Goal: Task Accomplishment & Management: Use online tool/utility

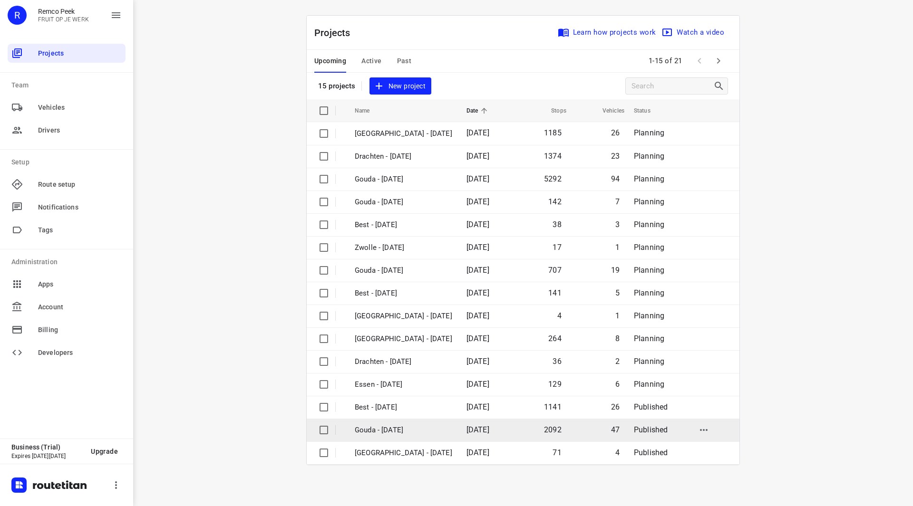
click at [405, 431] on p "Gouda - Wednesday" at bounding box center [403, 430] width 97 height 11
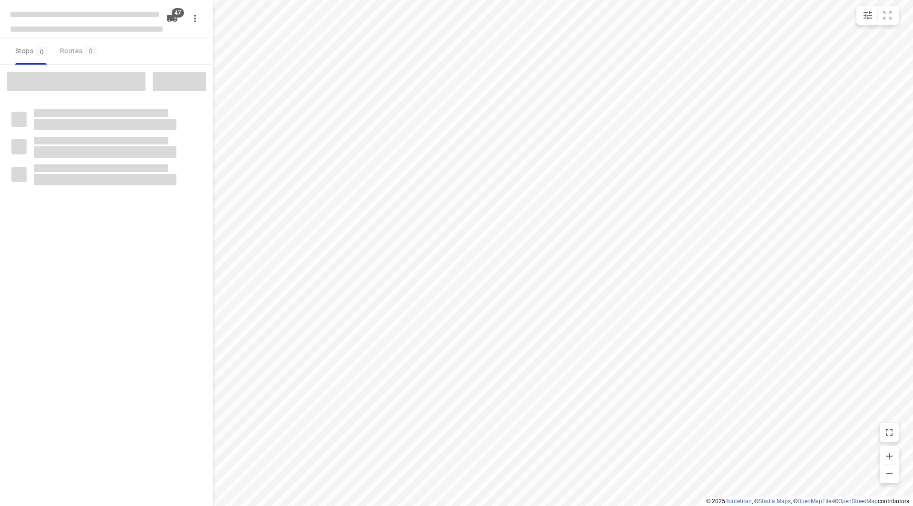
checkbox input "true"
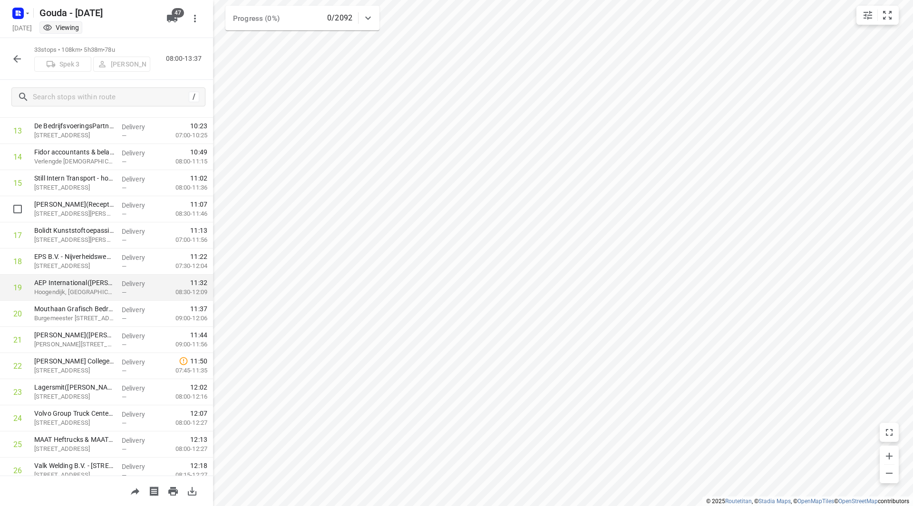
scroll to position [428, 0]
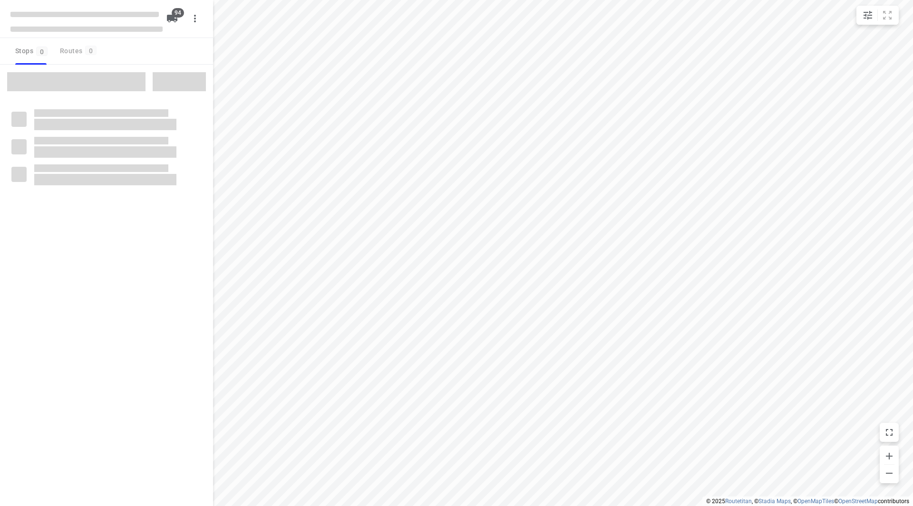
checkbox input "true"
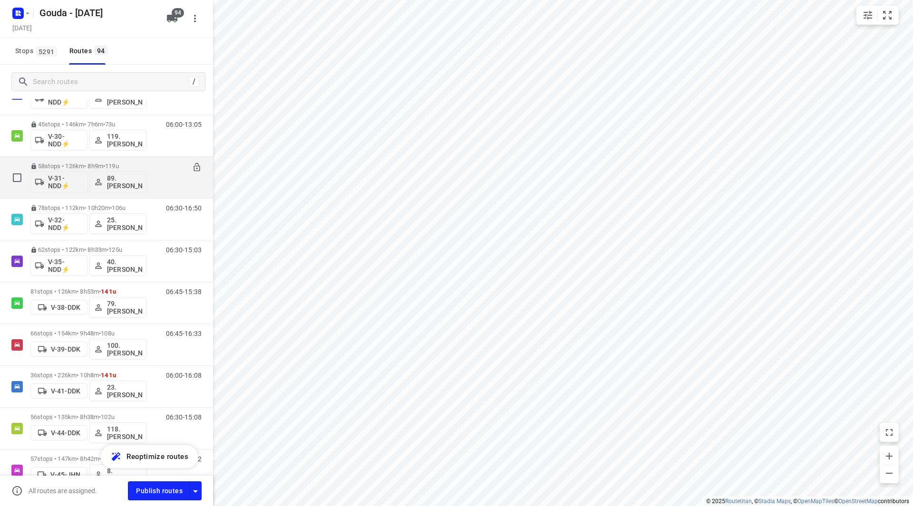
scroll to position [713, 0]
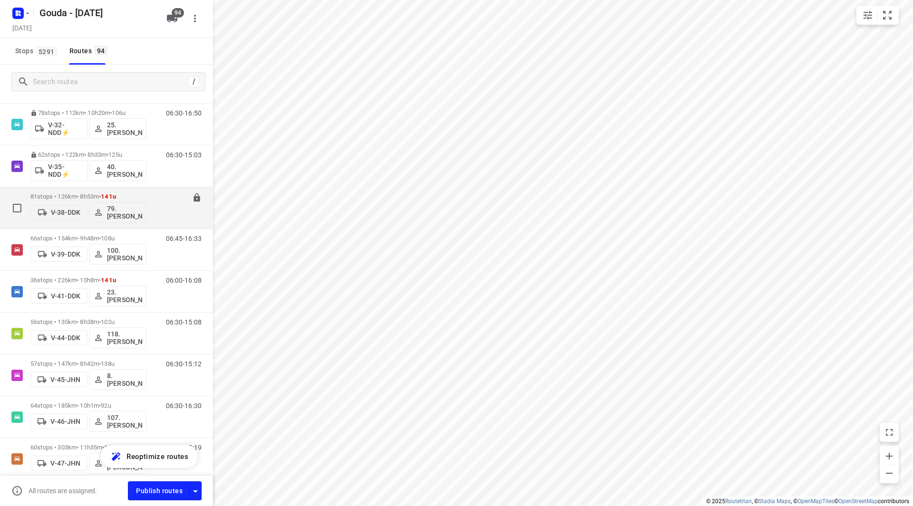
click at [79, 192] on div "81 stops • 126km • 8h53m • 141u V-38-DDK 79. [PERSON_NAME]" at bounding box center [88, 207] width 116 height 39
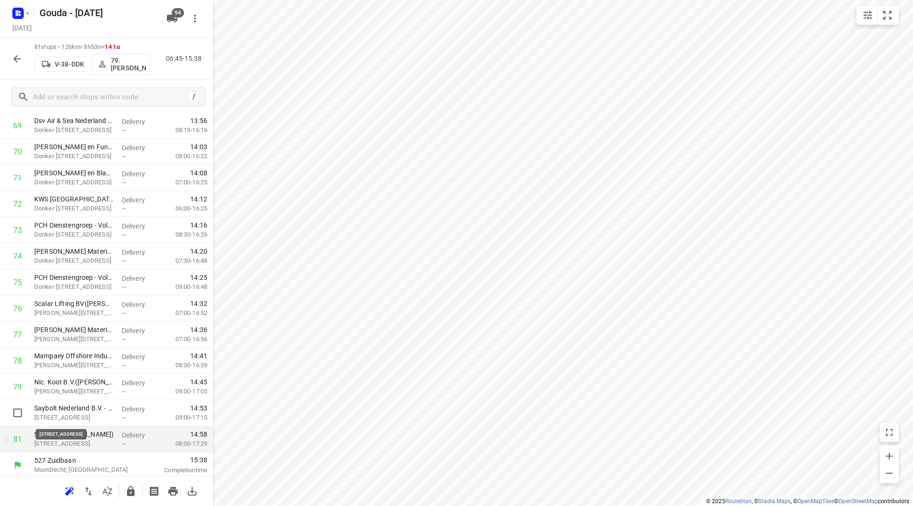
scroll to position [1857, 0]
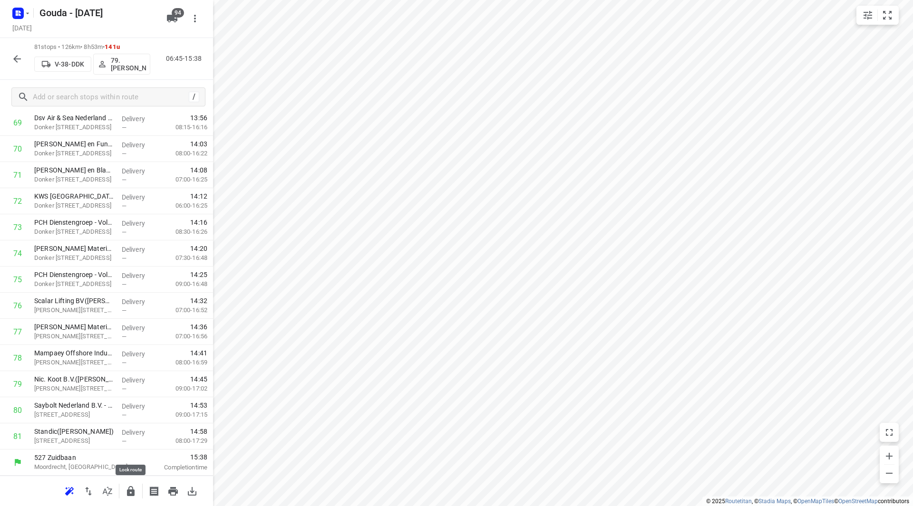
click at [131, 488] on icon "button" at bounding box center [130, 491] width 11 height 11
click at [18, 62] on icon "button" at bounding box center [17, 59] width 8 height 8
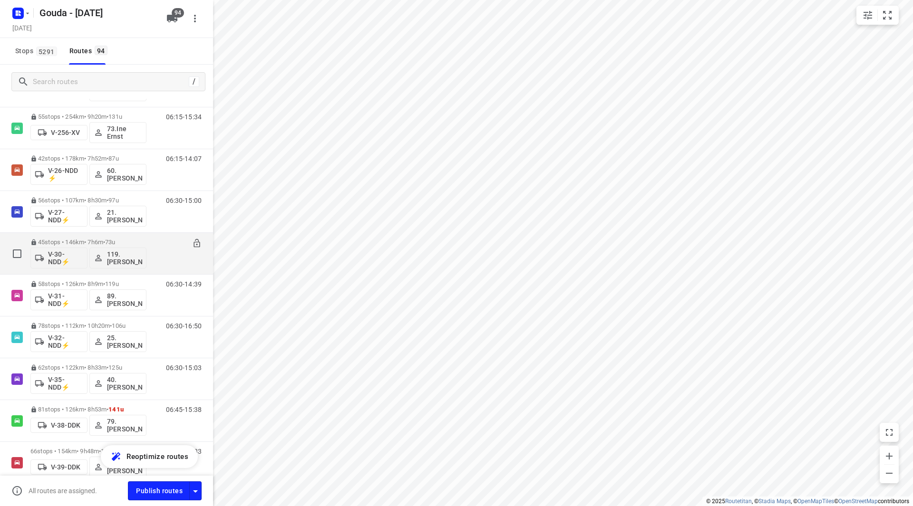
scroll to position [571, 0]
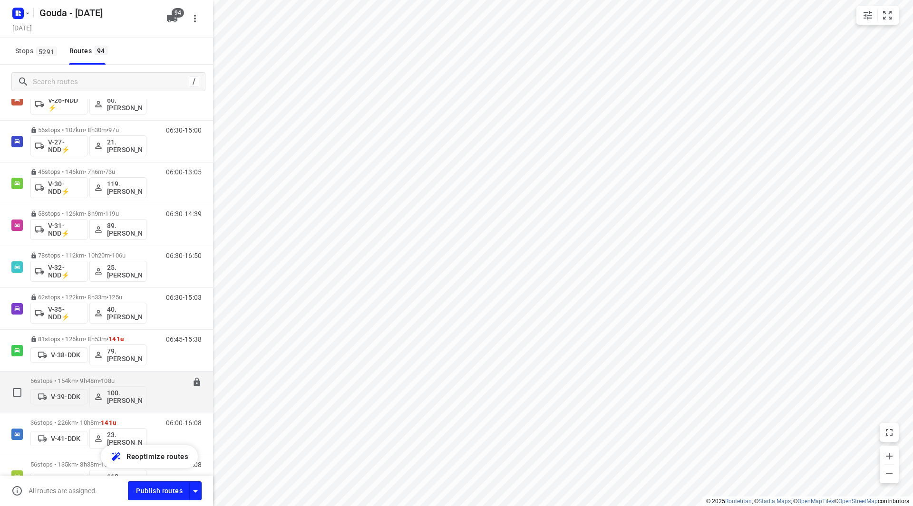
click at [81, 379] on p "66 stops • 154km • 9h48m • 108u" at bounding box center [88, 381] width 116 height 7
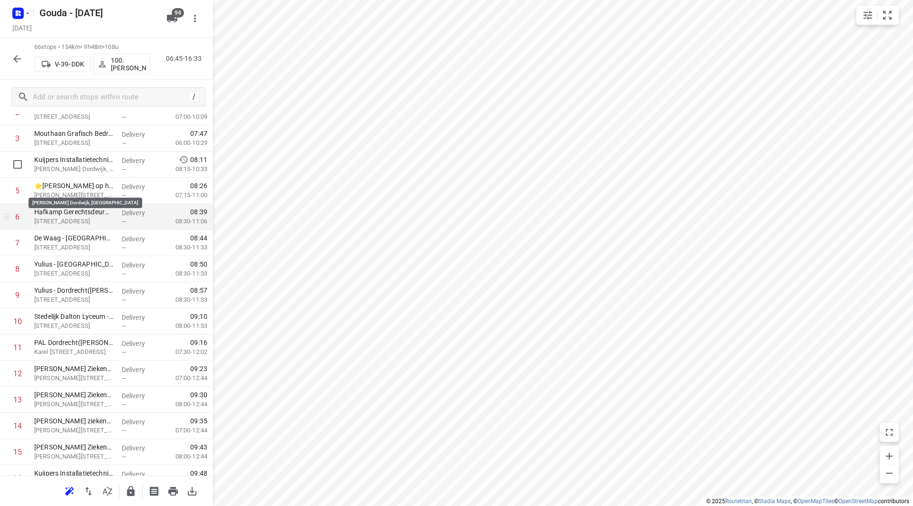
scroll to position [143, 0]
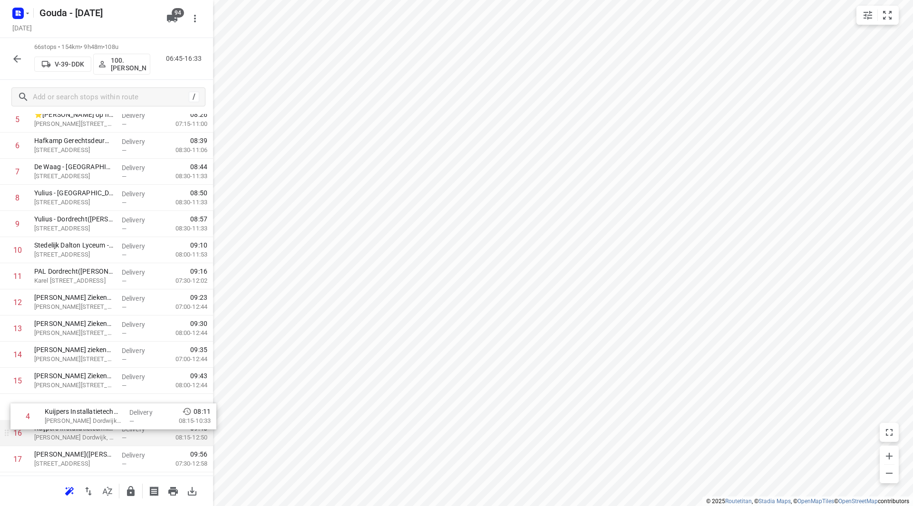
drag, startPoint x: 81, startPoint y: 135, endPoint x: 91, endPoint y: 416, distance: 281.7
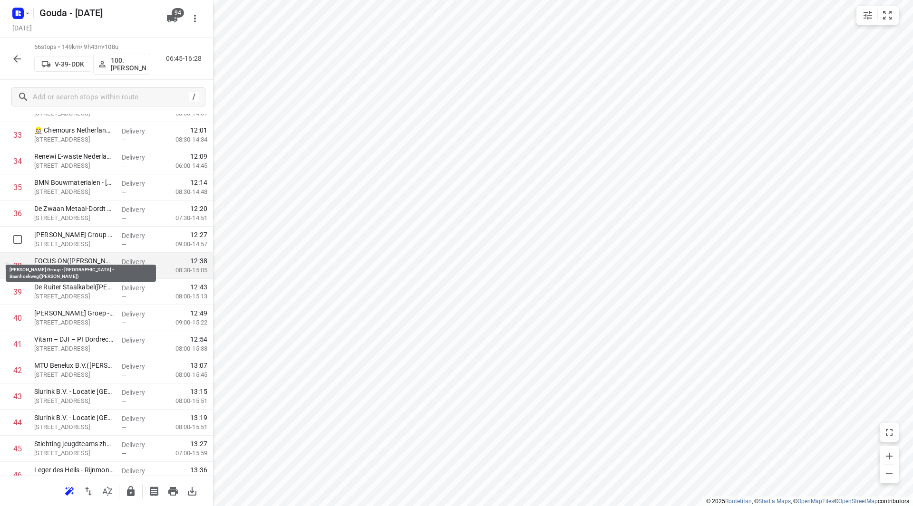
scroll to position [856, 0]
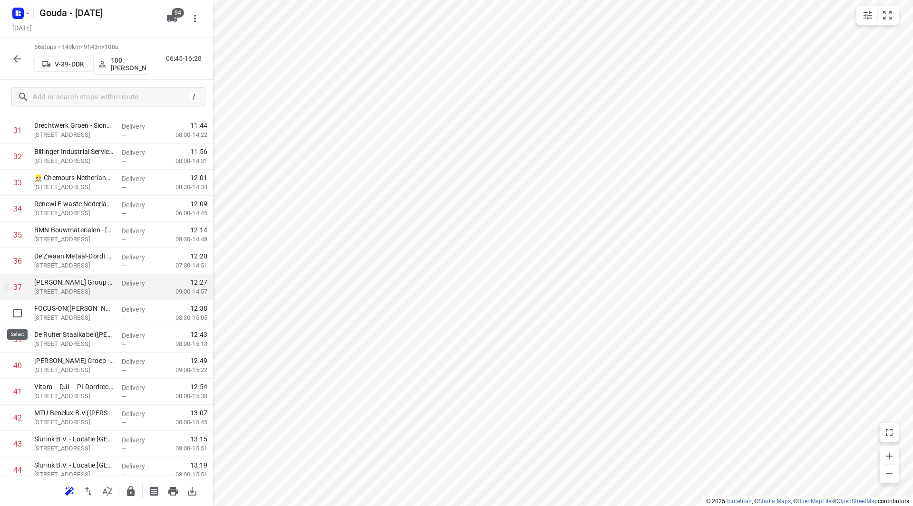
click at [20, 314] on input "checkbox" at bounding box center [17, 313] width 19 height 19
checkbox input "true"
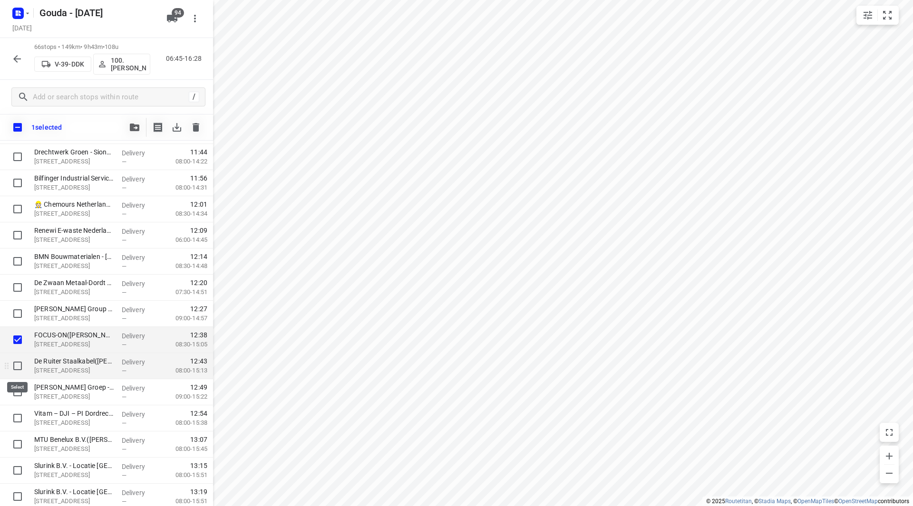
click at [17, 369] on input "checkbox" at bounding box center [17, 366] width 19 height 19
checkbox input "true"
click at [16, 389] on input "checkbox" at bounding box center [17, 392] width 19 height 19
checkbox input "true"
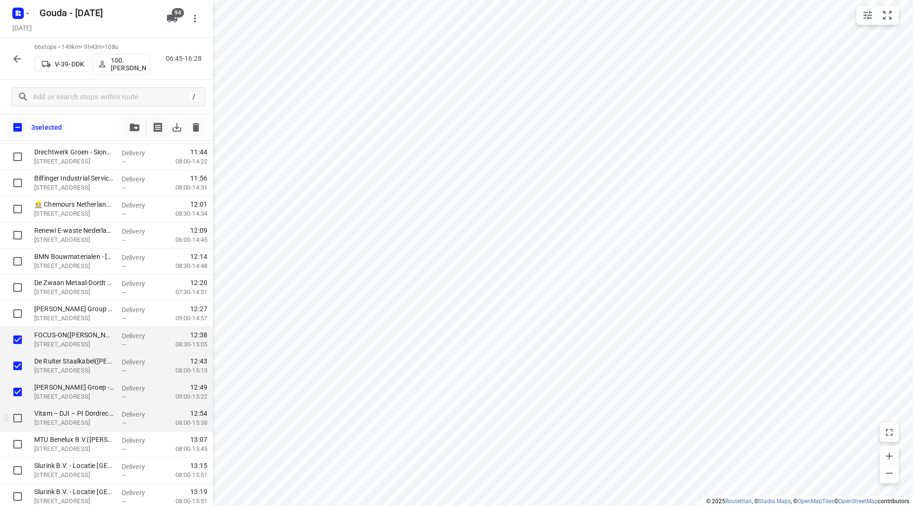
click at [17, 413] on input "checkbox" at bounding box center [17, 418] width 19 height 19
checkbox input "true"
click at [19, 443] on input "checkbox" at bounding box center [17, 444] width 19 height 19
checkbox input "true"
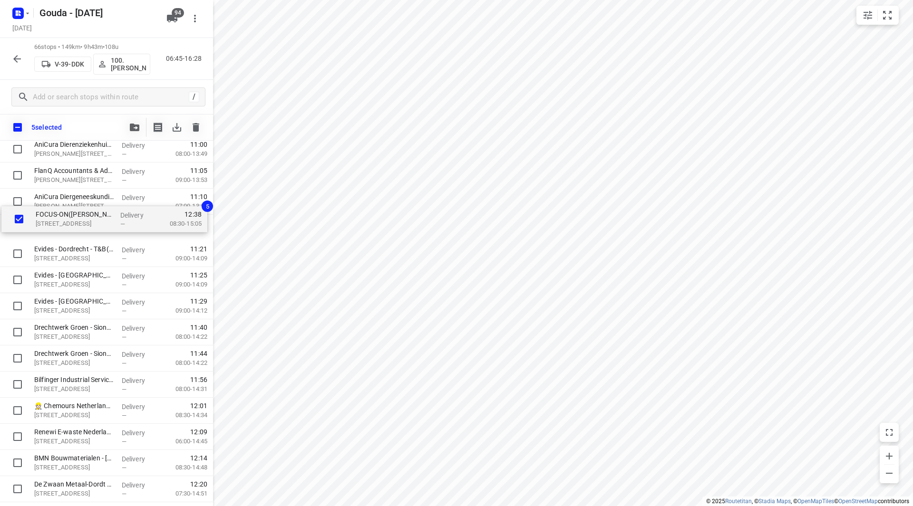
drag, startPoint x: 71, startPoint y: 337, endPoint x: 73, endPoint y: 228, distance: 108.9
click at [73, 227] on div "Bayards Yacht Structures(Gery Terlouw) Oostdijk 29, Rotterdam Delivery — 07:08 …" at bounding box center [106, 398] width 213 height 1726
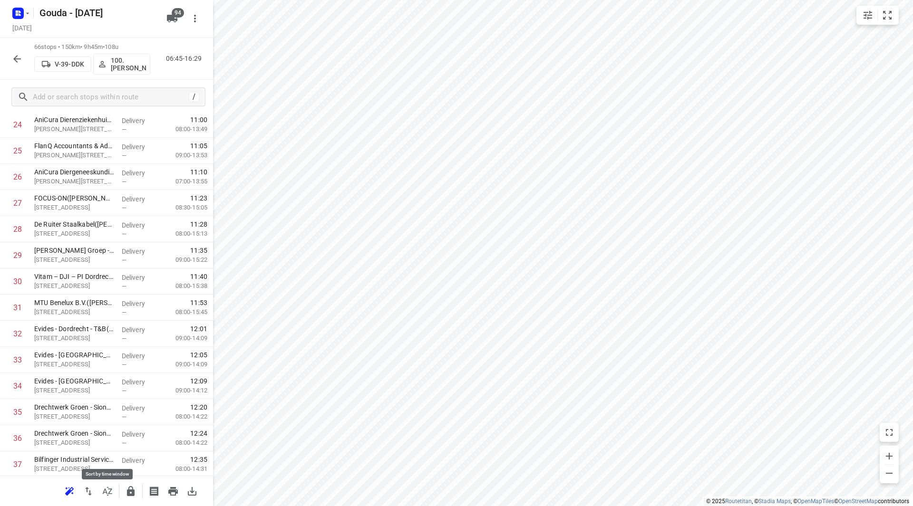
click at [105, 490] on icon "button" at bounding box center [107, 491] width 11 height 11
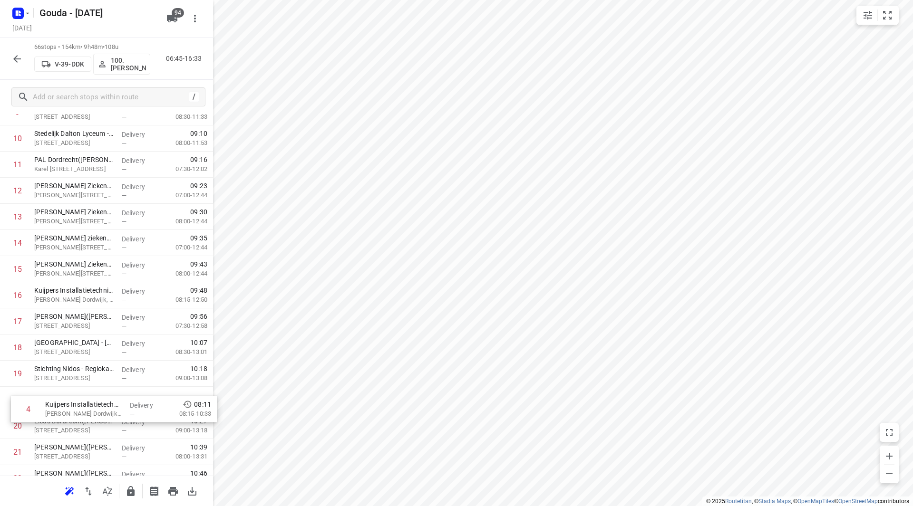
scroll to position [272, 0]
drag, startPoint x: 79, startPoint y: 182, endPoint x: 87, endPoint y: 299, distance: 117.7
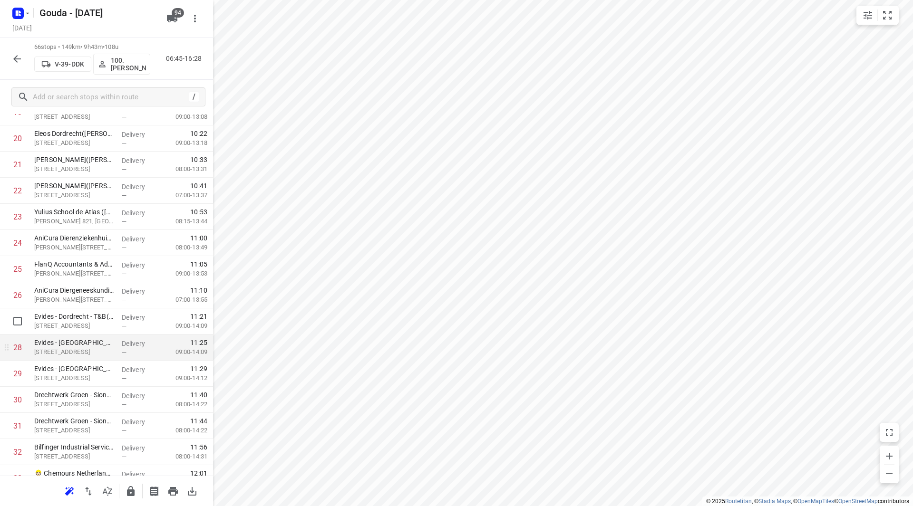
scroll to position [571, 0]
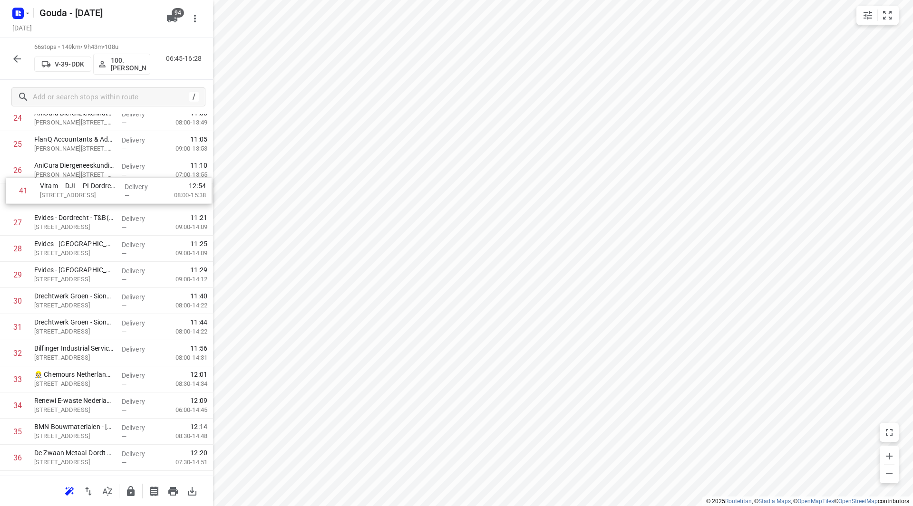
drag, startPoint x: 54, startPoint y: 438, endPoint x: 59, endPoint y: 194, distance: 244.4
click at [60, 192] on div "1 Bayards Yacht Structures(Gery Terlouw) Oostdijk 29, Rotterdam Delivery — 07:0…" at bounding box center [106, 367] width 213 height 1726
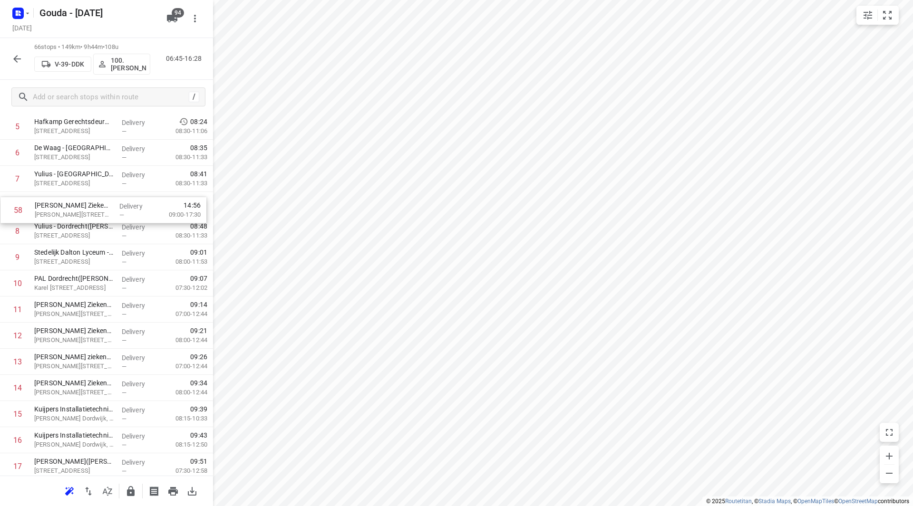
scroll to position [179, 0]
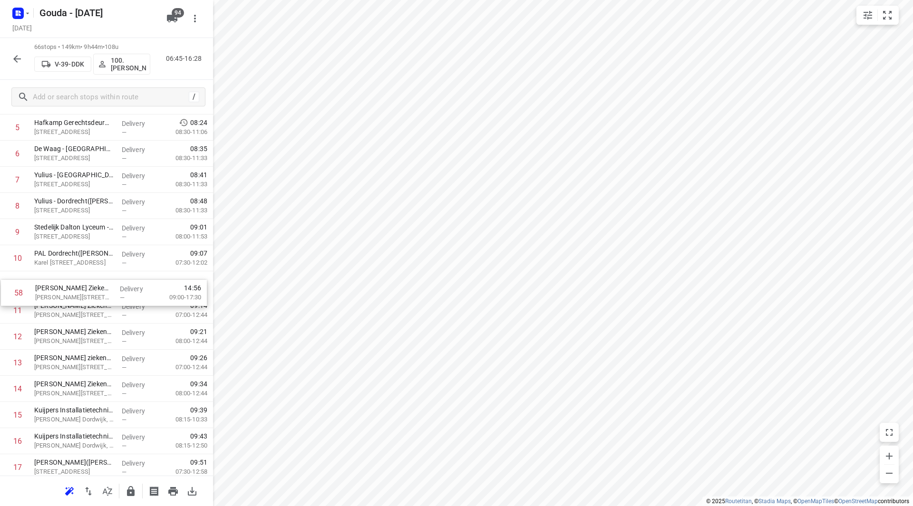
drag, startPoint x: 86, startPoint y: 345, endPoint x: 90, endPoint y: 281, distance: 63.9
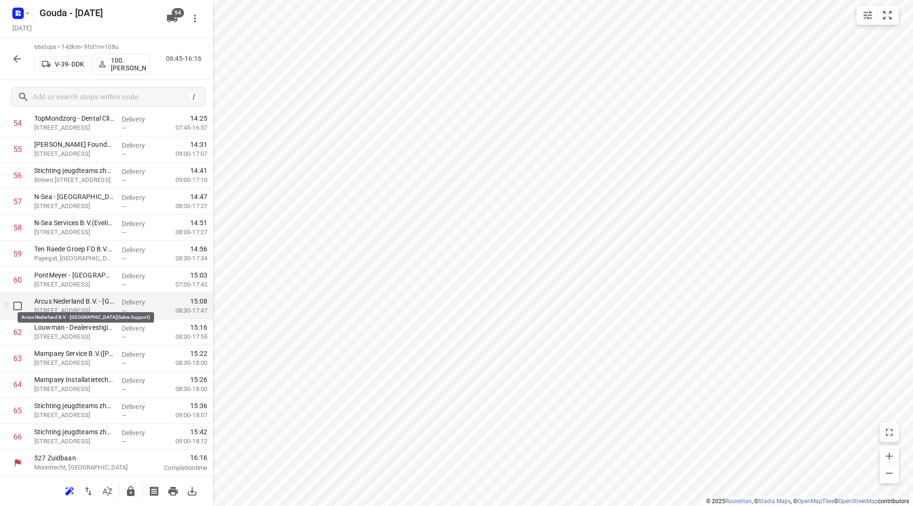
scroll to position [1465, 0]
click at [128, 489] on icon "button" at bounding box center [131, 491] width 8 height 10
click at [20, 58] on icon "button" at bounding box center [16, 58] width 11 height 11
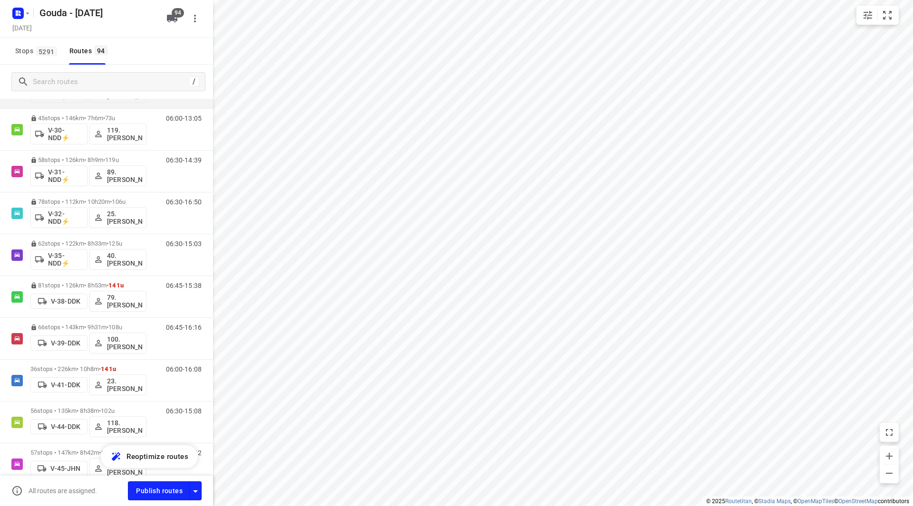
scroll to position [713, 0]
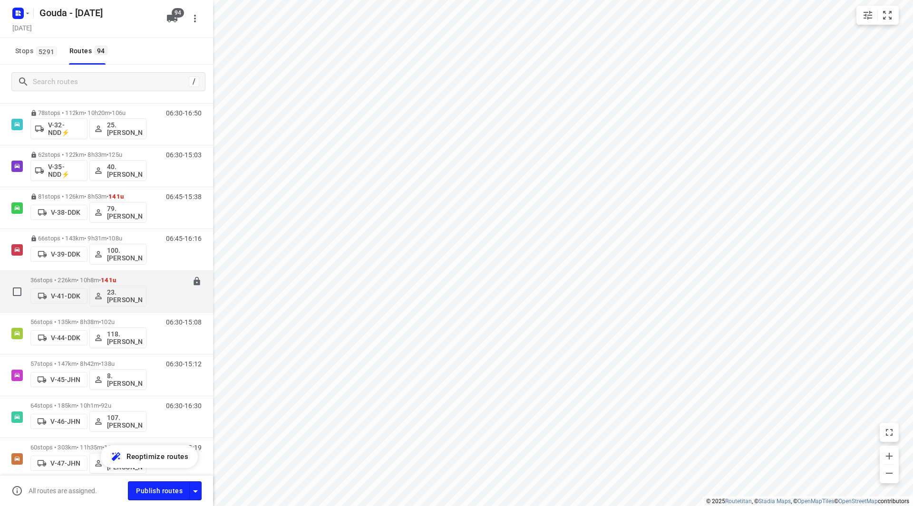
click at [72, 278] on p "36 stops • 226km • 10h8m • 141u" at bounding box center [88, 280] width 116 height 7
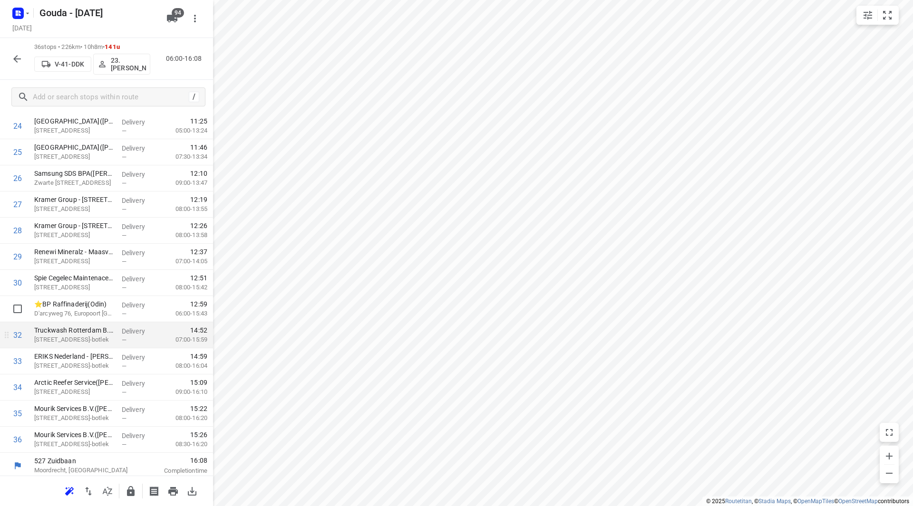
scroll to position [680, 0]
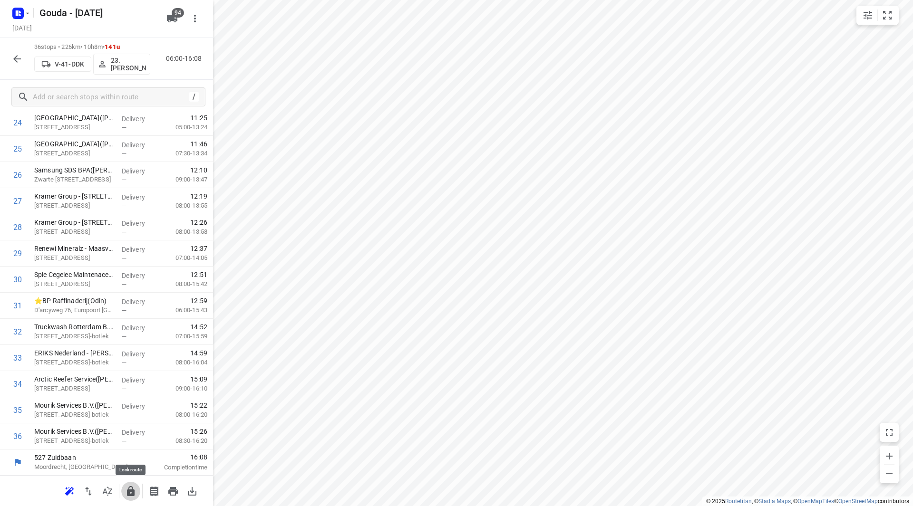
click at [130, 496] on icon "button" at bounding box center [131, 491] width 8 height 10
click at [14, 49] on div "36 stops • 226km • 10h8m • 141u V-41-DDK 23.Johan de Wit 06:00-16:08" at bounding box center [106, 59] width 213 height 42
click at [15, 56] on icon "button" at bounding box center [16, 58] width 11 height 11
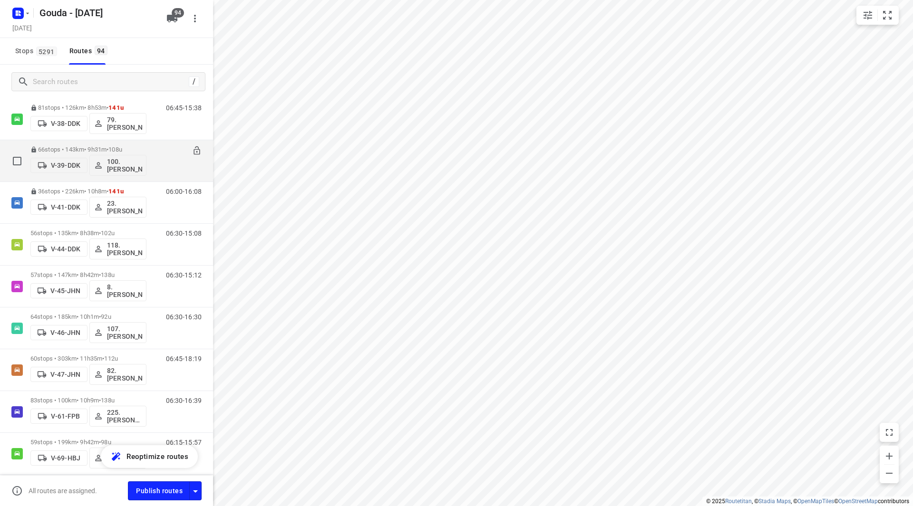
scroll to position [713, 0]
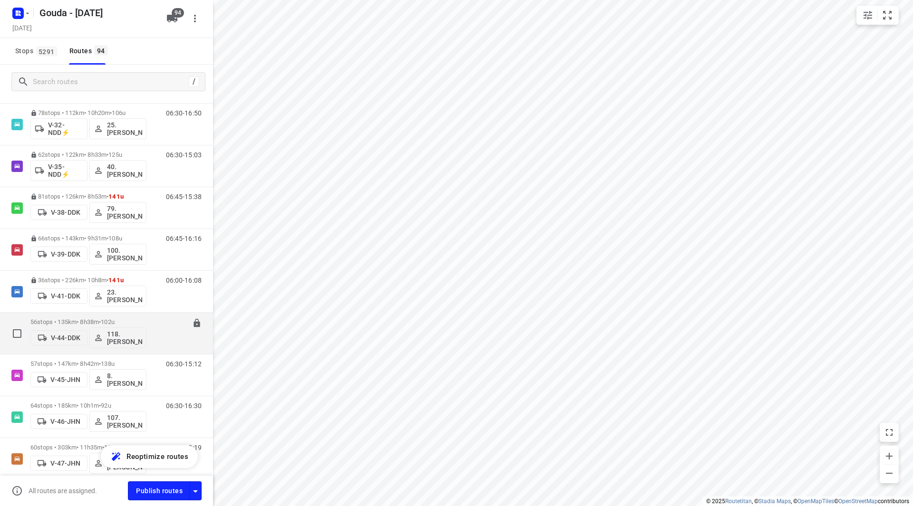
click at [96, 319] on div "56 stops • 135km • 8h38m • 102u V-44-DDK 118.Niels Peterbroers" at bounding box center [88, 333] width 116 height 39
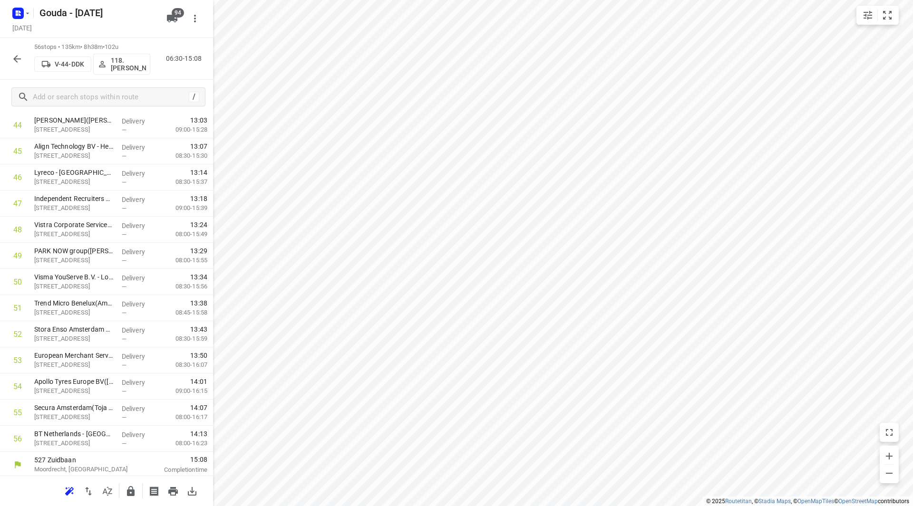
scroll to position [1203, 0]
click at [129, 491] on icon "button" at bounding box center [131, 491] width 8 height 10
click at [17, 58] on icon "button" at bounding box center [16, 58] width 11 height 11
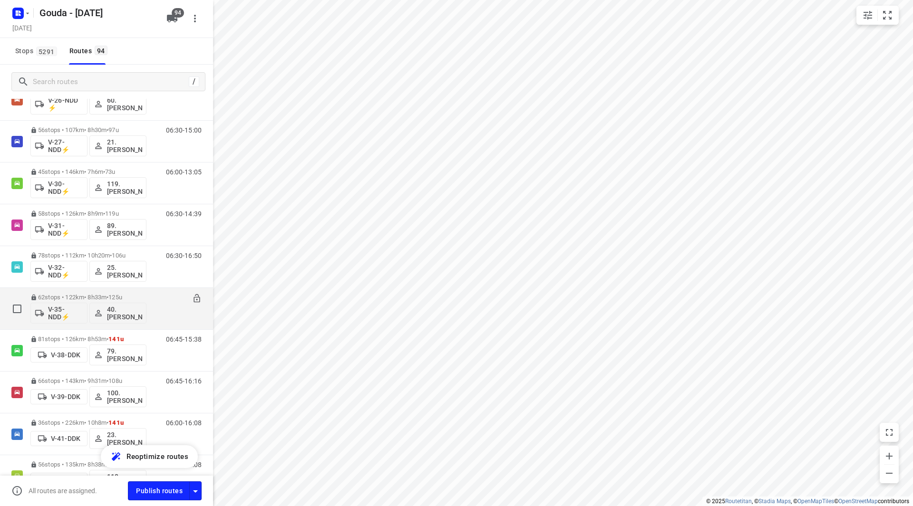
scroll to position [761, 0]
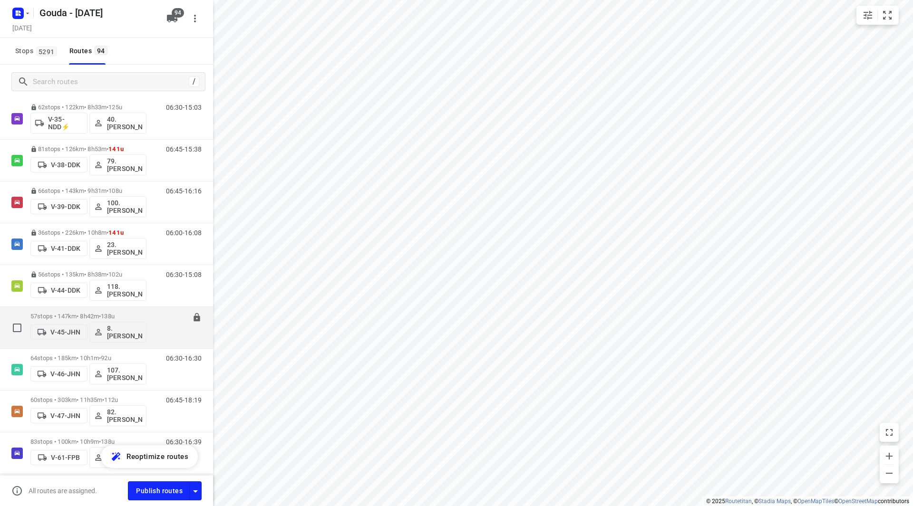
click at [77, 310] on div "57 stops • 147km • 8h42m • 138u V-45-JHN 8. Brian de Jong" at bounding box center [88, 327] width 116 height 39
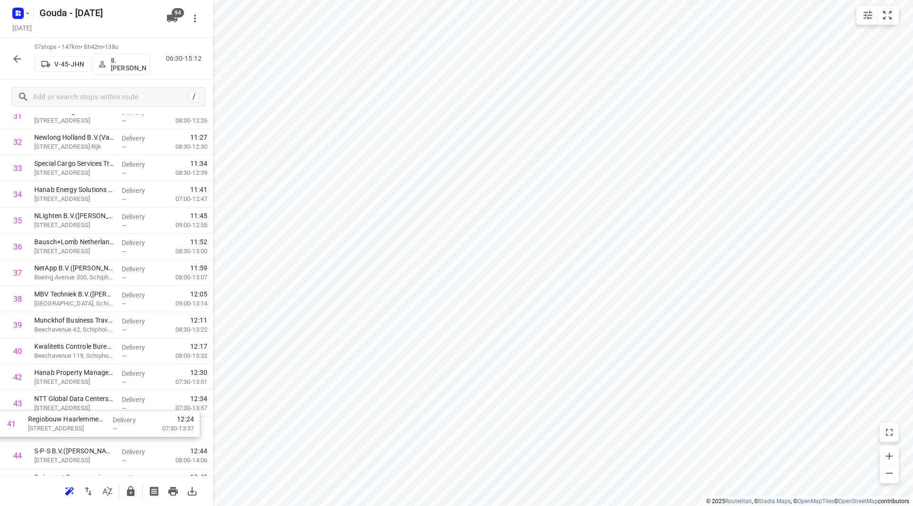
scroll to position [881, 0]
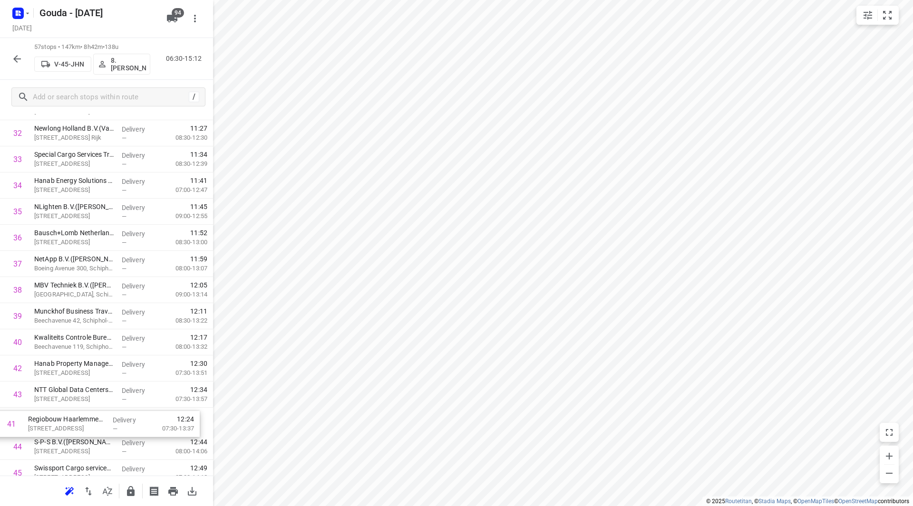
drag, startPoint x: 69, startPoint y: 397, endPoint x: 63, endPoint y: 426, distance: 29.8
click at [63, 426] on div "1 Yamaha Motor Europe NV(Rasha Tavlibiyik) Koolhovenlaan 101, Schiphol-rijk Del…" at bounding box center [106, 55] width 213 height 1491
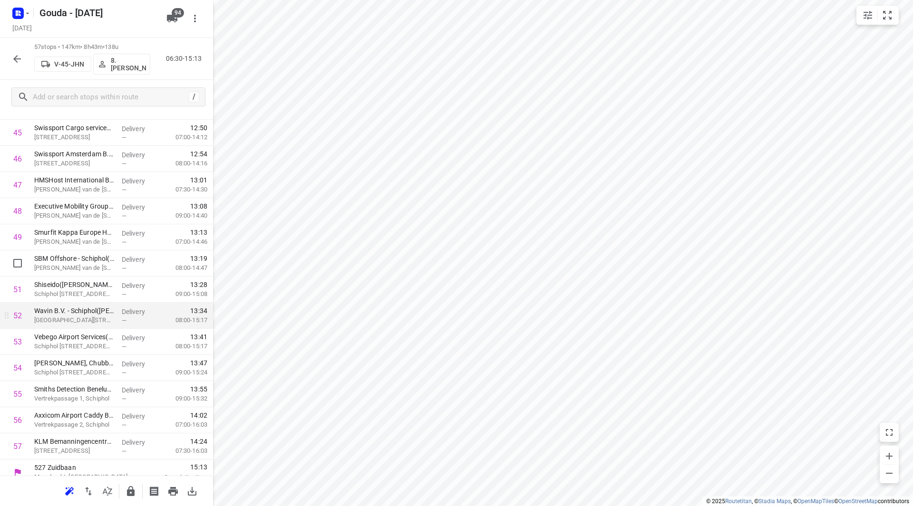
scroll to position [1230, 0]
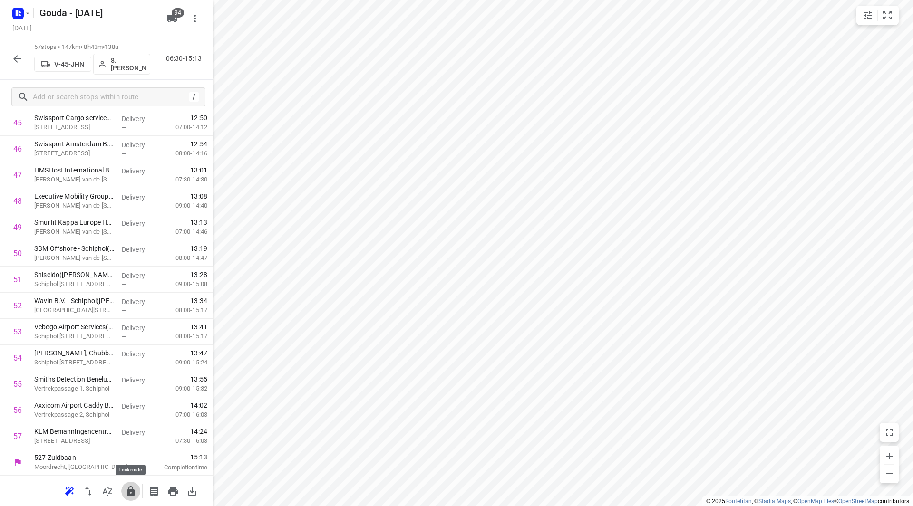
click at [130, 486] on icon "button" at bounding box center [130, 491] width 11 height 11
click at [10, 63] on button "button" at bounding box center [17, 58] width 19 height 19
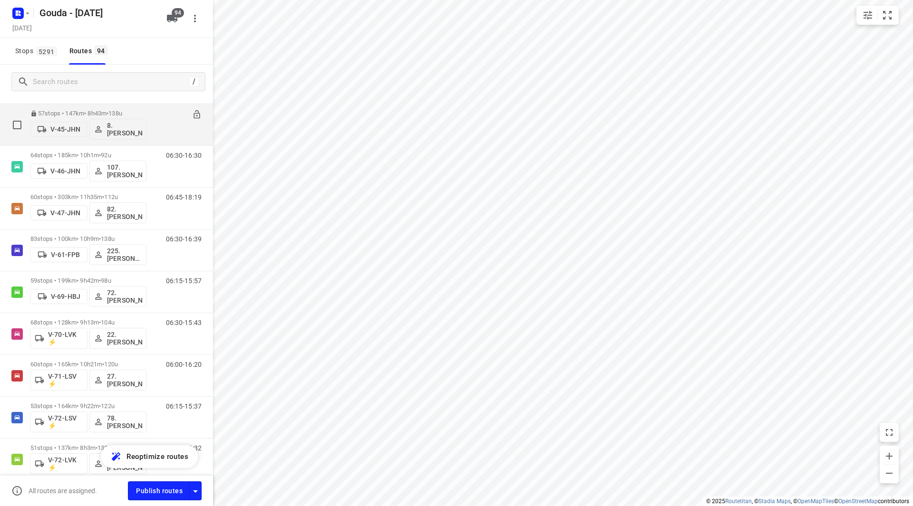
scroll to position [808, 0]
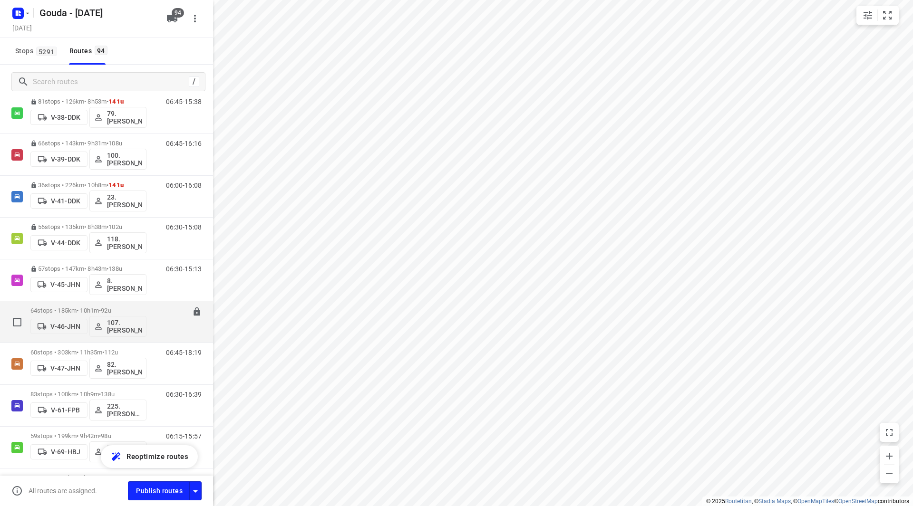
click at [80, 310] on p "64 stops • 185km • 10h1m • 92u" at bounding box center [88, 310] width 116 height 7
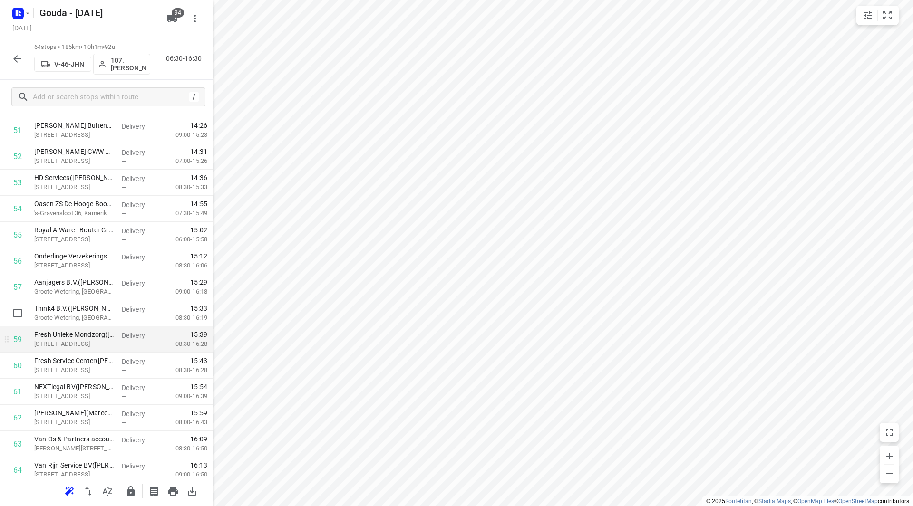
scroll to position [1413, 0]
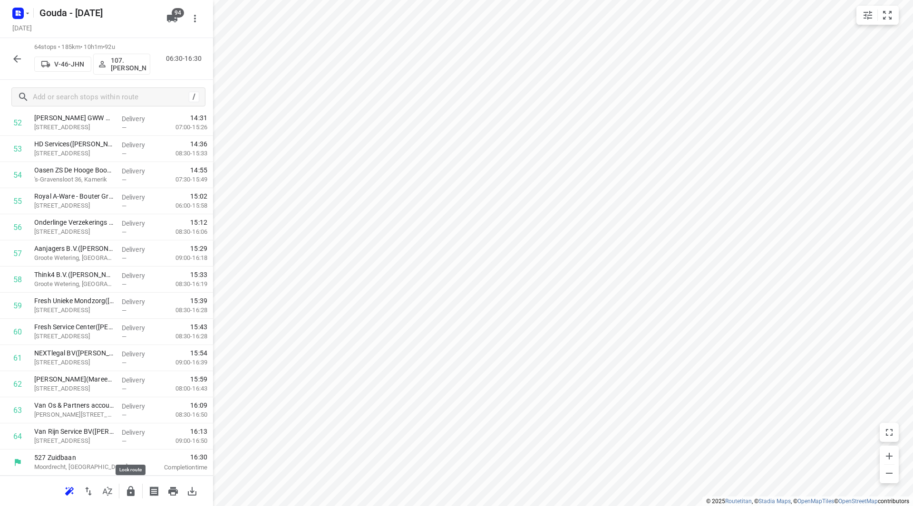
click at [129, 490] on icon "button" at bounding box center [131, 491] width 8 height 10
click at [19, 57] on icon "button" at bounding box center [16, 58] width 11 height 11
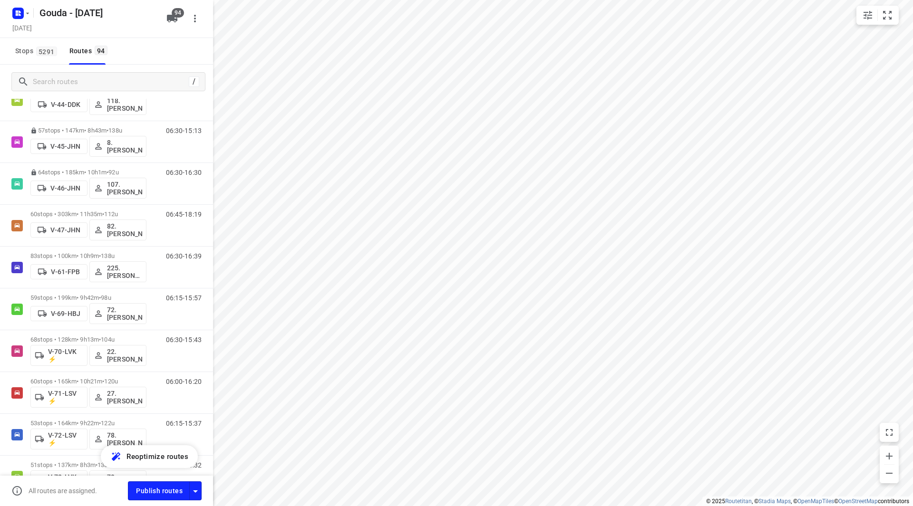
scroll to position [892, 0]
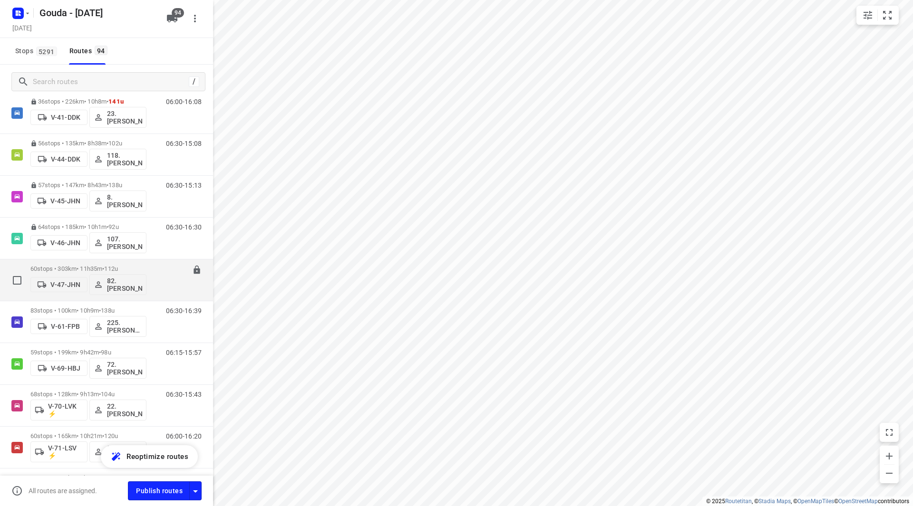
click at [63, 269] on p "60 stops • 303km • 11h35m • 112u" at bounding box center [88, 268] width 116 height 7
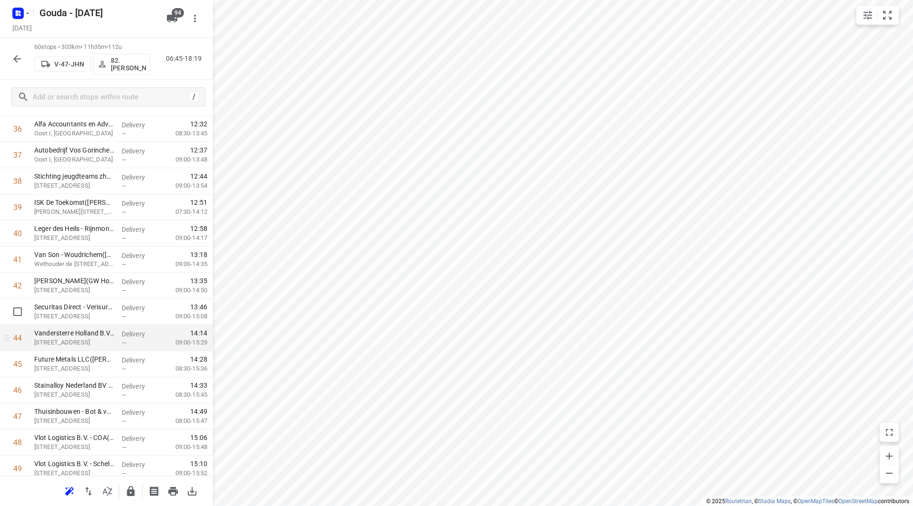
scroll to position [998, 0]
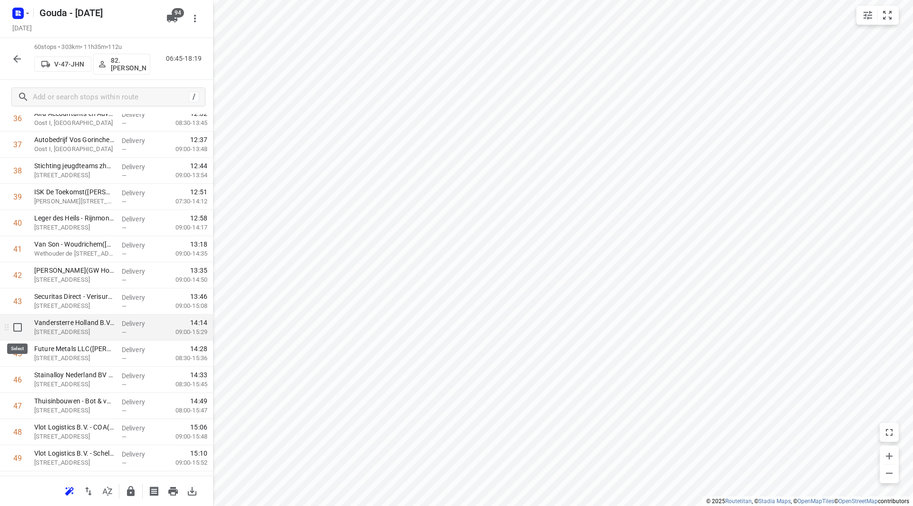
click at [20, 323] on input "checkbox" at bounding box center [17, 327] width 19 height 19
checkbox input "true"
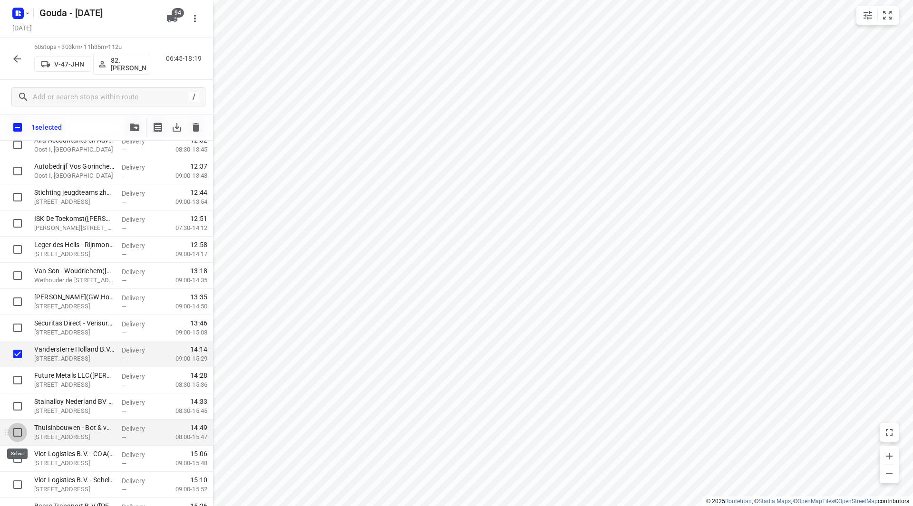
click at [14, 433] on input "checkbox" at bounding box center [17, 432] width 19 height 19
checkbox input "true"
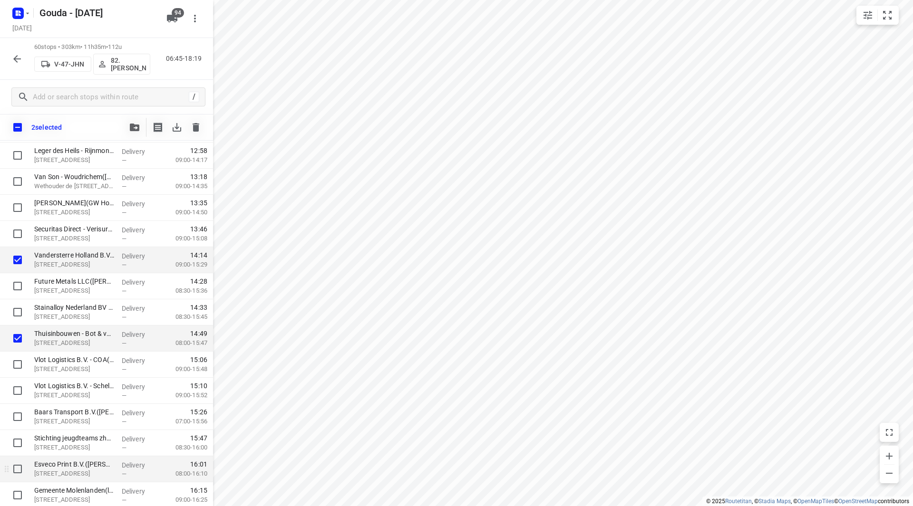
scroll to position [1094, 0]
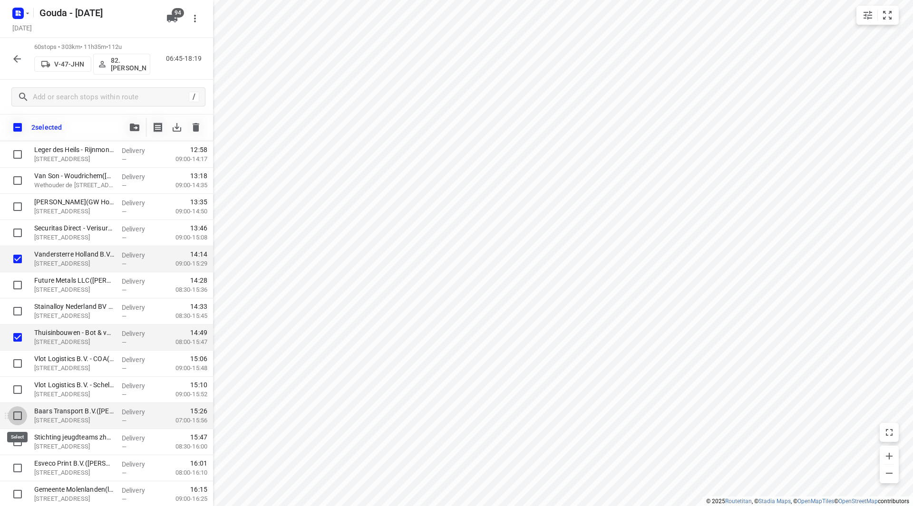
click at [17, 412] on input "checkbox" at bounding box center [17, 416] width 19 height 19
checkbox input "true"
click at [126, 125] on button "button" at bounding box center [134, 127] width 19 height 19
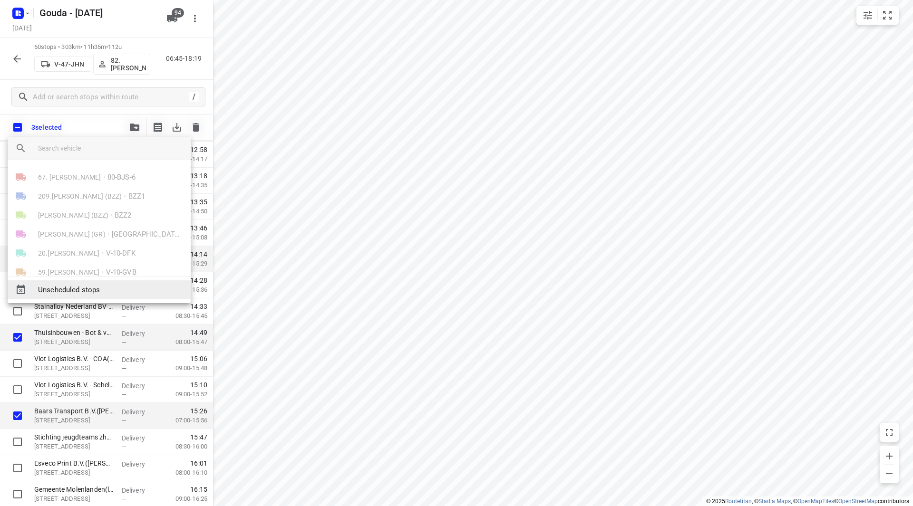
click at [83, 291] on span "Unscheduled stops" at bounding box center [110, 290] width 145 height 11
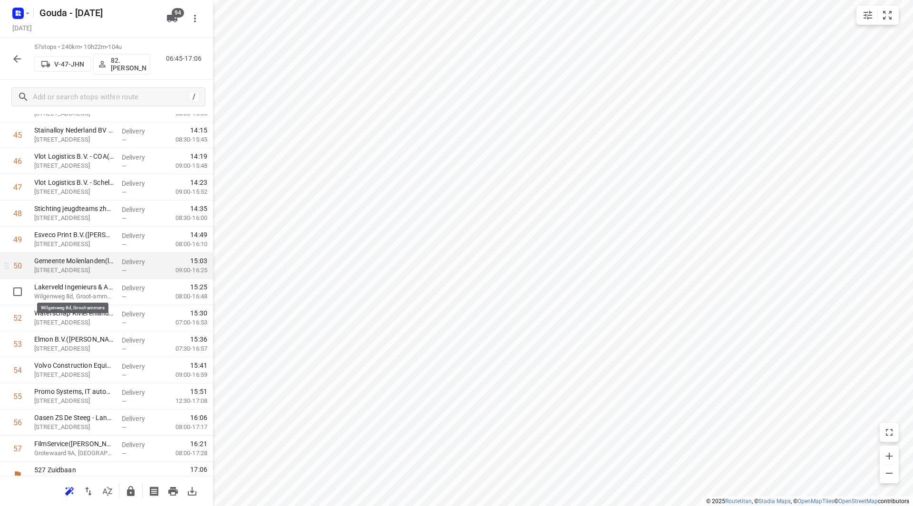
scroll to position [1230, 0]
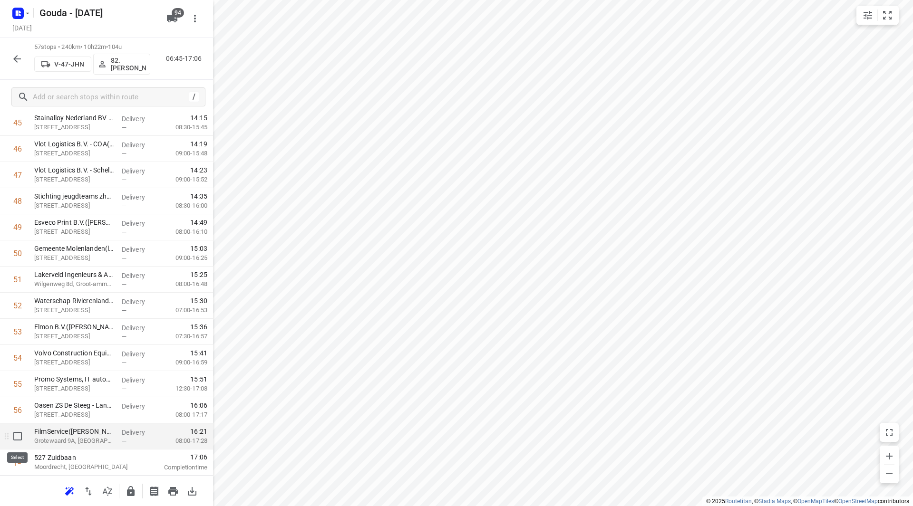
click at [19, 435] on input "checkbox" at bounding box center [17, 436] width 19 height 19
checkbox input "true"
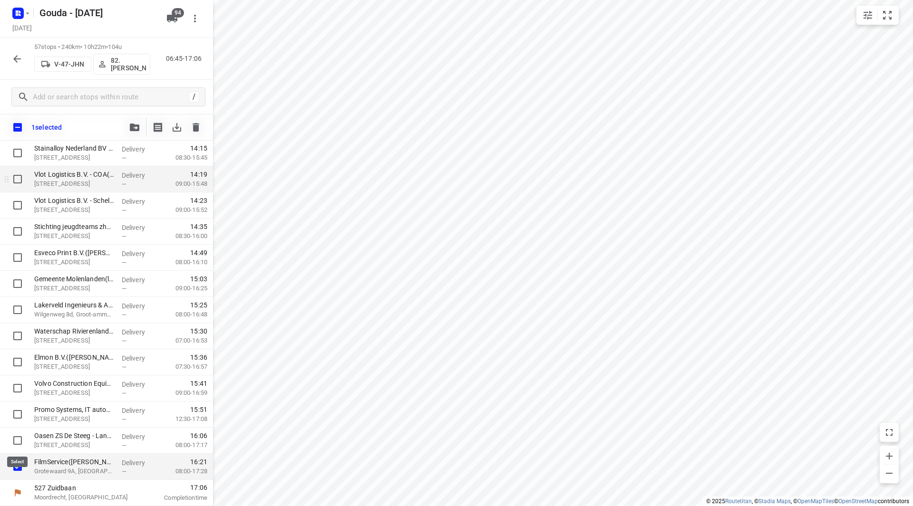
scroll to position [1226, 0]
click at [131, 129] on icon "button" at bounding box center [135, 128] width 10 height 8
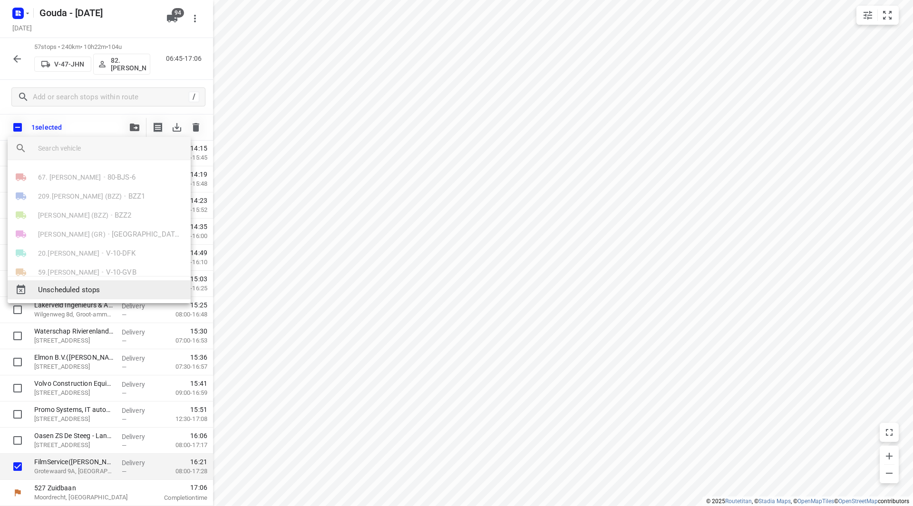
click at [63, 291] on span "Unscheduled stops" at bounding box center [110, 290] width 145 height 11
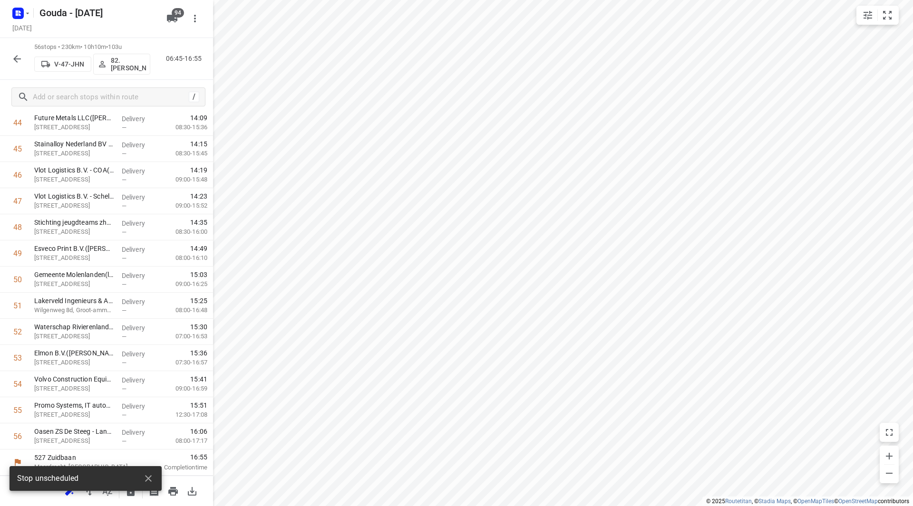
scroll to position [1203, 0]
click at [126, 492] on icon "button" at bounding box center [130, 491] width 11 height 11
click at [14, 59] on icon "button" at bounding box center [17, 59] width 8 height 8
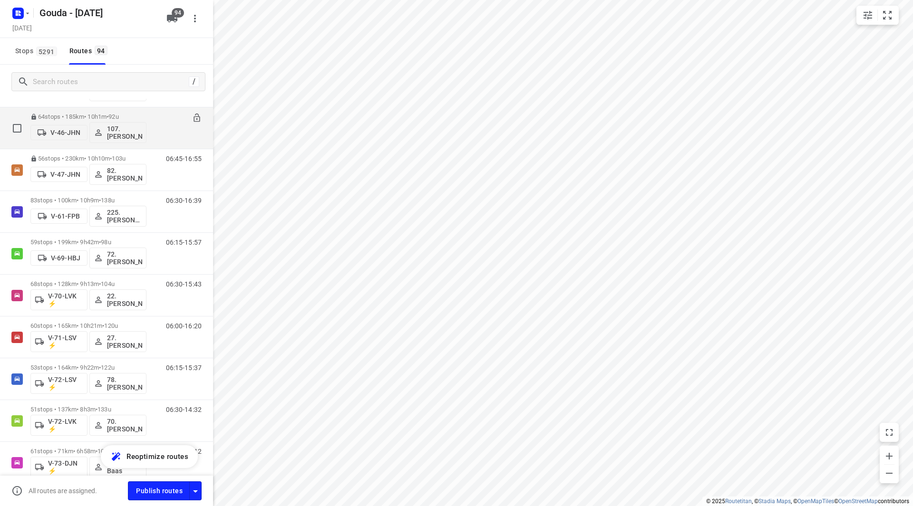
scroll to position [951, 0]
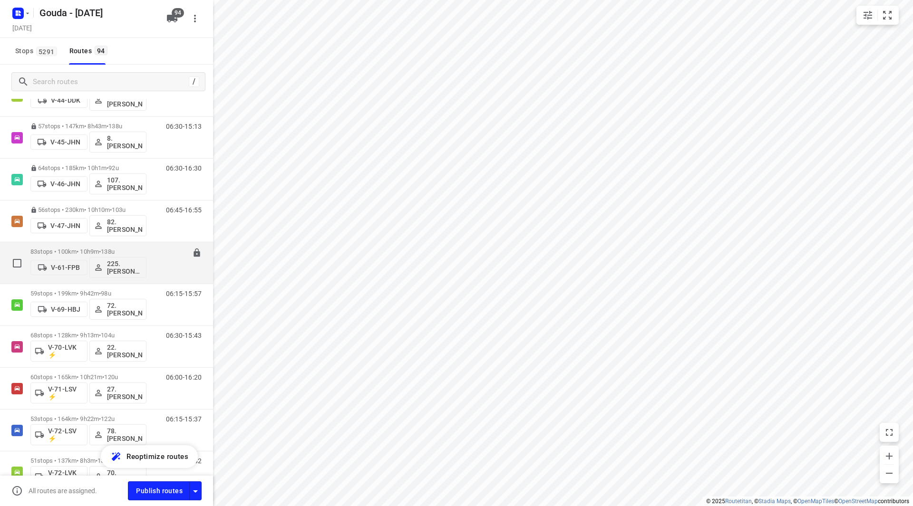
click at [73, 247] on div "83 stops • 100km • 10h9m • 138u V-61-FPB 225.Sam Rijkers (ZZP)" at bounding box center [88, 262] width 116 height 39
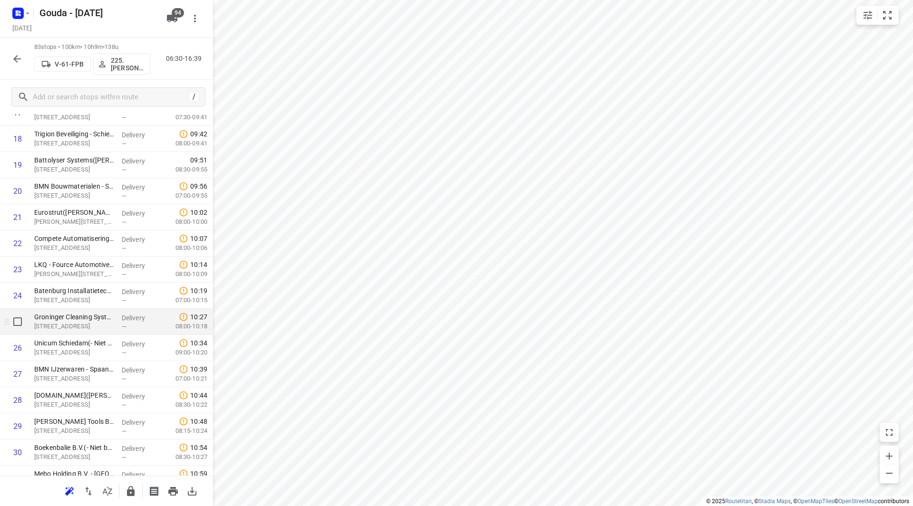
scroll to position [523, 0]
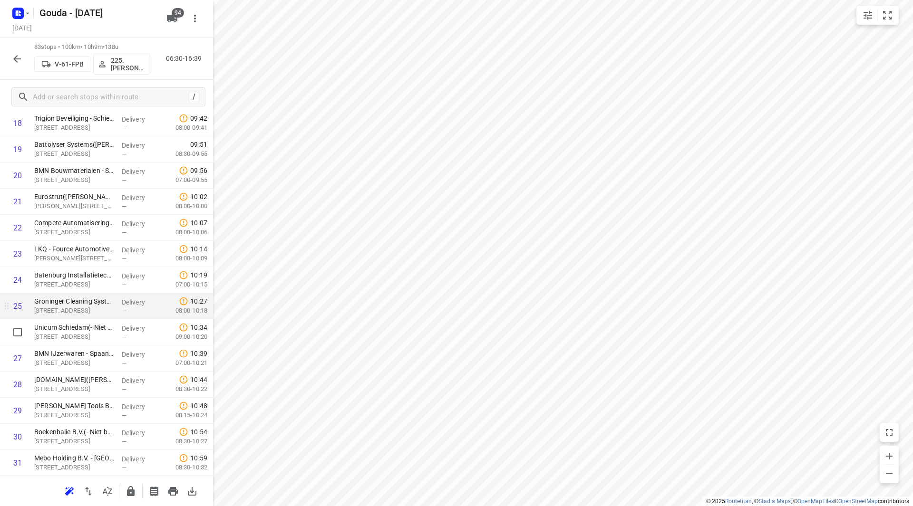
drag, startPoint x: 119, startPoint y: 340, endPoint x: 121, endPoint y: 321, distance: 19.1
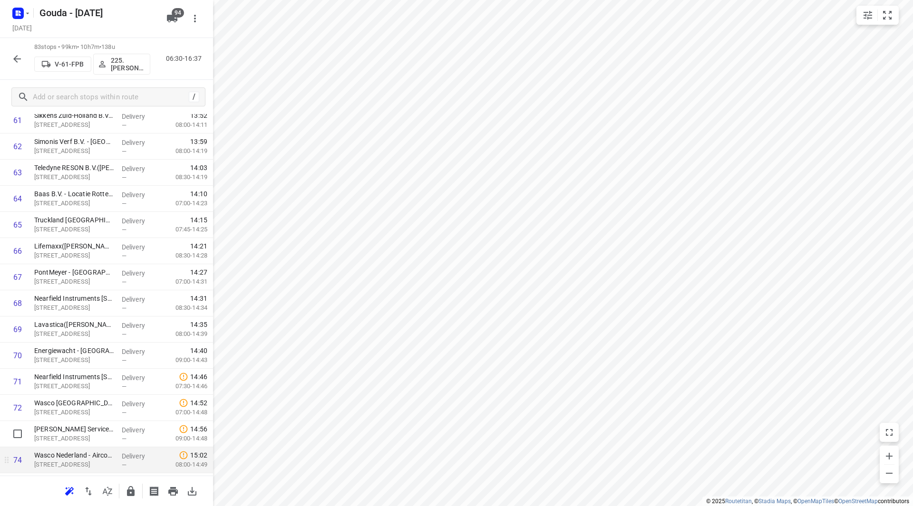
scroll to position [1664, 0]
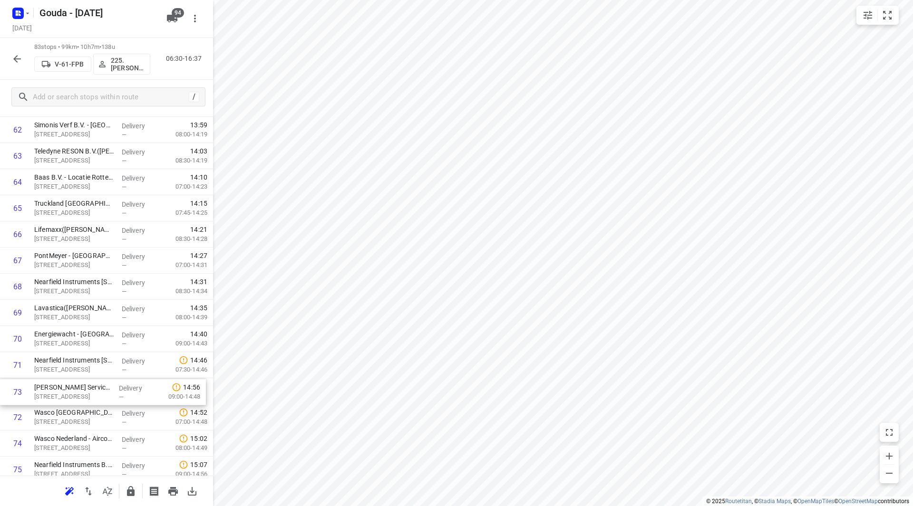
drag, startPoint x: 109, startPoint y: 417, endPoint x: 109, endPoint y: 385, distance: 31.9
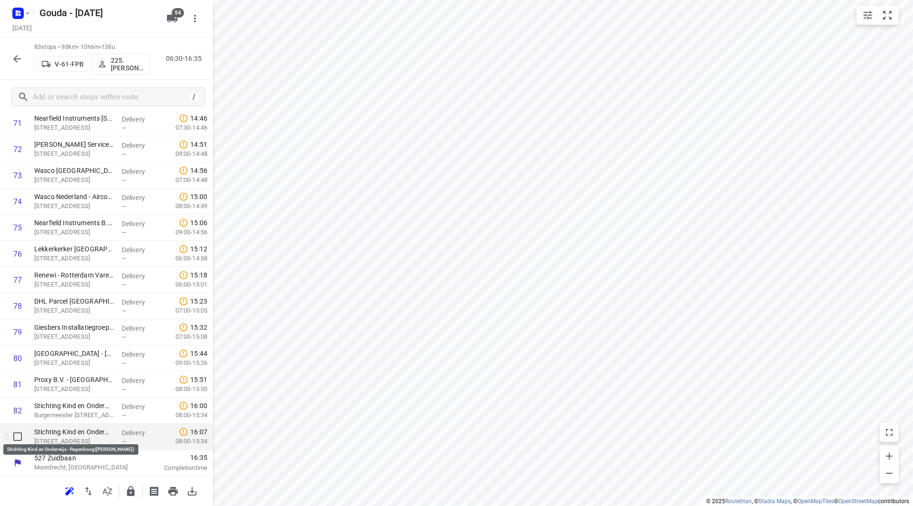
scroll to position [1909, 0]
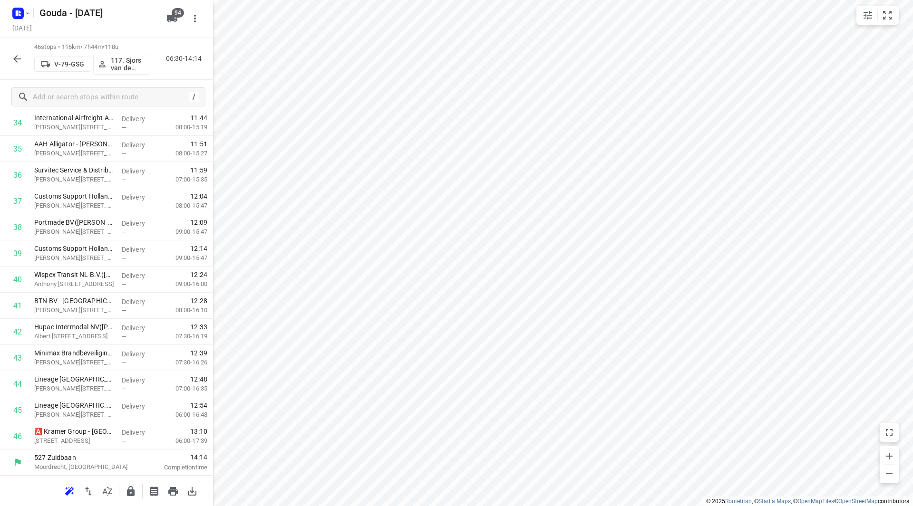
scroll to position [942, 0]
click at [67, 362] on p "Albert Plesmanweg 161, Rotterdam" at bounding box center [74, 363] width 80 height 10
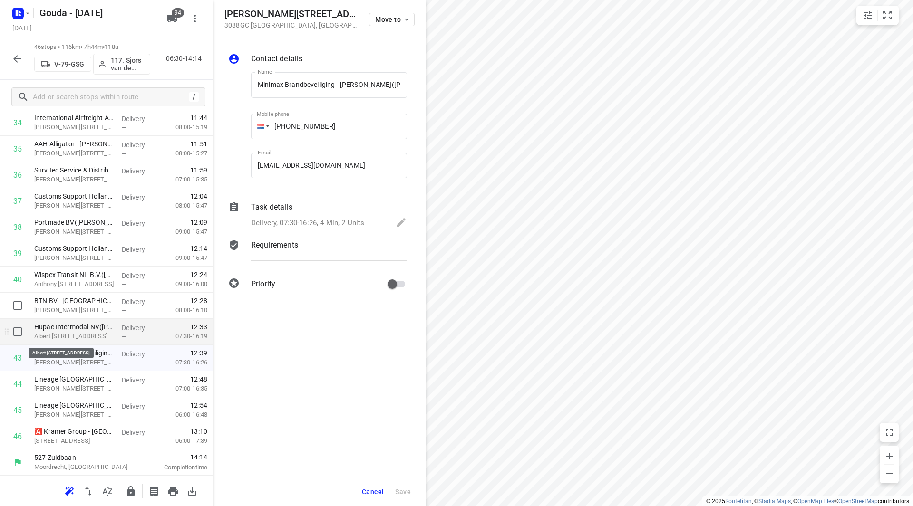
scroll to position [0, 39]
click at [78, 332] on p "Albert Plesmanweg 107-C, Rotterdam" at bounding box center [74, 337] width 80 height 10
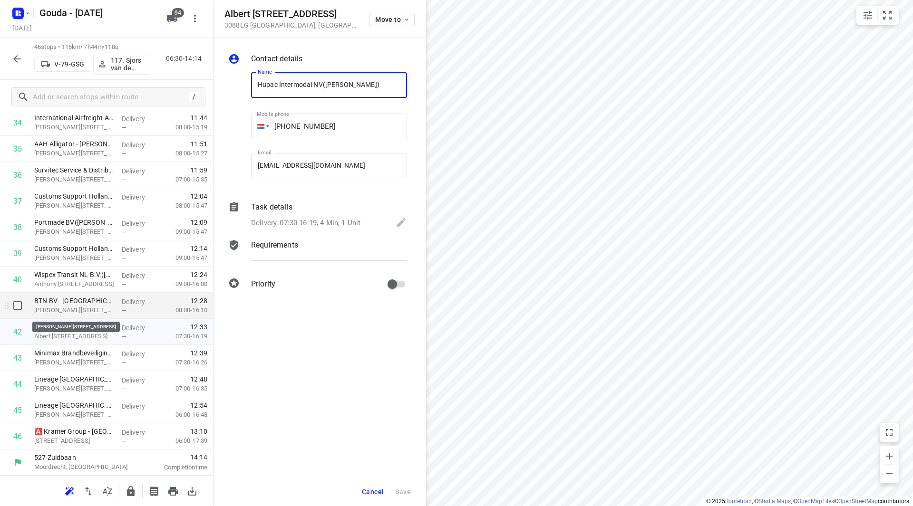
click at [83, 307] on p "Albert Plesmanweg 91, Rotterdam" at bounding box center [74, 311] width 80 height 10
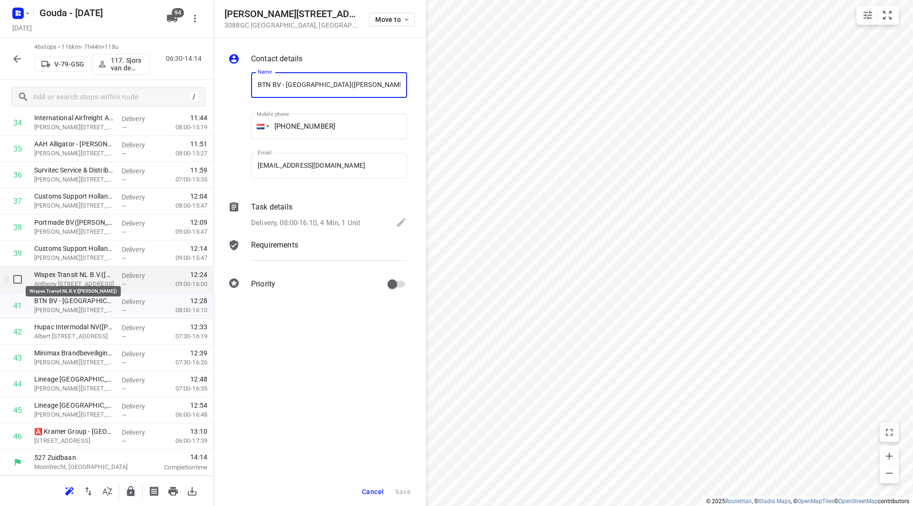
click at [86, 279] on p "Wispex Transit NL B.V.(Rianne van Gorp)" at bounding box center [74, 275] width 80 height 10
click at [83, 257] on p "Willem Barentszstraat 11-19, Rotterdam" at bounding box center [74, 258] width 80 height 10
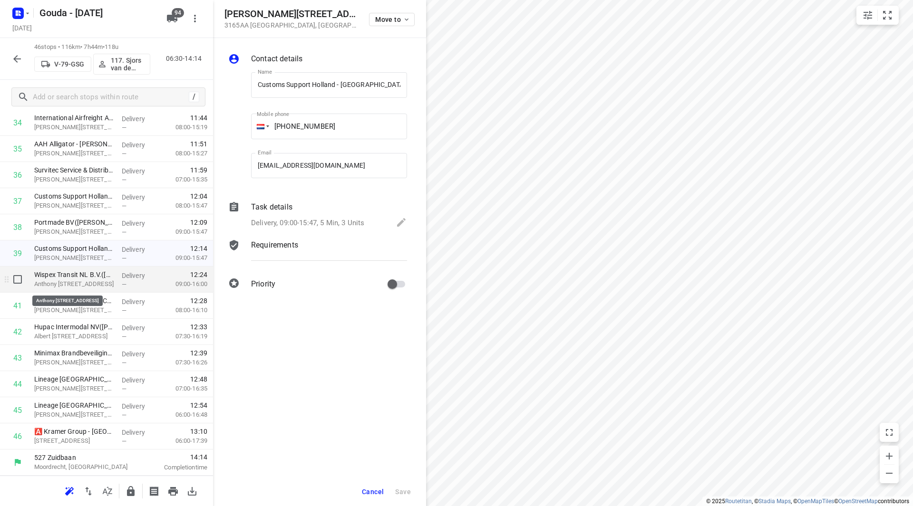
click at [85, 287] on p "Anthony Fokkerweg 85, Rotterdam" at bounding box center [74, 285] width 80 height 10
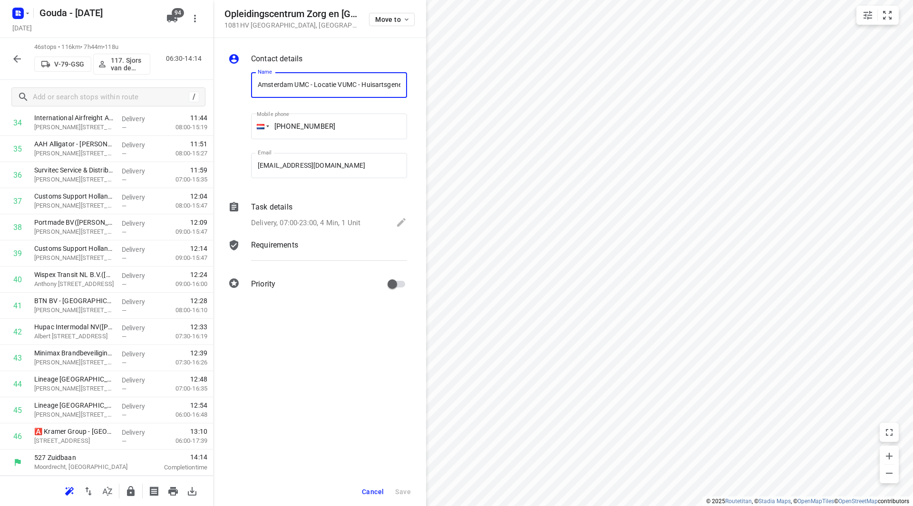
click at [361, 212] on div "Task details" at bounding box center [329, 207] width 156 height 11
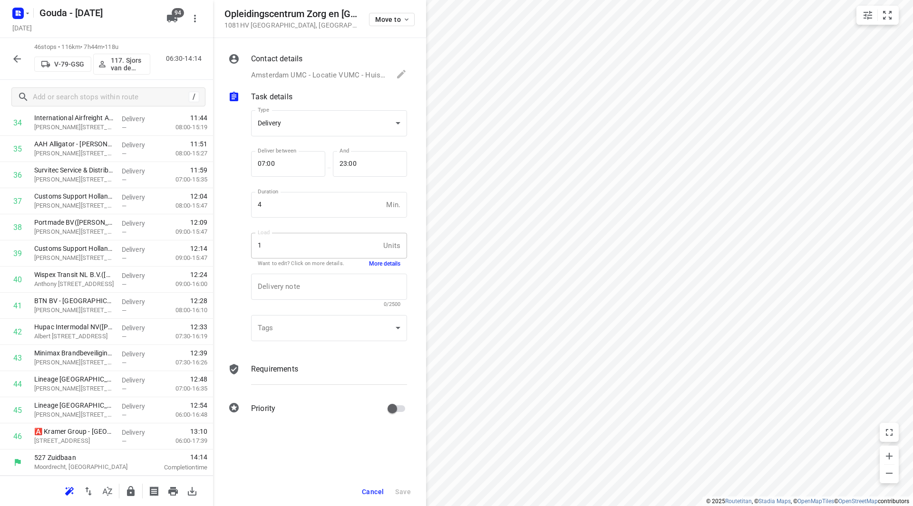
click at [382, 265] on button "More details" at bounding box center [384, 264] width 31 height 8
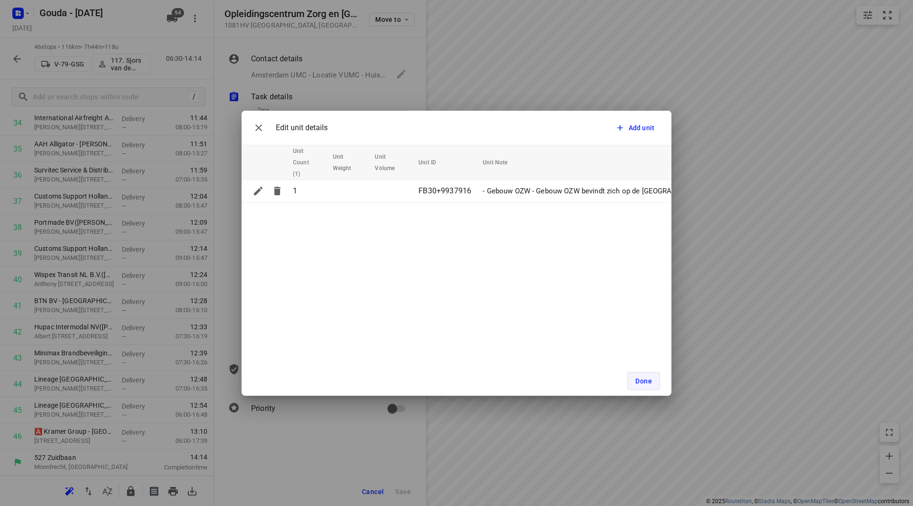
click at [649, 380] on span "Done" at bounding box center [643, 382] width 17 height 8
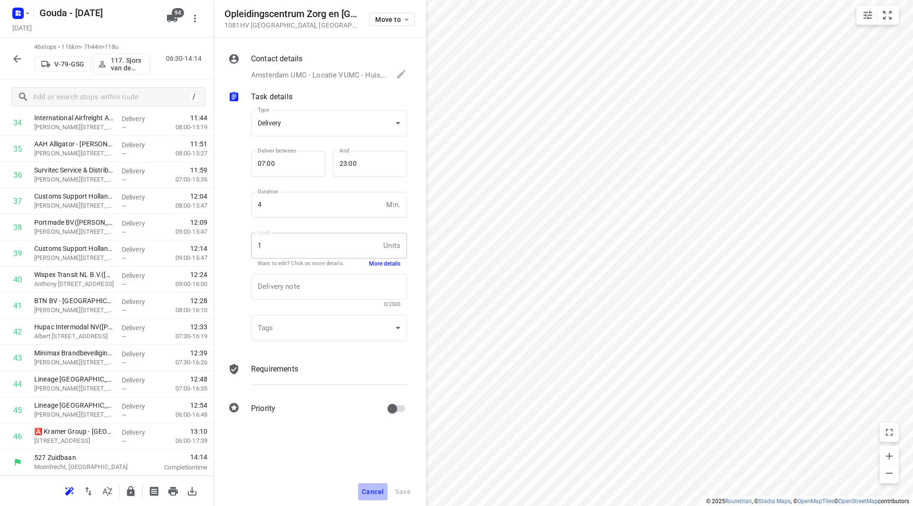
click at [367, 489] on span "Cancel" at bounding box center [373, 492] width 22 height 8
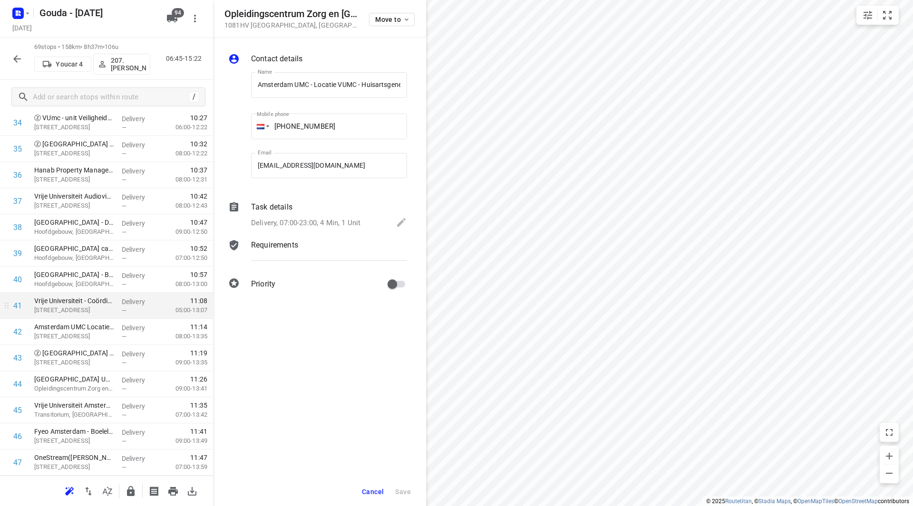
scroll to position [0, 103]
click at [376, 487] on button "Cancel" at bounding box center [372, 492] width 29 height 17
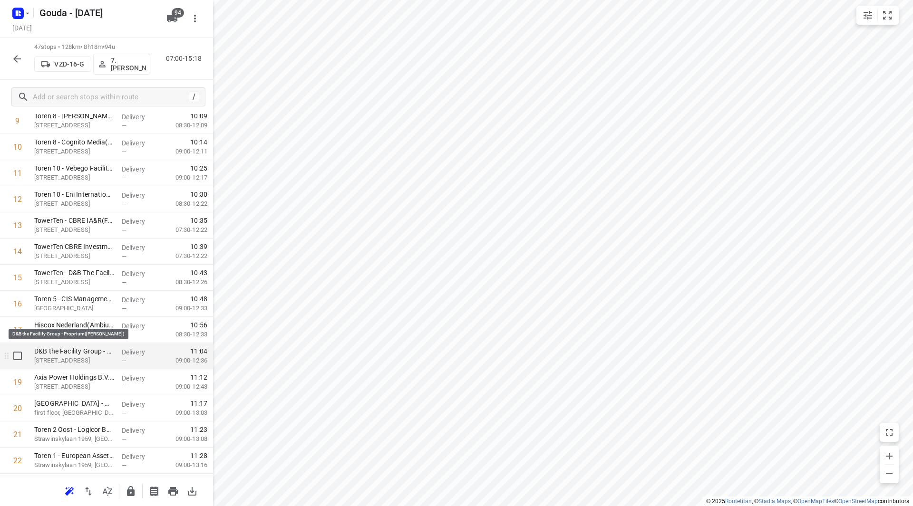
scroll to position [324, 0]
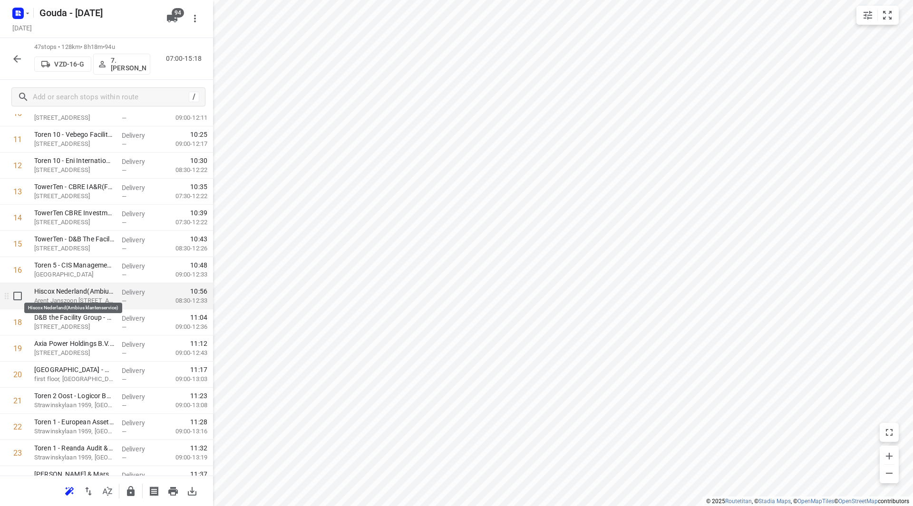
click at [70, 295] on p "Hiscox Nederland(Ambius klantenservice)" at bounding box center [74, 292] width 80 height 10
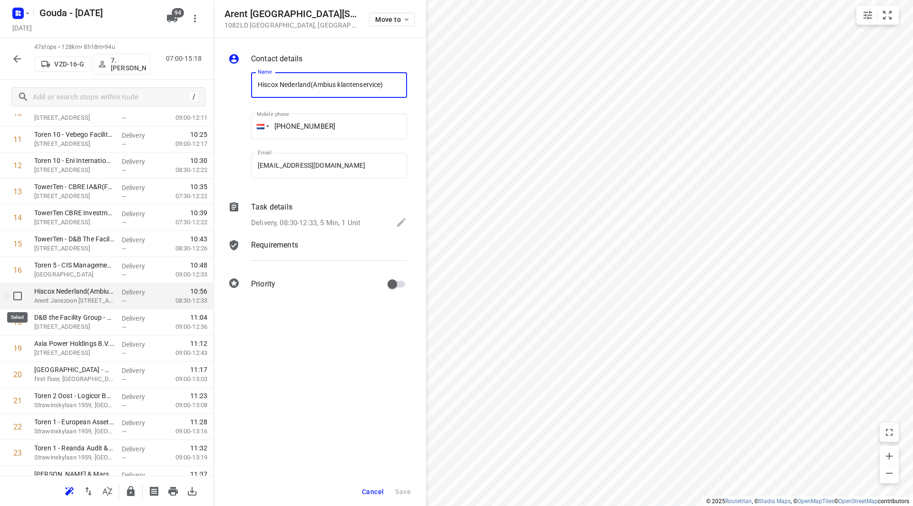
click at [21, 297] on input "checkbox" at bounding box center [17, 296] width 19 height 19
checkbox input "true"
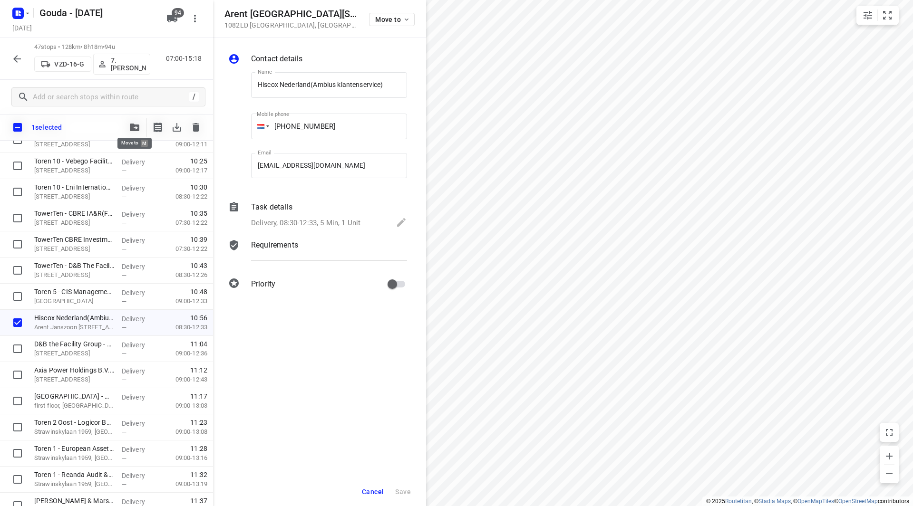
click at [134, 119] on button "button" at bounding box center [134, 127] width 19 height 19
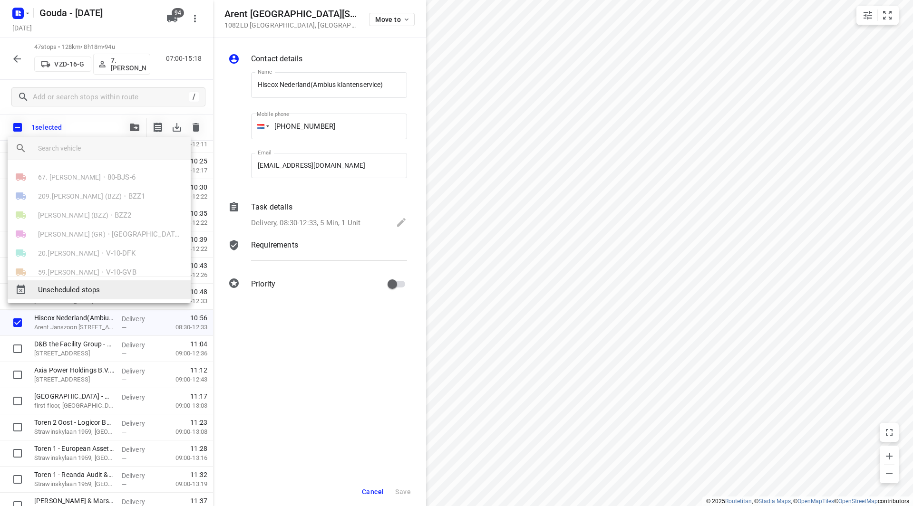
click at [83, 287] on span "Unscheduled stops" at bounding box center [110, 290] width 145 height 11
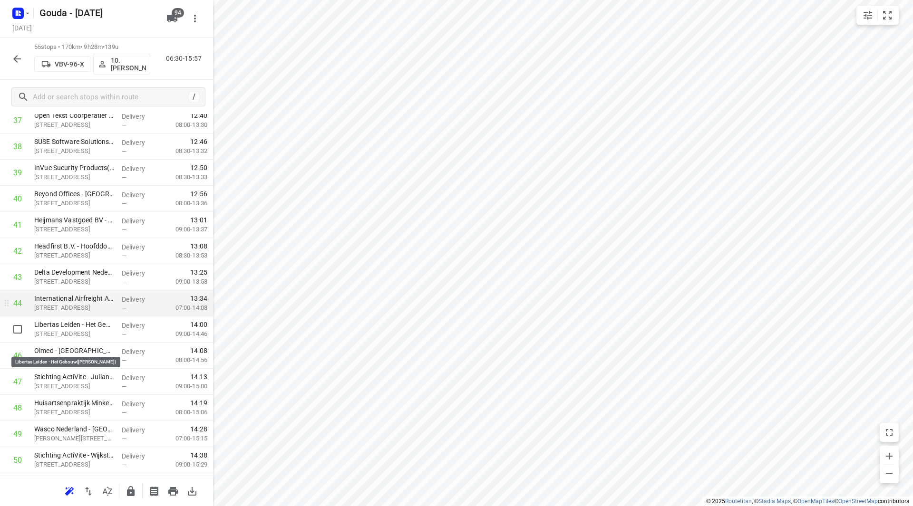
scroll to position [1037, 0]
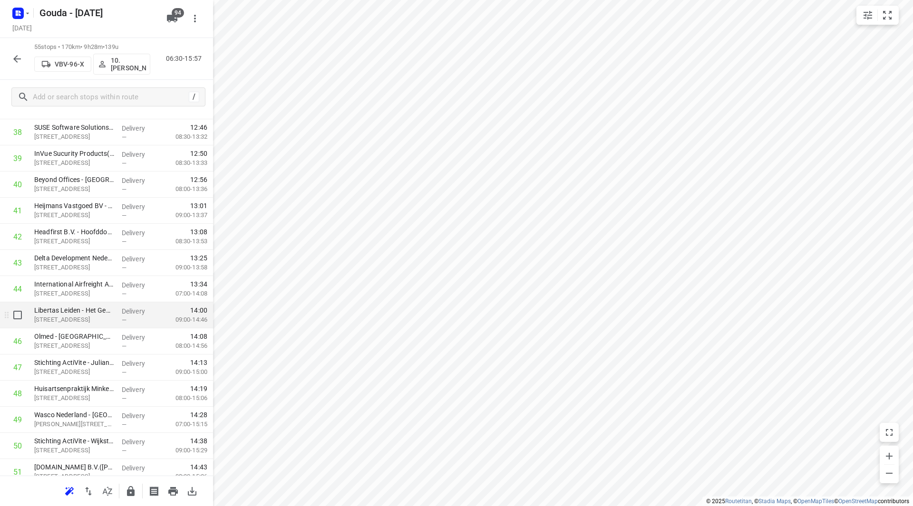
click at [80, 324] on p "Bonaireplein 32, Leiden" at bounding box center [74, 320] width 80 height 10
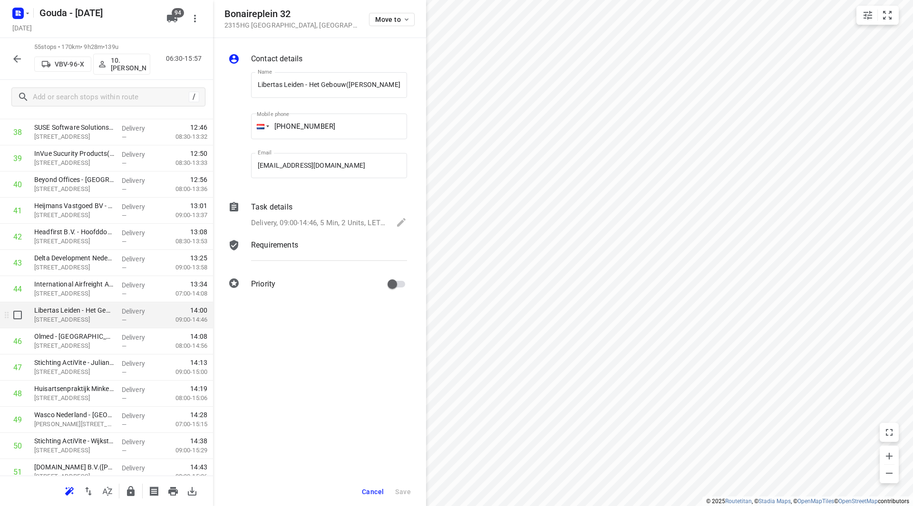
scroll to position [0, 20]
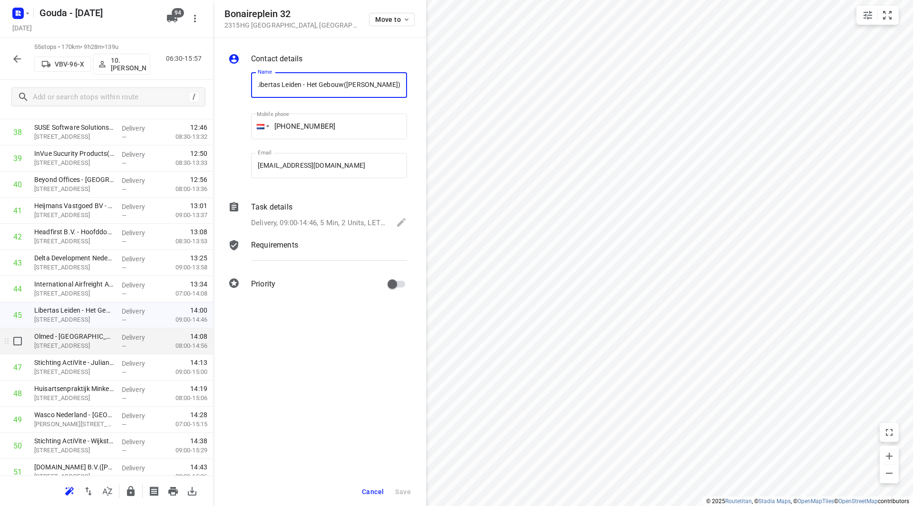
click at [76, 342] on p "Kralendijkkade 3, Leiden" at bounding box center [74, 346] width 80 height 10
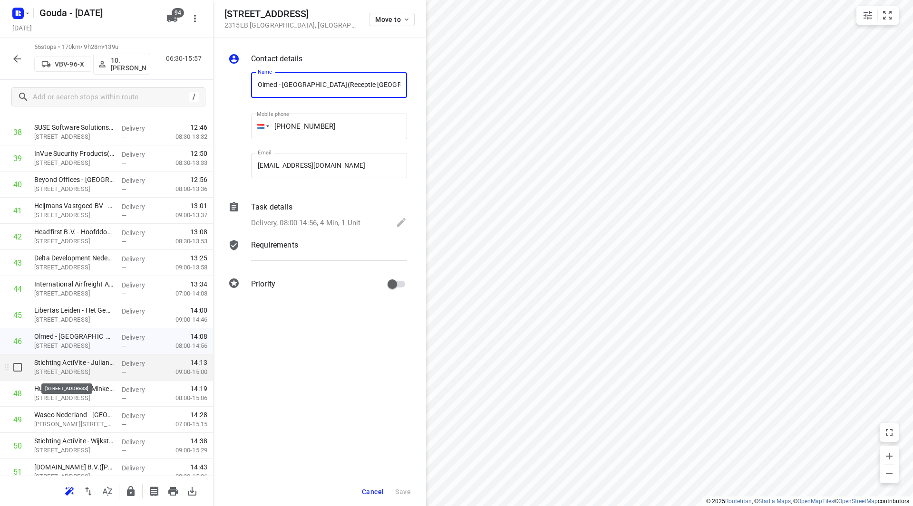
click at [78, 374] on p "Julianastraat 74 a, Leiden" at bounding box center [74, 373] width 80 height 10
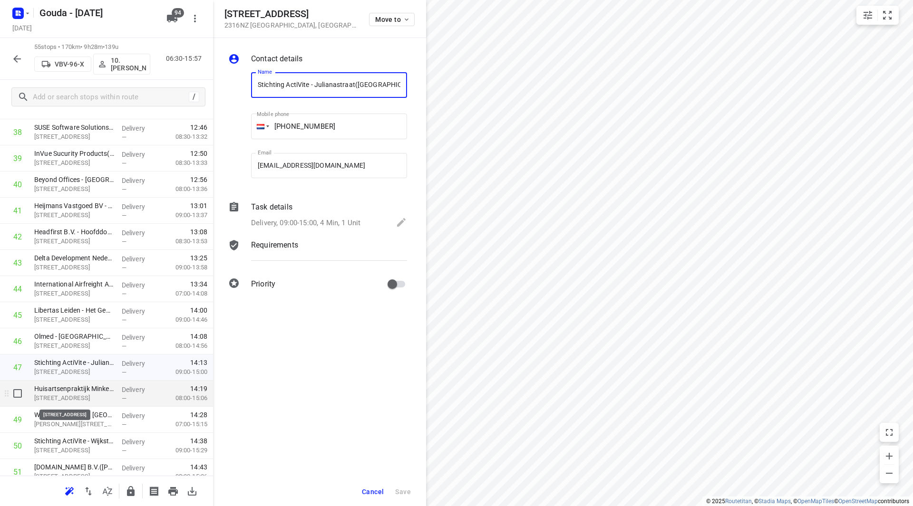
click at [78, 396] on p "Bronkhorststraat 43, Leiden" at bounding box center [74, 399] width 80 height 10
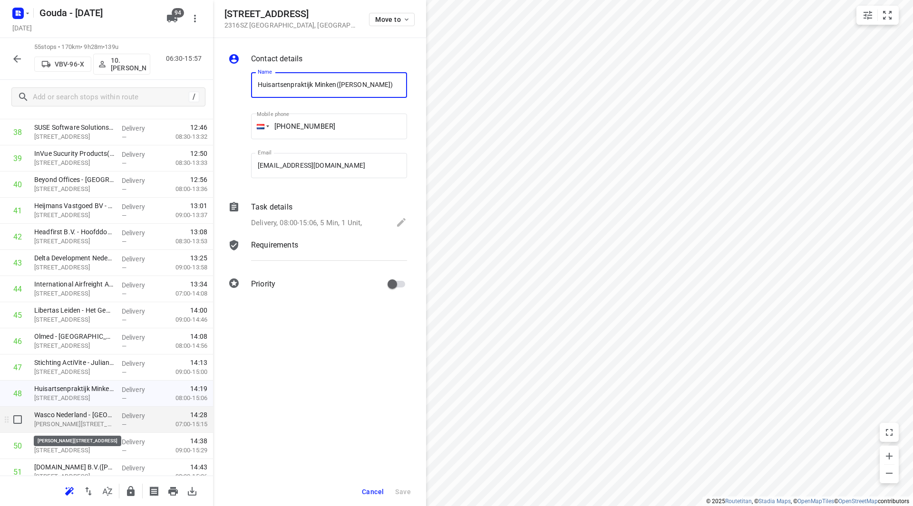
click at [82, 420] on p "Willem Barentszstraat 17, Leiden" at bounding box center [74, 425] width 80 height 10
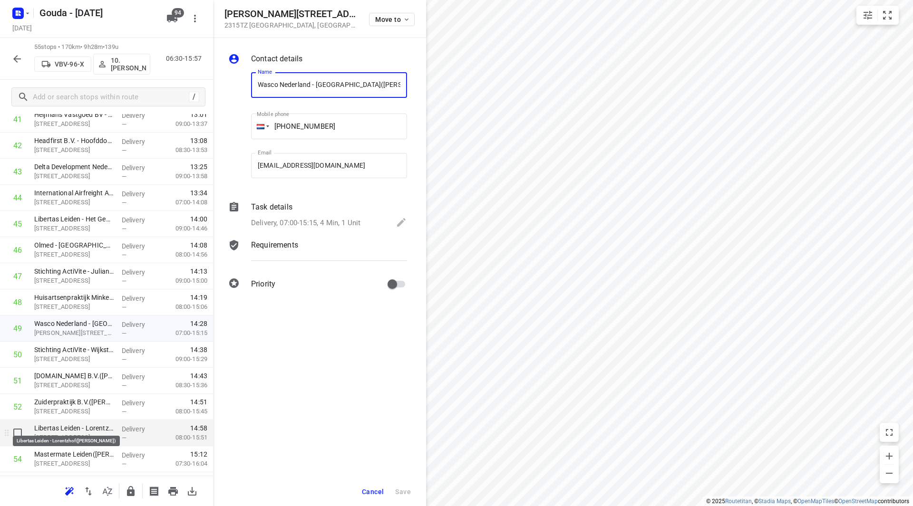
scroll to position [1132, 0]
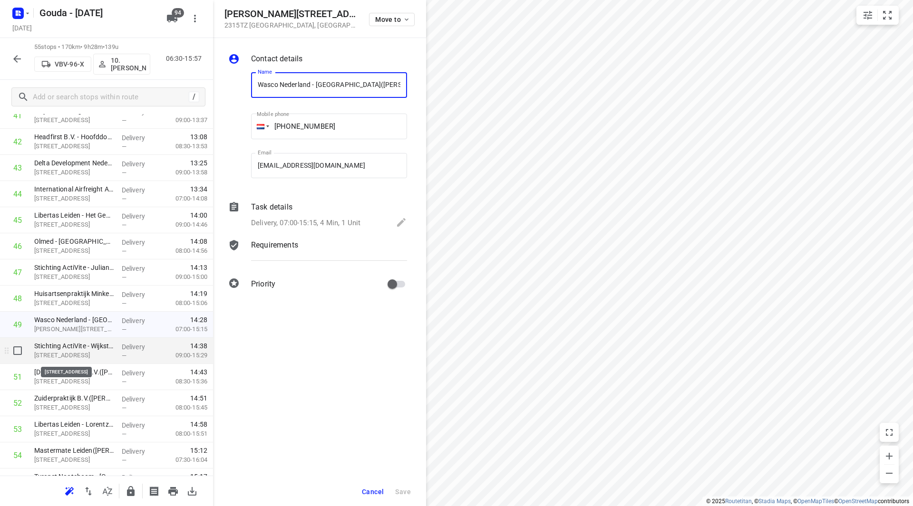
click at [73, 351] on div "Stichting ActiVite - Wijksteunpunt Oosterkerkstraat (ActiVite)(Madelon de Graaf…" at bounding box center [73, 351] width 87 height 26
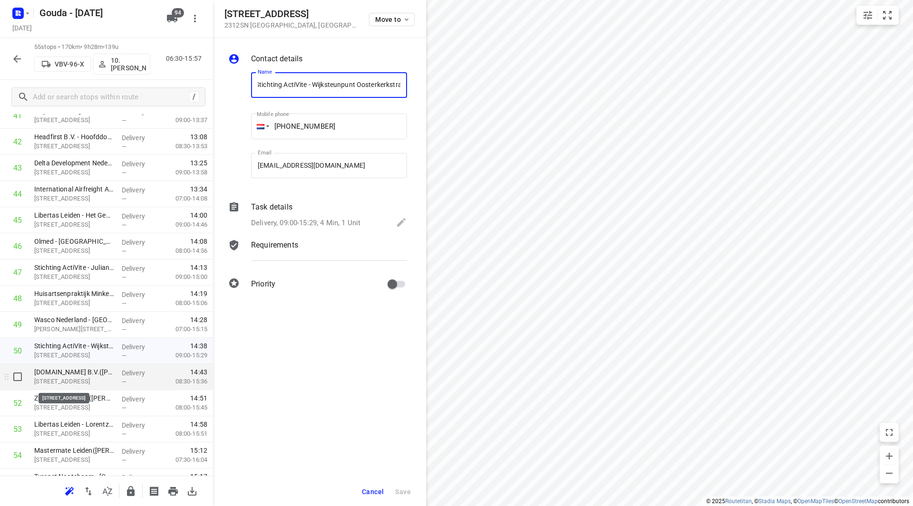
click at [80, 380] on p "Middelstegracht 89V, Leiden" at bounding box center [74, 382] width 80 height 10
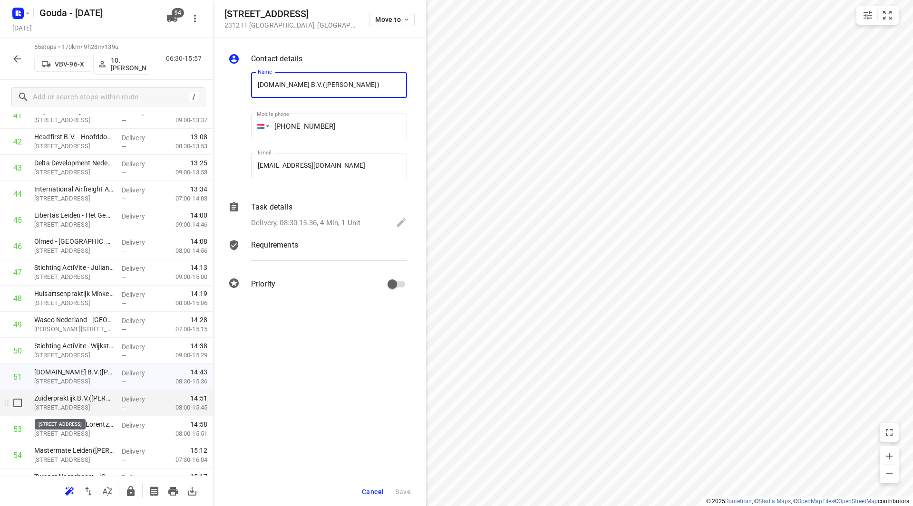
click at [78, 404] on p "Lammenschansweg 15B, Leiden" at bounding box center [74, 408] width 80 height 10
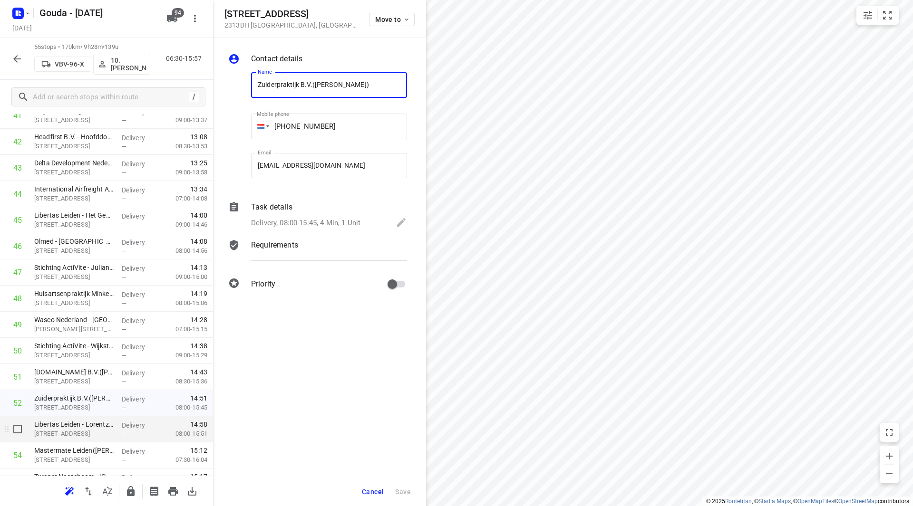
click at [82, 430] on p "Lorentzhof 1, Leiden" at bounding box center [74, 434] width 80 height 10
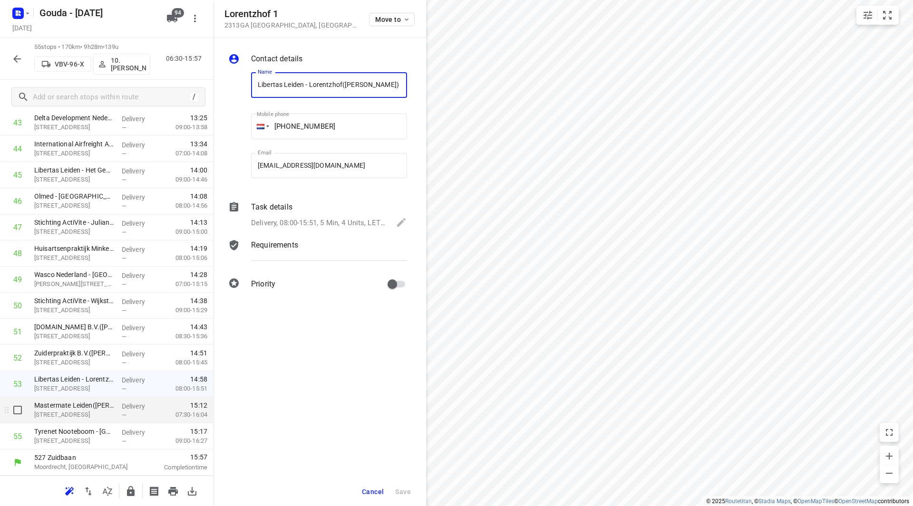
click at [85, 410] on p "Hadewychlaan 15, Leiden" at bounding box center [74, 415] width 80 height 10
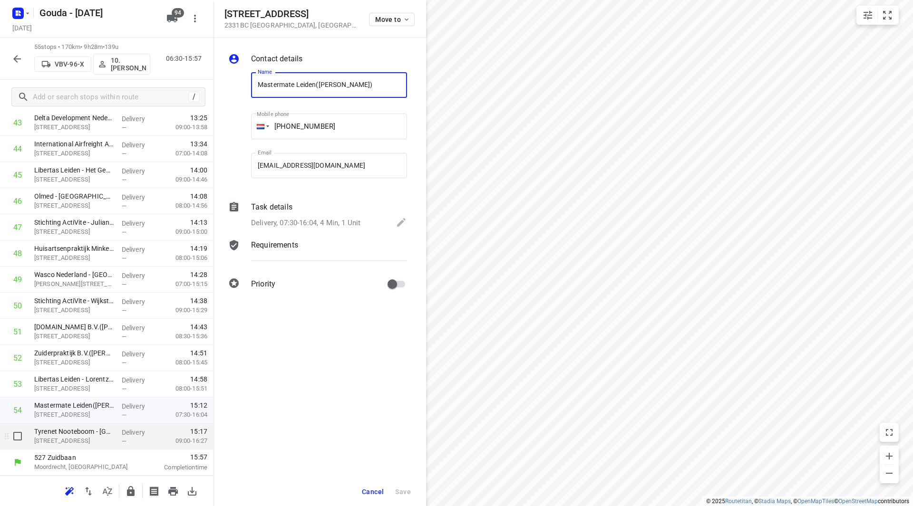
click at [89, 436] on p "Tyrenet Nooteboom - Leiden(Alex Boom)" at bounding box center [74, 432] width 80 height 10
click at [392, 481] on div "Cancel Save" at bounding box center [319, 492] width 213 height 29
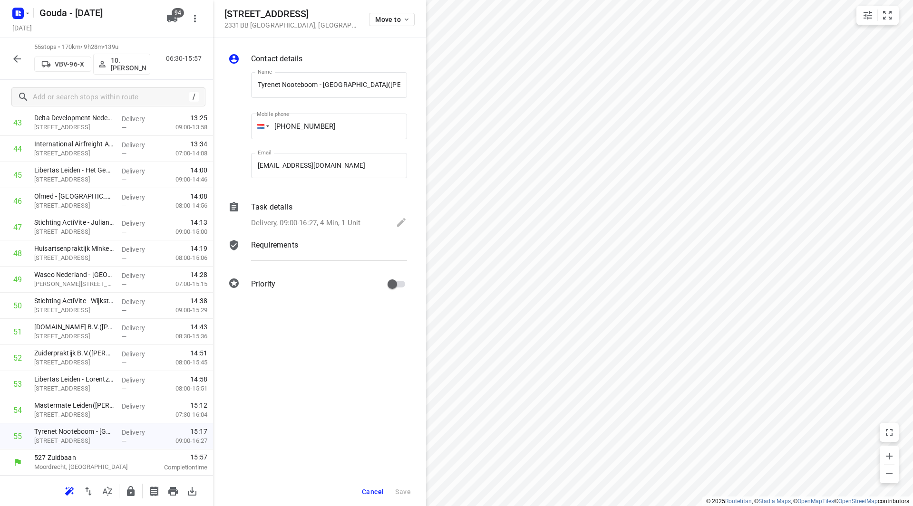
click at [376, 485] on button "Cancel" at bounding box center [372, 492] width 29 height 17
click at [371, 493] on span "Cancel" at bounding box center [373, 492] width 22 height 8
click at [370, 502] on div "Cancel Save" at bounding box center [319, 492] width 213 height 29
click at [370, 494] on span "Cancel" at bounding box center [373, 492] width 22 height 8
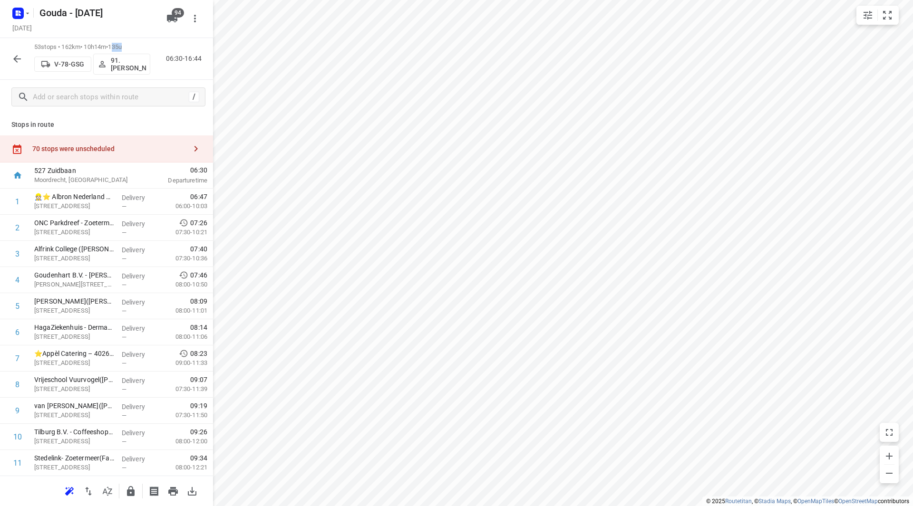
drag, startPoint x: 130, startPoint y: 46, endPoint x: 120, endPoint y: 47, distance: 10.1
click at [120, 47] on span "135u" at bounding box center [115, 46] width 14 height 7
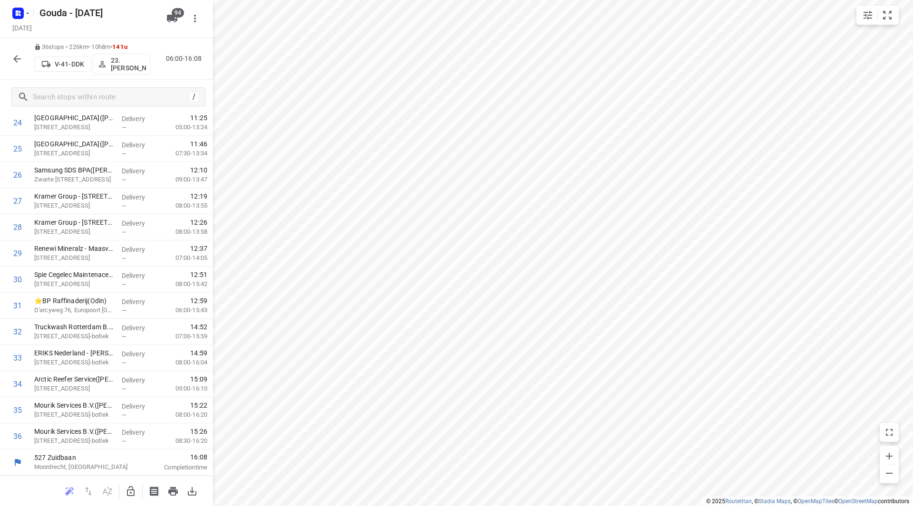
scroll to position [680, 0]
click at [28, 58] on div "36 stops • 226km • 10h8m • 141u V-41-DDK 23.Johan de Wit 06:00-16:08" at bounding box center [106, 59] width 213 height 42
click at [20, 55] on icon "button" at bounding box center [16, 58] width 11 height 11
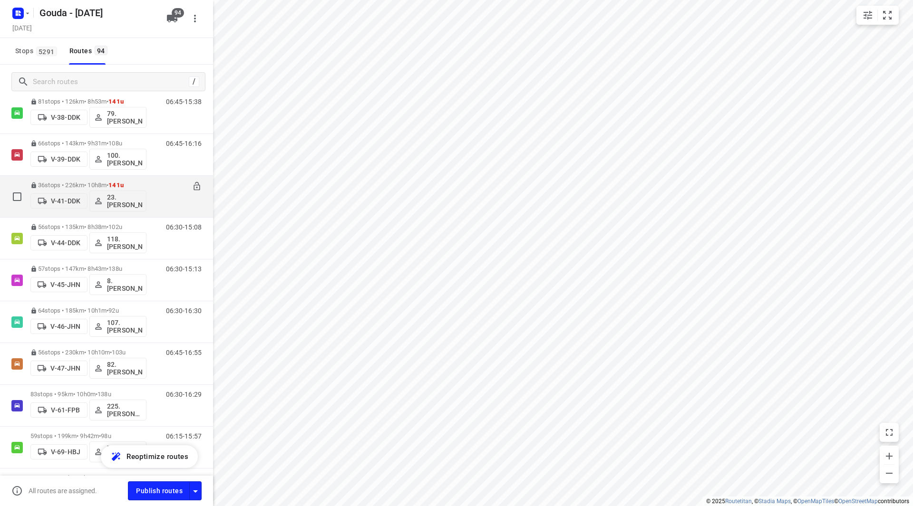
scroll to position [998, 0]
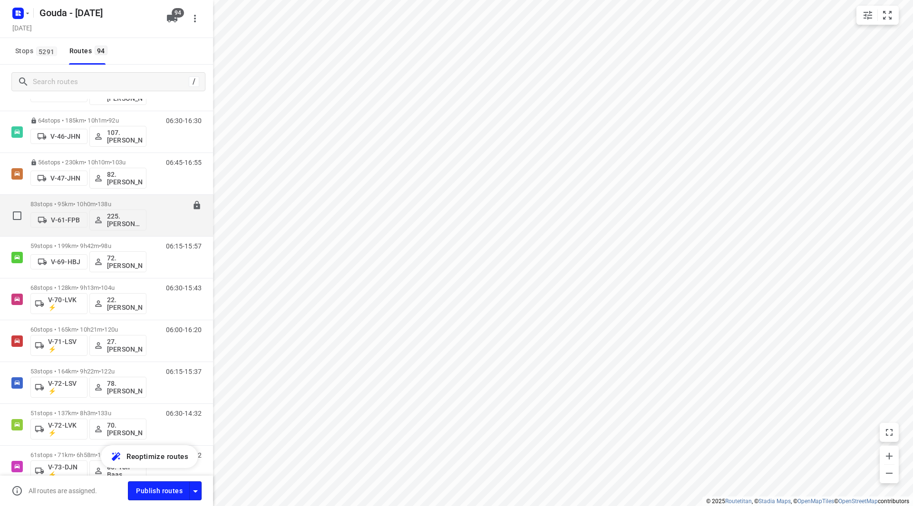
click at [70, 203] on p "83 stops • 95km • 10h0m • 138u" at bounding box center [88, 204] width 116 height 7
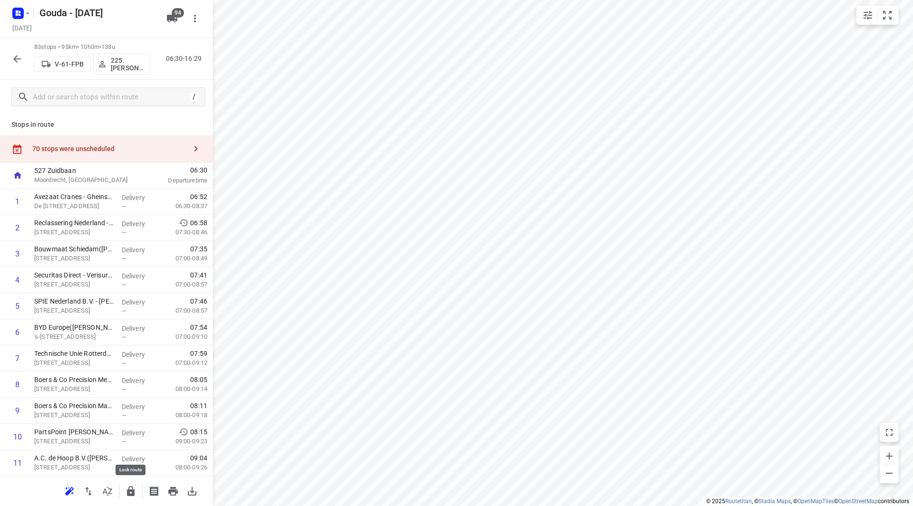
click at [126, 492] on icon "button" at bounding box center [130, 491] width 11 height 11
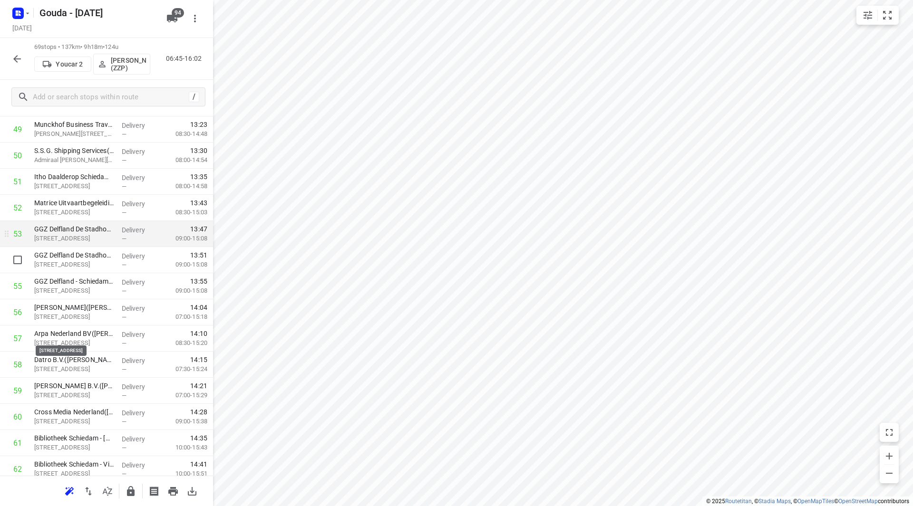
scroll to position [1258, 0]
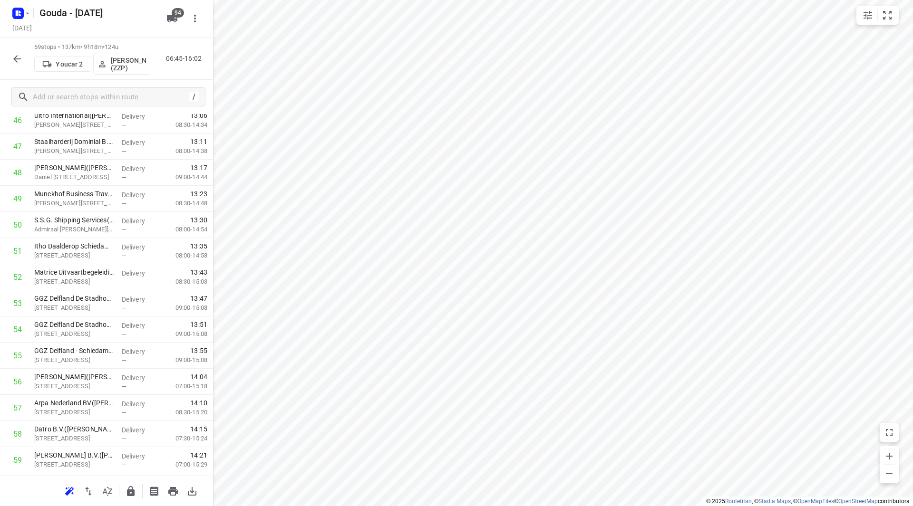
click at [13, 56] on icon "button" at bounding box center [16, 58] width 11 height 11
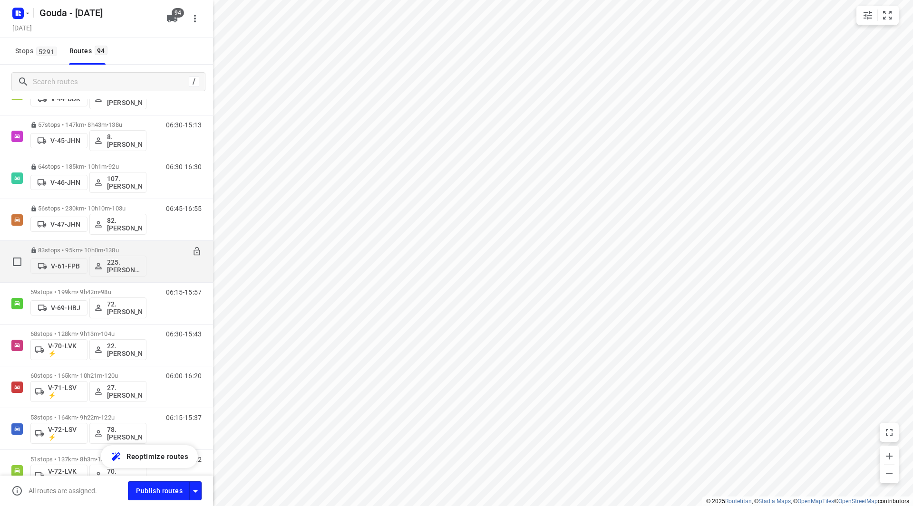
scroll to position [951, 0]
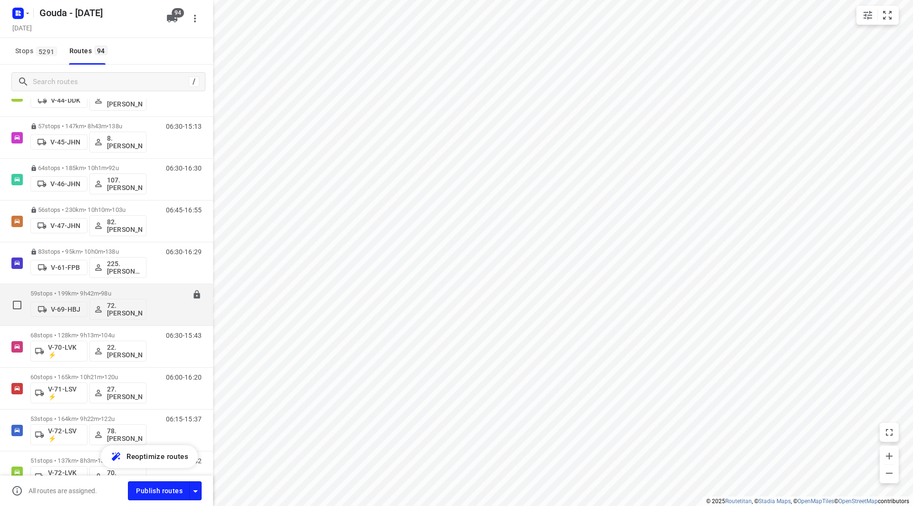
click at [85, 294] on p "59 stops • 199km • 9h42m • 98u" at bounding box center [88, 293] width 116 height 7
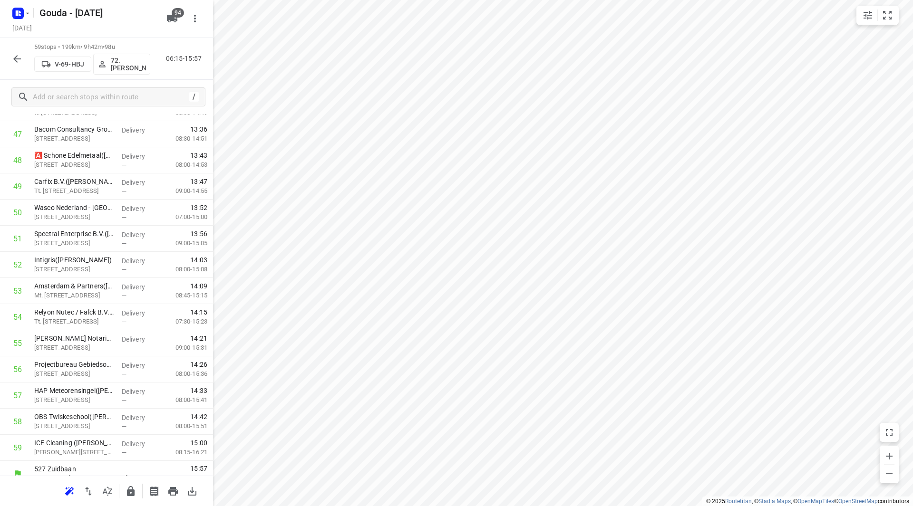
scroll to position [1282, 0]
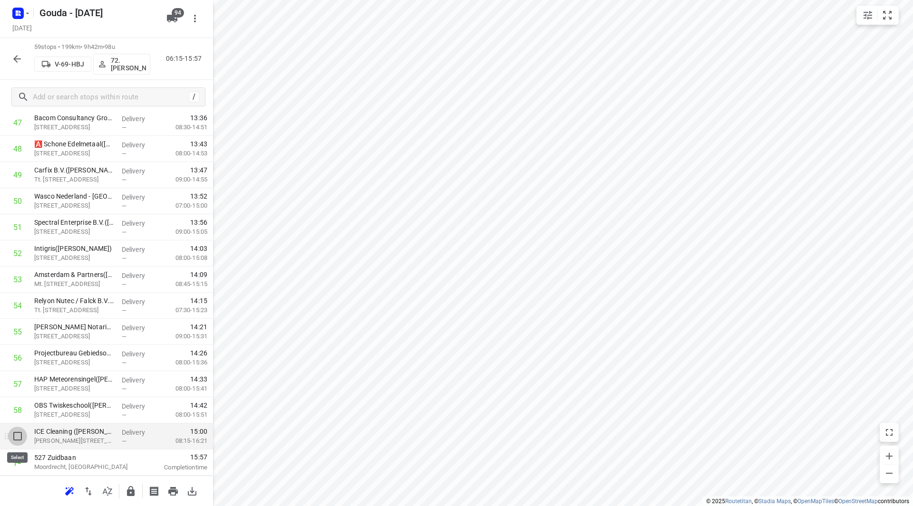
click at [20, 436] on input "checkbox" at bounding box center [17, 436] width 19 height 19
checkbox input "true"
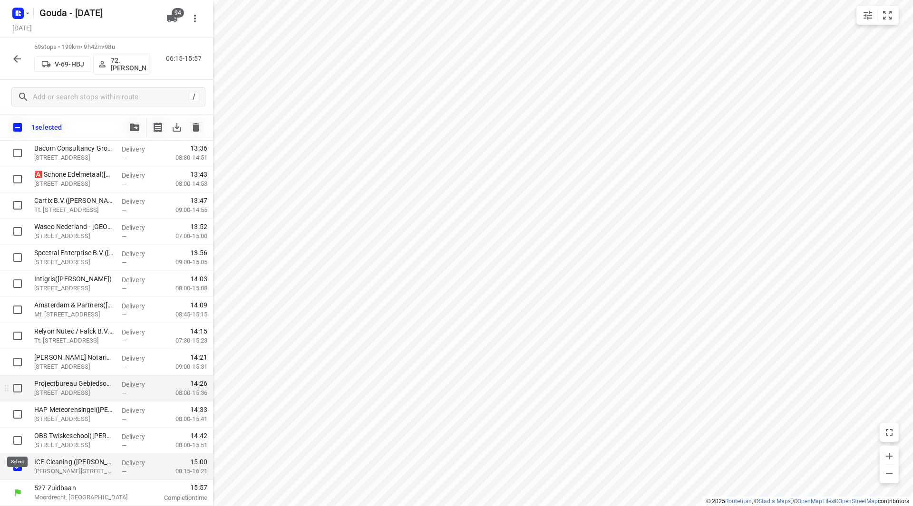
scroll to position [1278, 0]
click at [133, 133] on button "button" at bounding box center [134, 127] width 19 height 19
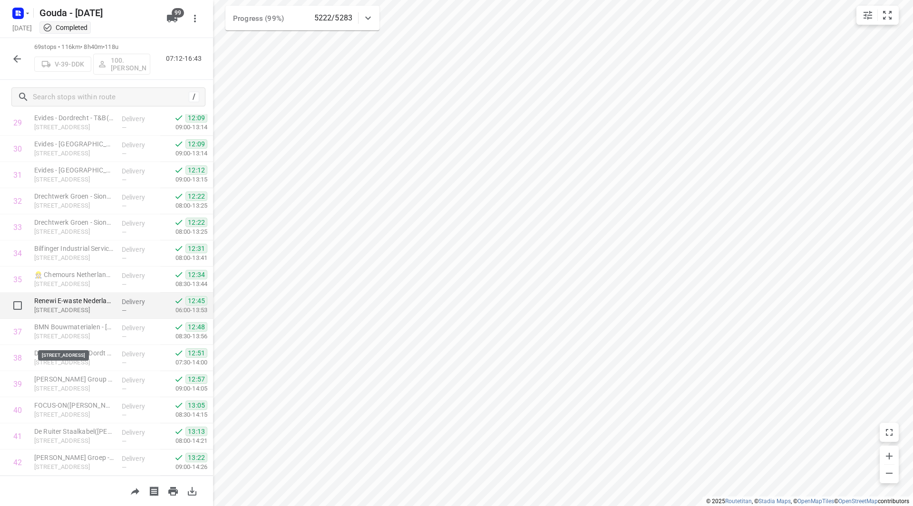
scroll to position [903, 0]
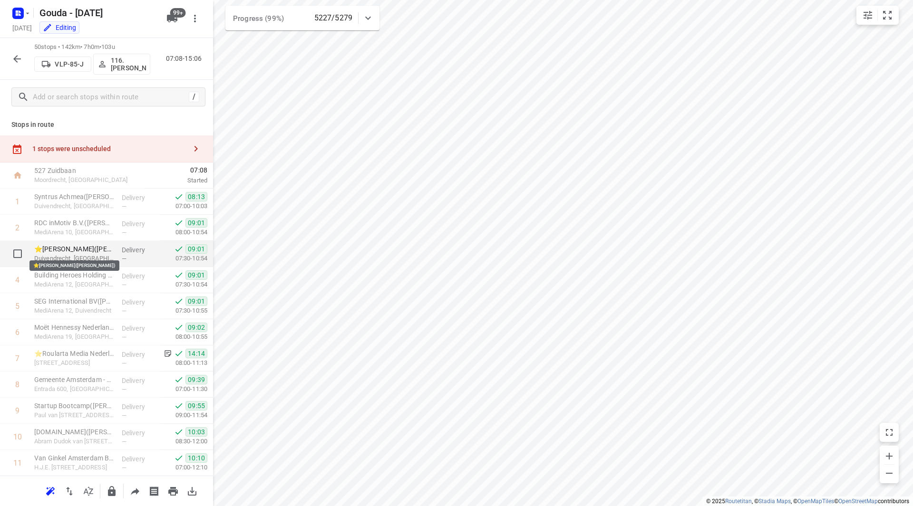
click at [77, 251] on p "⭐Banijay Benelux(Tristan Bonarius)" at bounding box center [74, 249] width 80 height 10
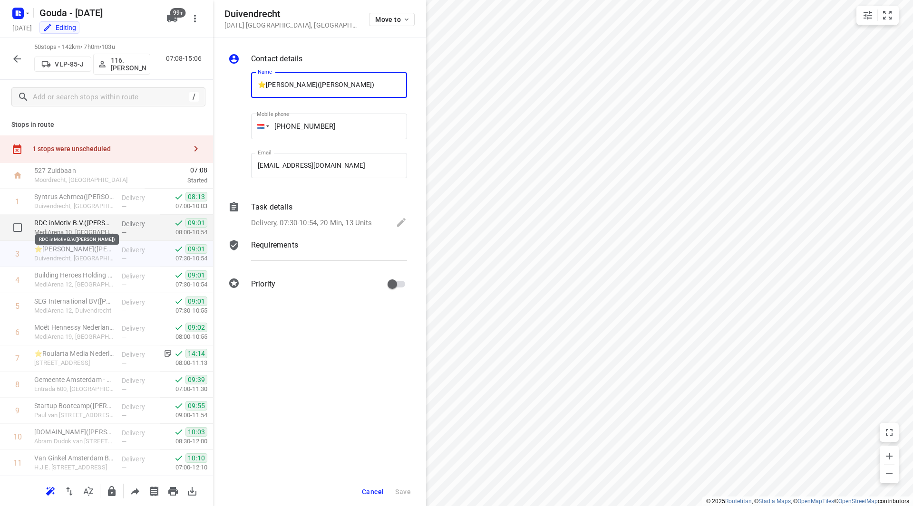
click at [78, 223] on p "RDC inMotiv B.V.(Carla Nieland)" at bounding box center [74, 223] width 80 height 10
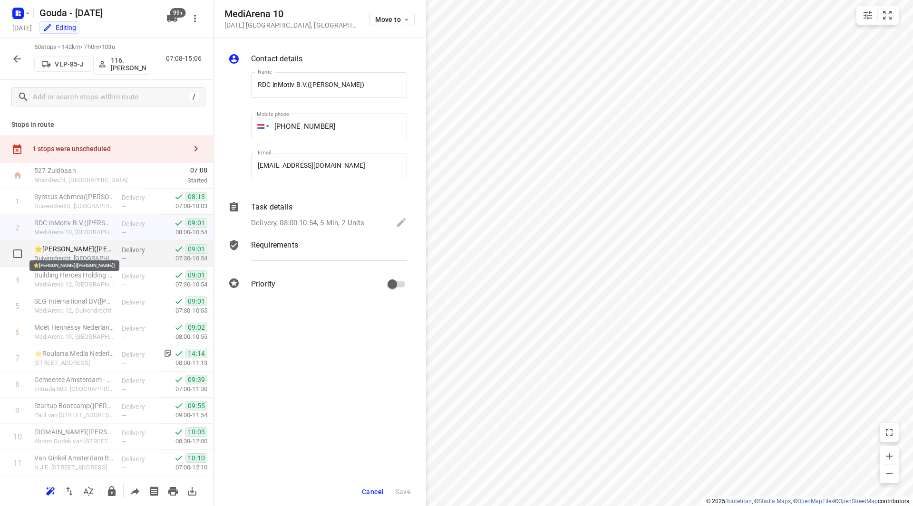
click at [83, 250] on p "⭐Banijay Benelux(Tristan Bonarius)" at bounding box center [74, 249] width 80 height 10
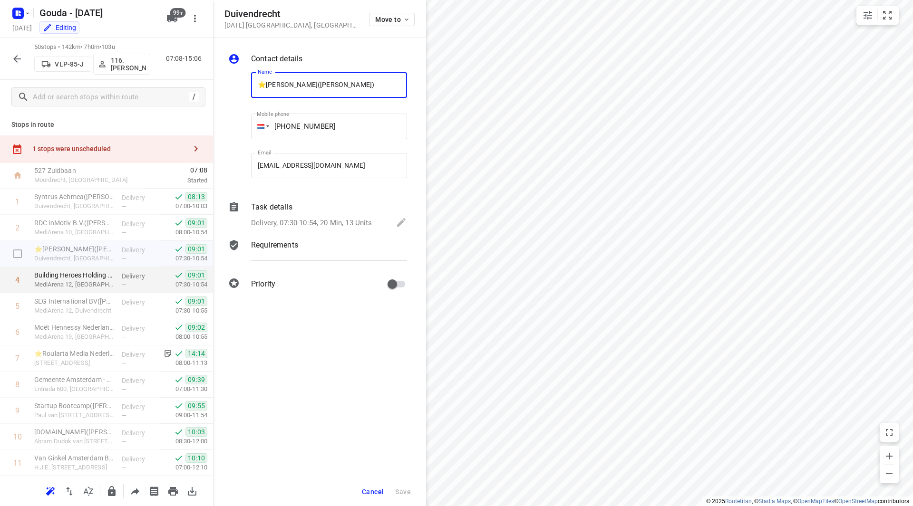
click at [82, 273] on p "Building Heroes Holding BV - Amsterdam-Duivendrecht(Laurence Albers)" at bounding box center [74, 276] width 80 height 10
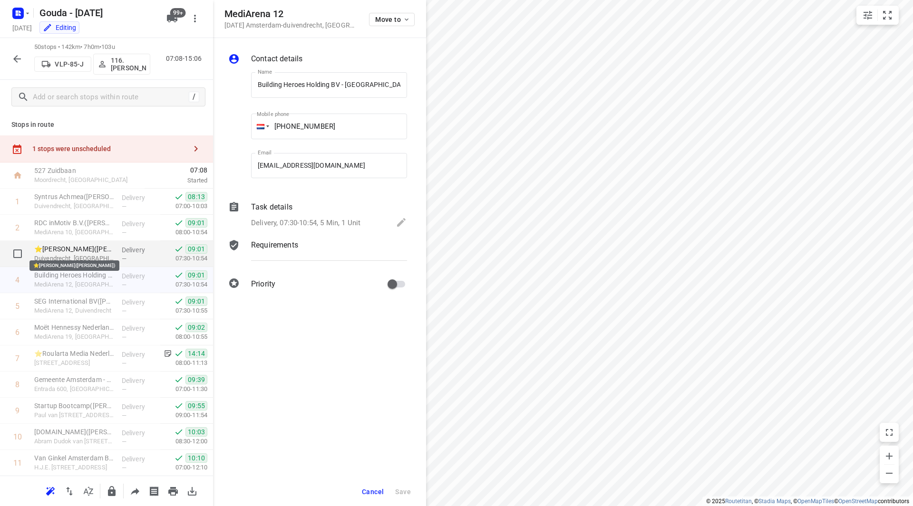
click at [85, 247] on p "⭐Banijay Benelux(Tristan Bonarius)" at bounding box center [74, 249] width 80 height 10
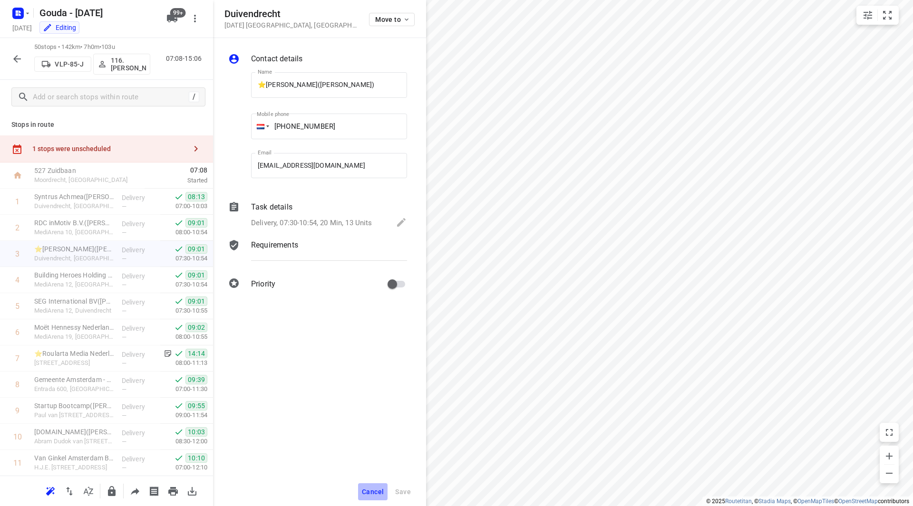
click at [376, 488] on span "Cancel" at bounding box center [373, 492] width 22 height 8
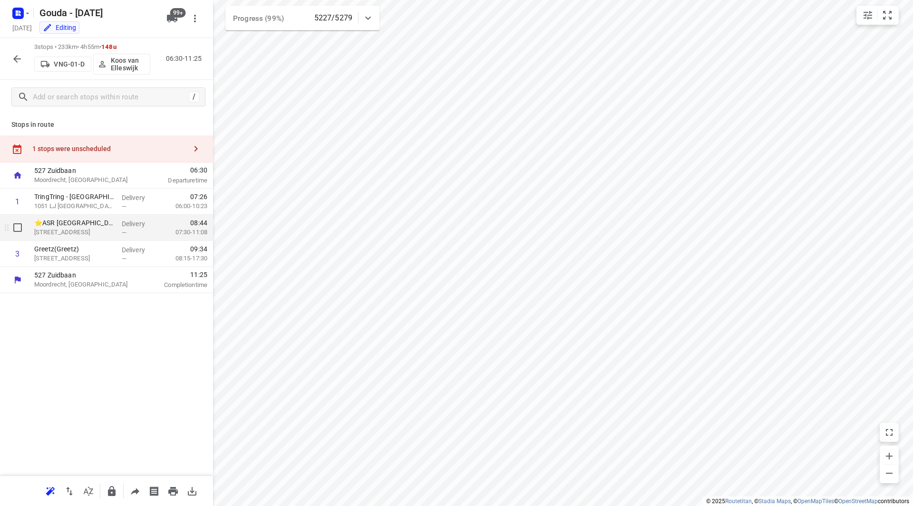
click at [88, 227] on p "⭐ASR Utrecht(Emanta Leenen)" at bounding box center [74, 223] width 80 height 10
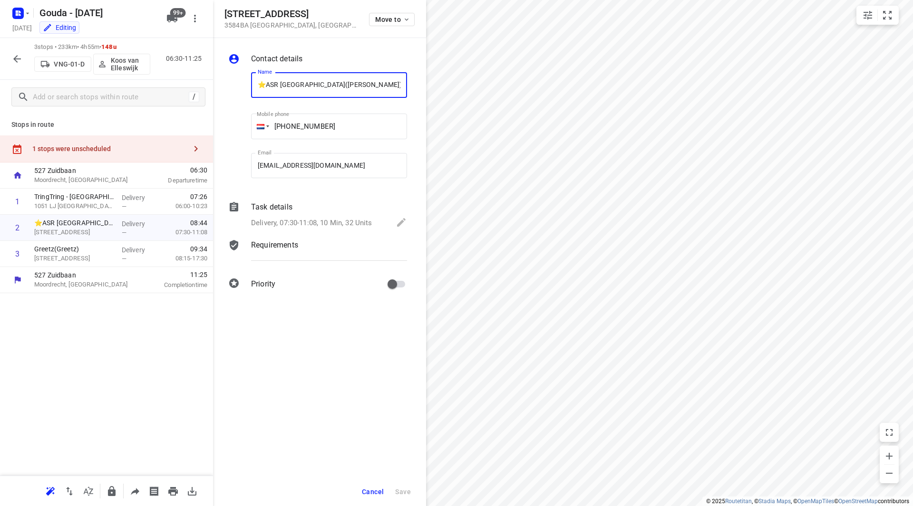
click at [321, 217] on div "Delivery, 07:30-11:08, 10 Min, 32 Units" at bounding box center [329, 223] width 156 height 13
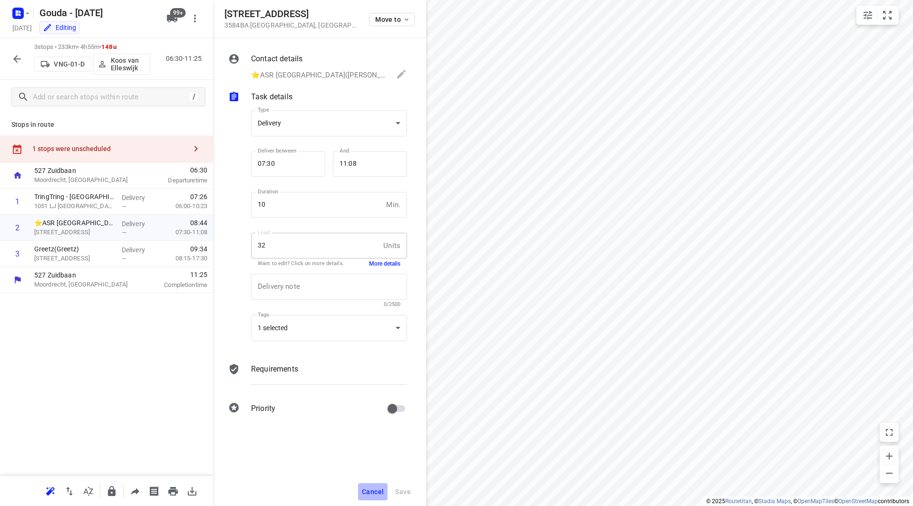
click at [362, 487] on button "Cancel" at bounding box center [372, 492] width 29 height 17
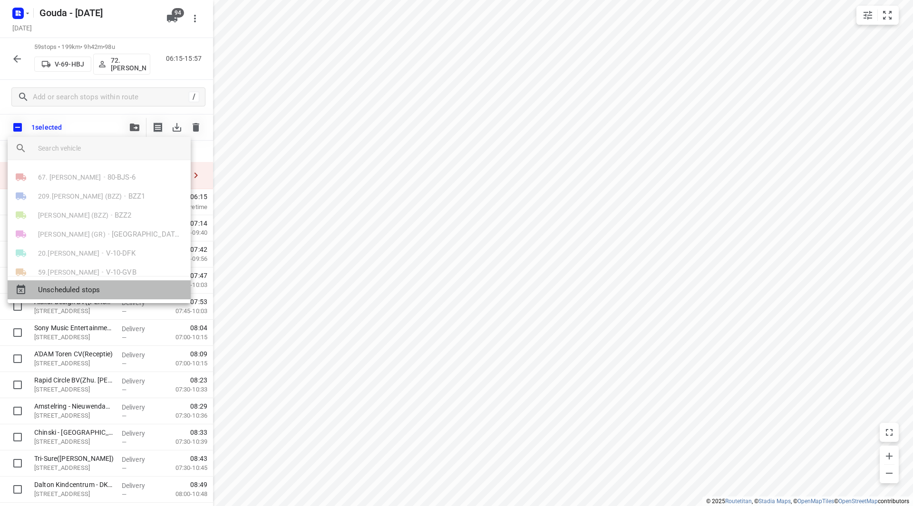
click at [85, 291] on span "Unscheduled stops" at bounding box center [110, 290] width 145 height 11
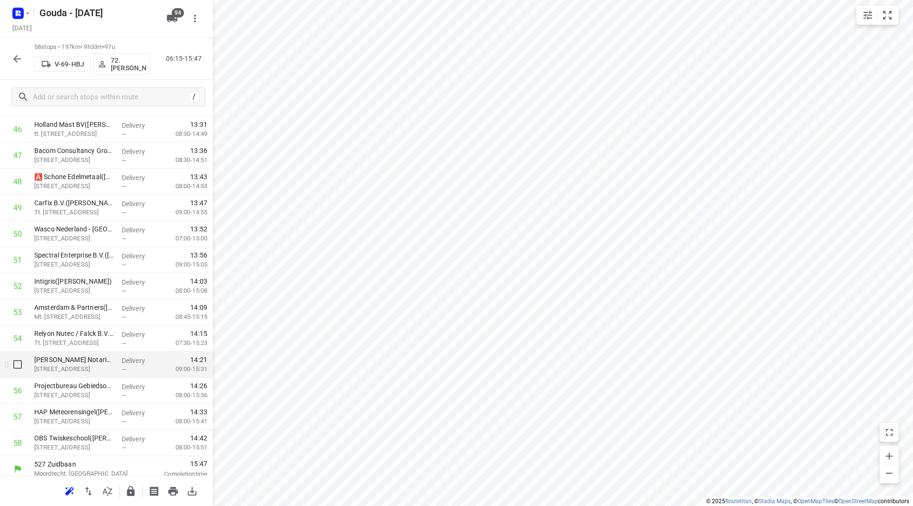
scroll to position [1256, 0]
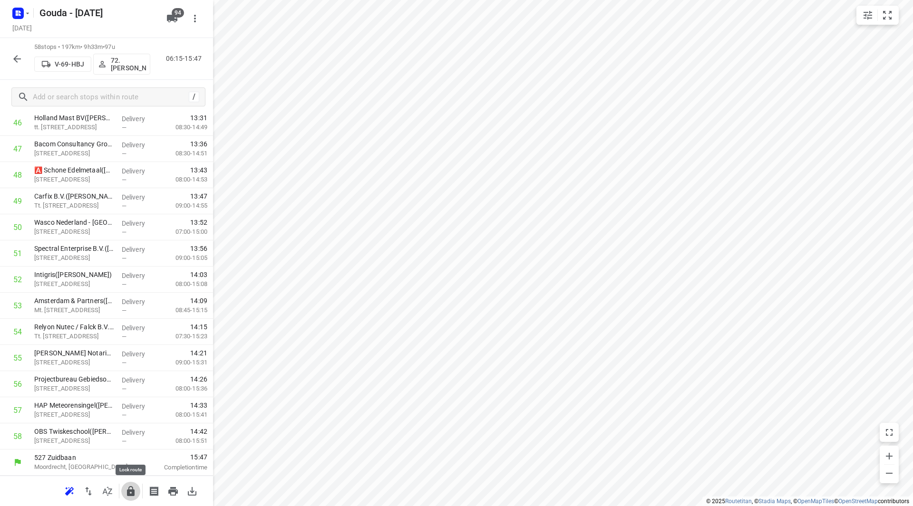
click at [130, 489] on icon "button" at bounding box center [130, 491] width 11 height 11
click at [16, 58] on icon "button" at bounding box center [16, 58] width 11 height 11
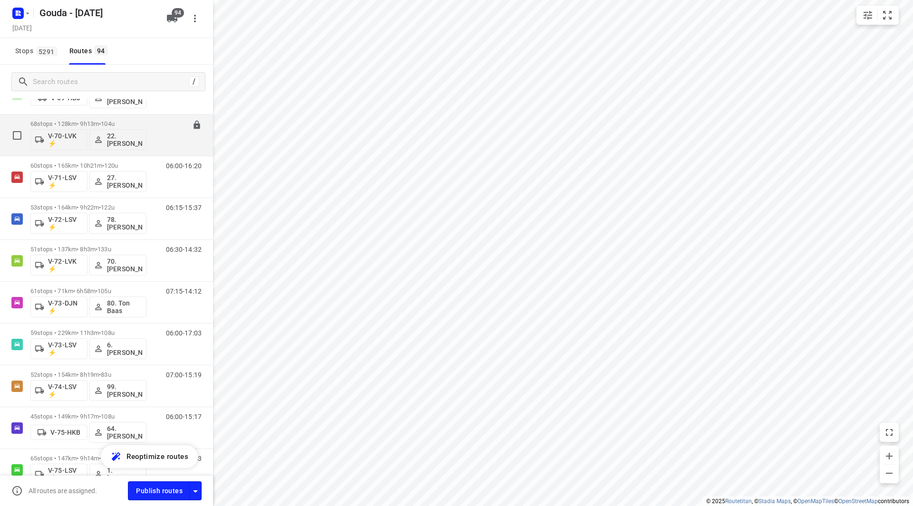
scroll to position [1046, 0]
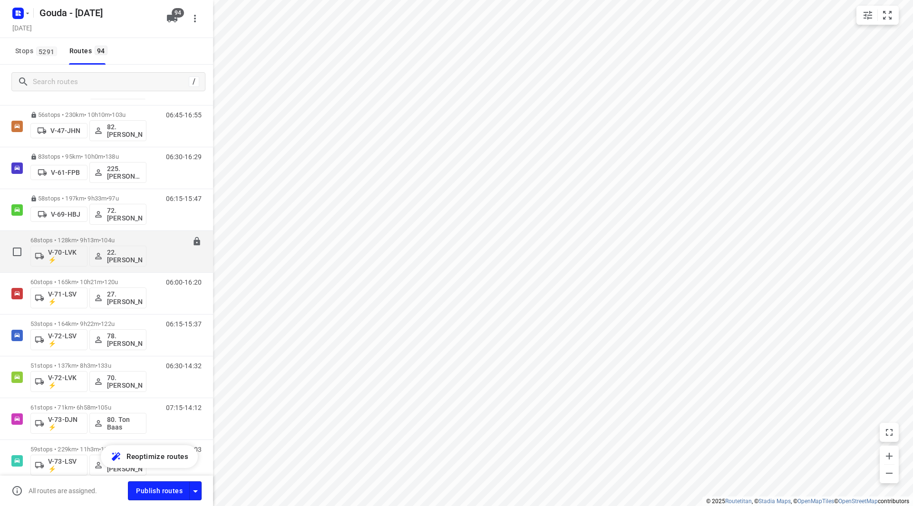
click at [89, 237] on p "68 stops • 128km • 9h13m • 104u" at bounding box center [88, 240] width 116 height 7
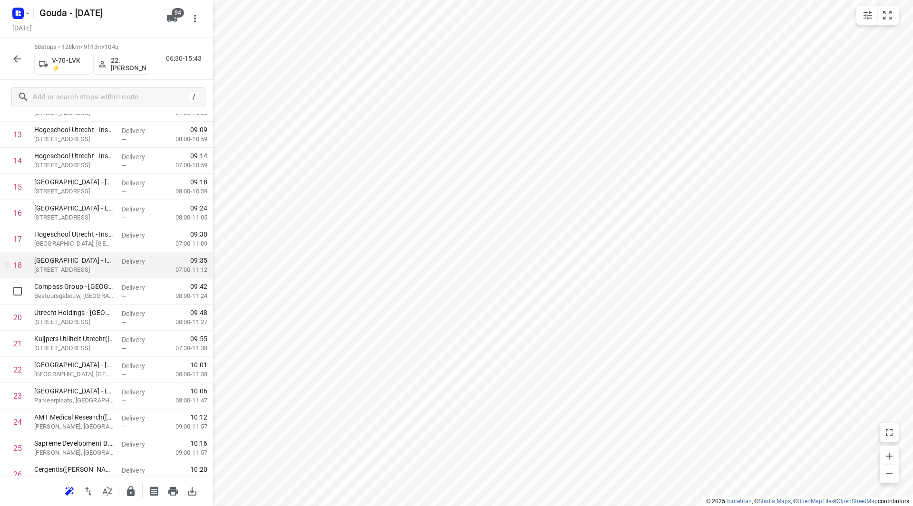
scroll to position [380, 0]
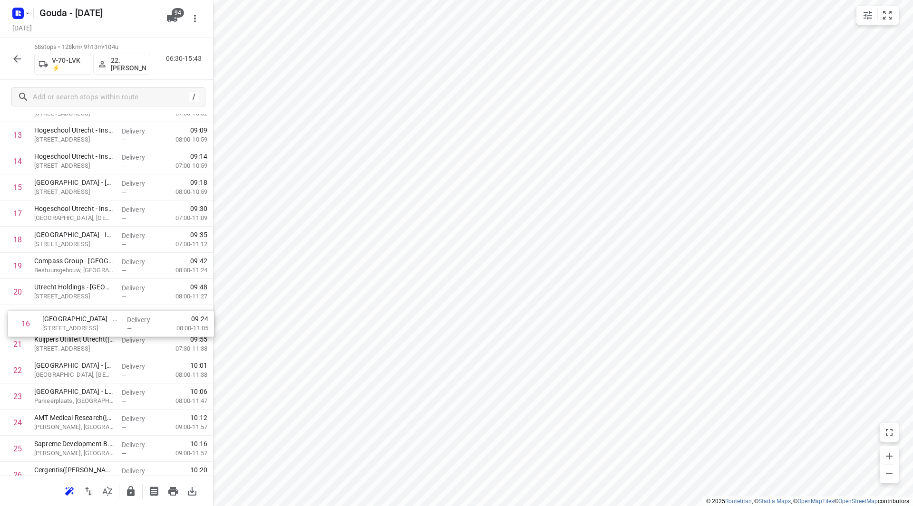
drag, startPoint x: 82, startPoint y: 276, endPoint x: 88, endPoint y: 325, distance: 49.0
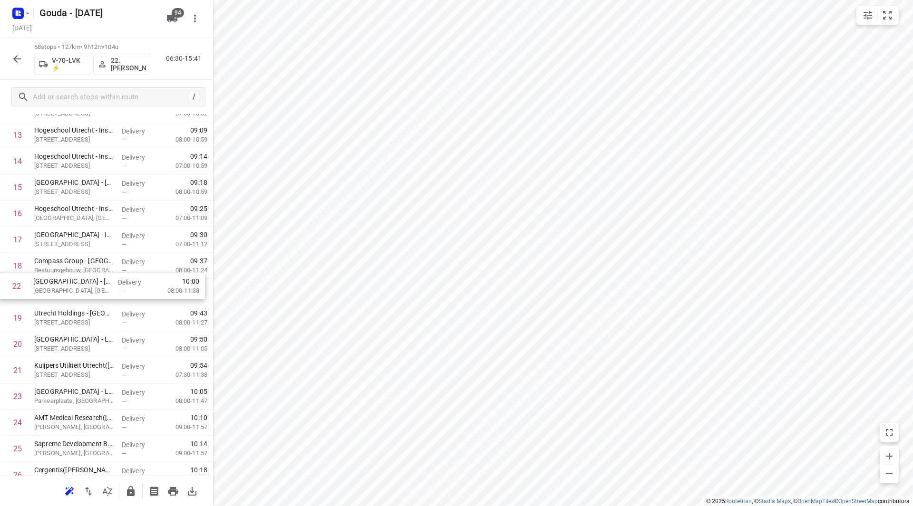
drag, startPoint x: 99, startPoint y: 375, endPoint x: 96, endPoint y: 291, distance: 84.2
drag, startPoint x: 96, startPoint y: 294, endPoint x: 99, endPoint y: 247, distance: 46.7
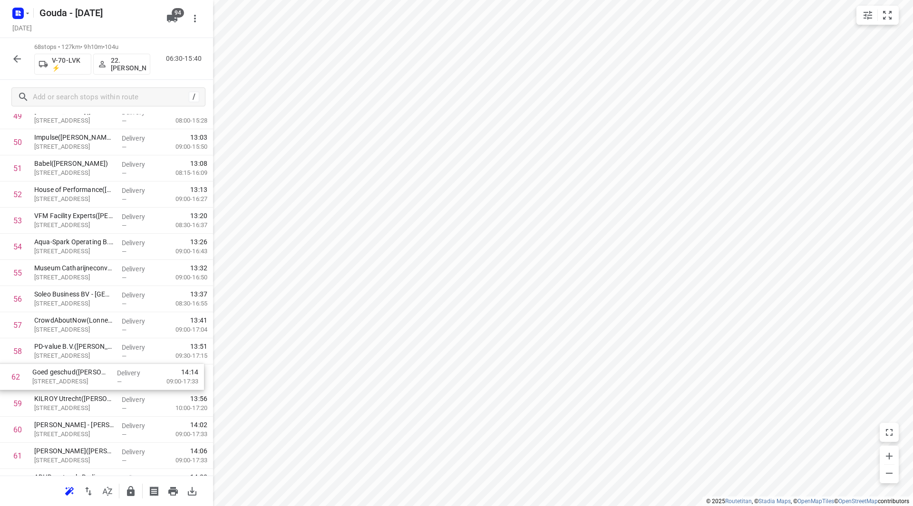
scroll to position [1341, 0]
drag, startPoint x: 84, startPoint y: 458, endPoint x: 81, endPoint y: 355, distance: 103.2
drag, startPoint x: 68, startPoint y: 378, endPoint x: 68, endPoint y: 349, distance: 29.0
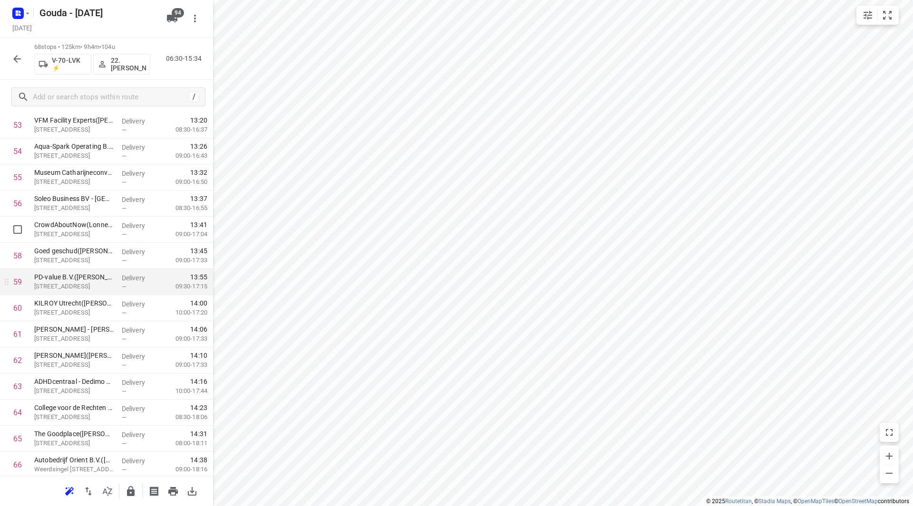
scroll to position [1436, 0]
drag, startPoint x: 81, startPoint y: 381, endPoint x: 85, endPoint y: 319, distance: 61.9
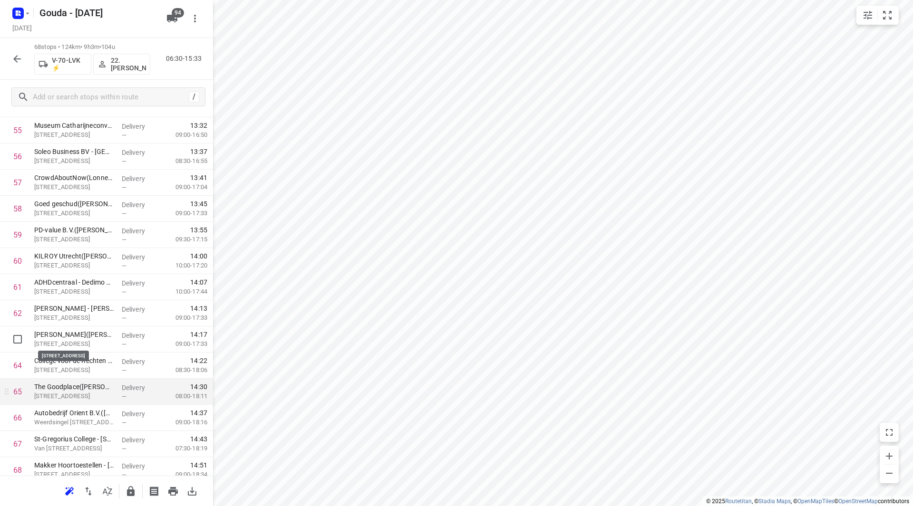
scroll to position [1517, 0]
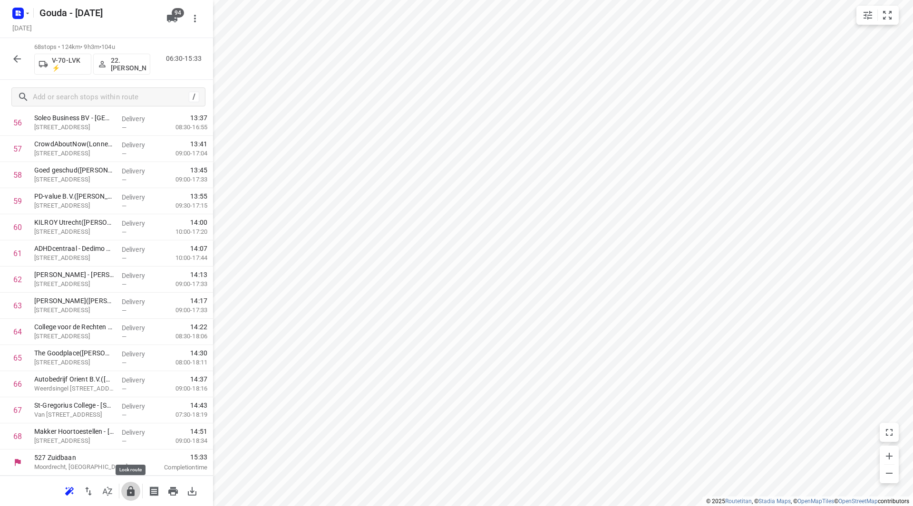
click at [127, 488] on icon "button" at bounding box center [130, 491] width 11 height 11
click at [14, 56] on icon "button" at bounding box center [16, 58] width 11 height 11
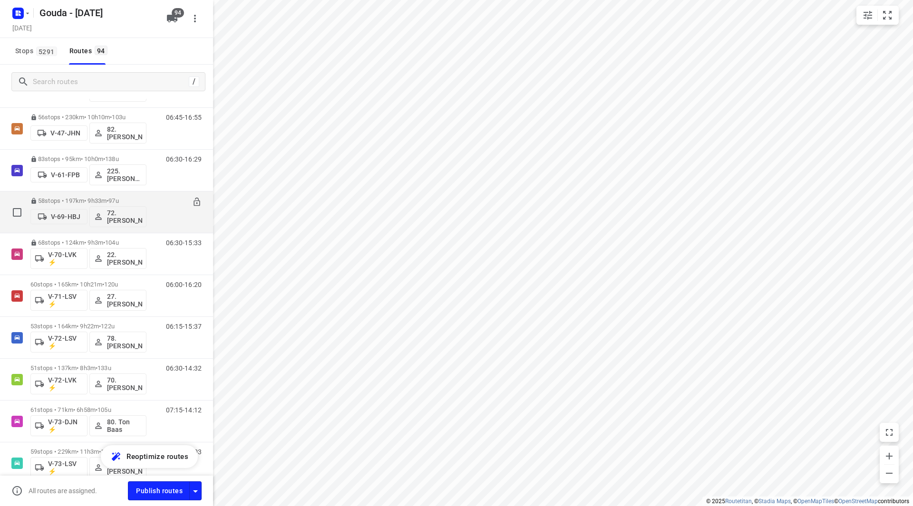
scroll to position [1094, 0]
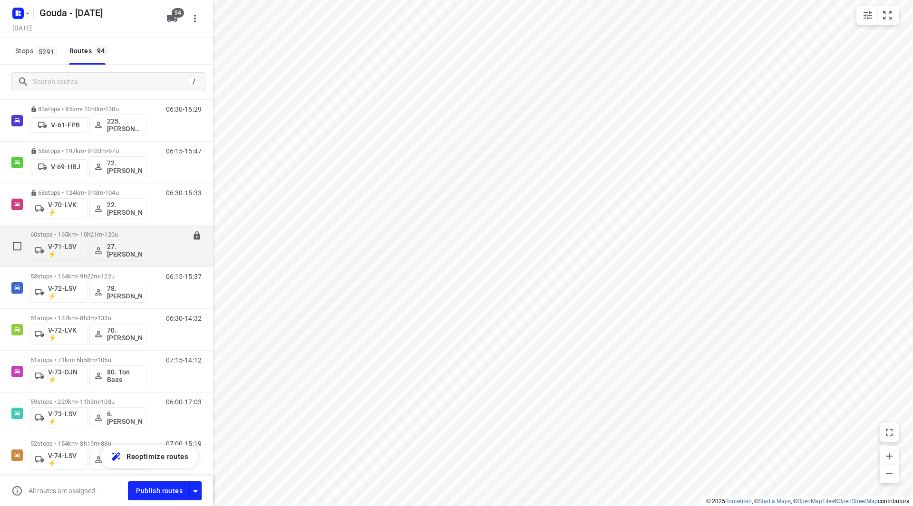
click at [62, 234] on p "60 stops • 165km • 10h21m • 120u" at bounding box center [88, 234] width 116 height 7
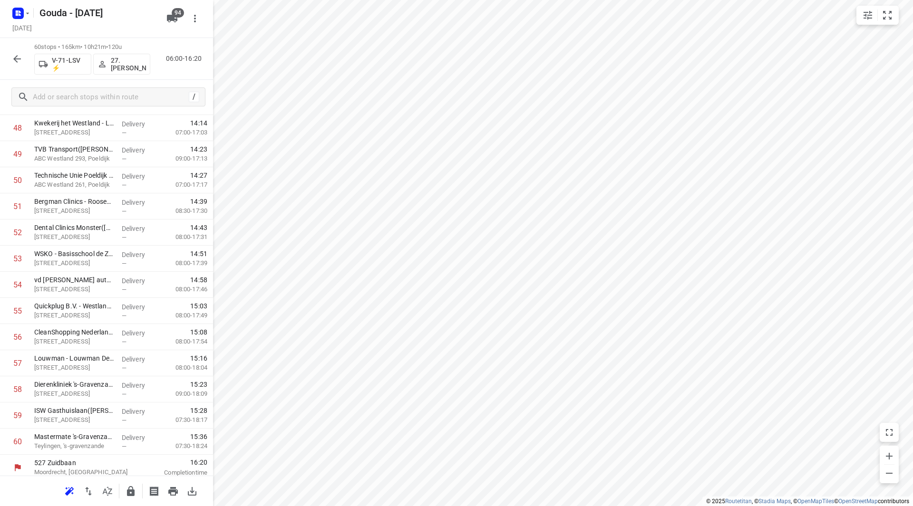
scroll to position [1308, 0]
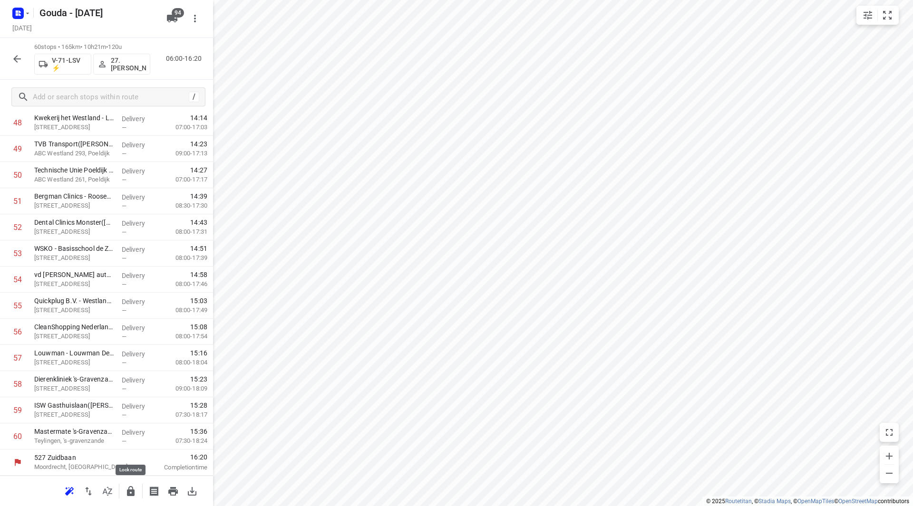
click at [136, 489] on icon "button" at bounding box center [130, 491] width 11 height 11
click at [23, 56] on button "button" at bounding box center [17, 58] width 19 height 19
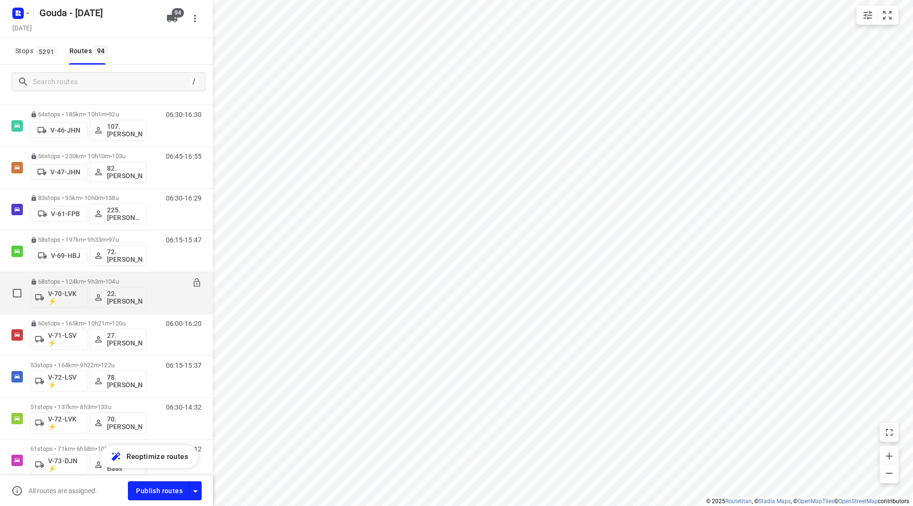
scroll to position [1046, 0]
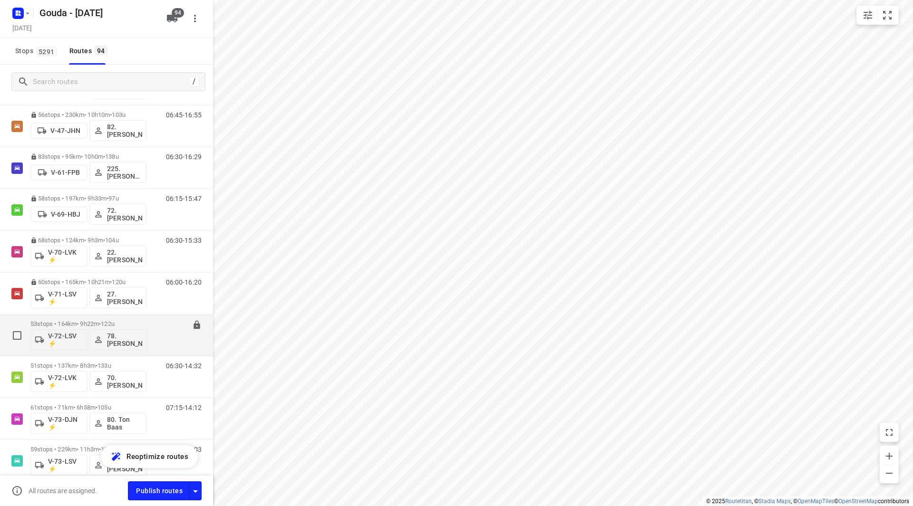
click at [81, 320] on p "53 stops • 164km • 9h22m • 122u" at bounding box center [88, 323] width 116 height 7
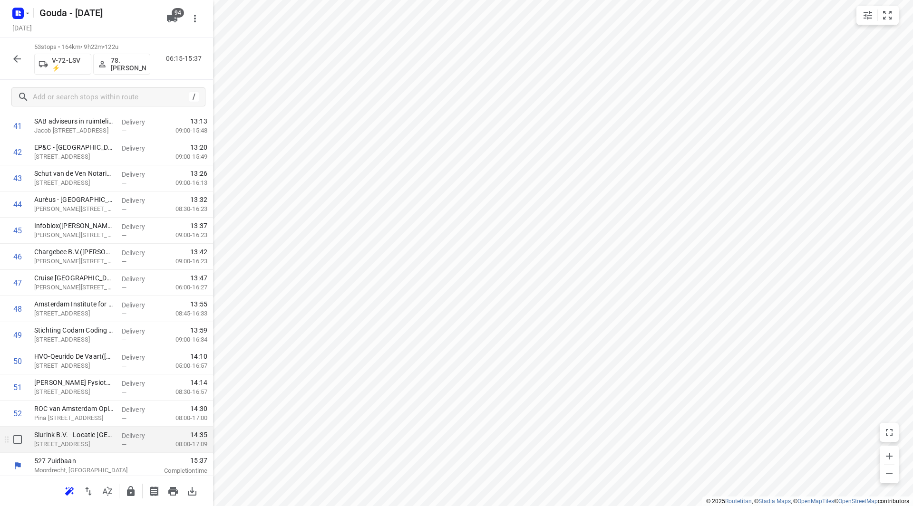
scroll to position [1125, 0]
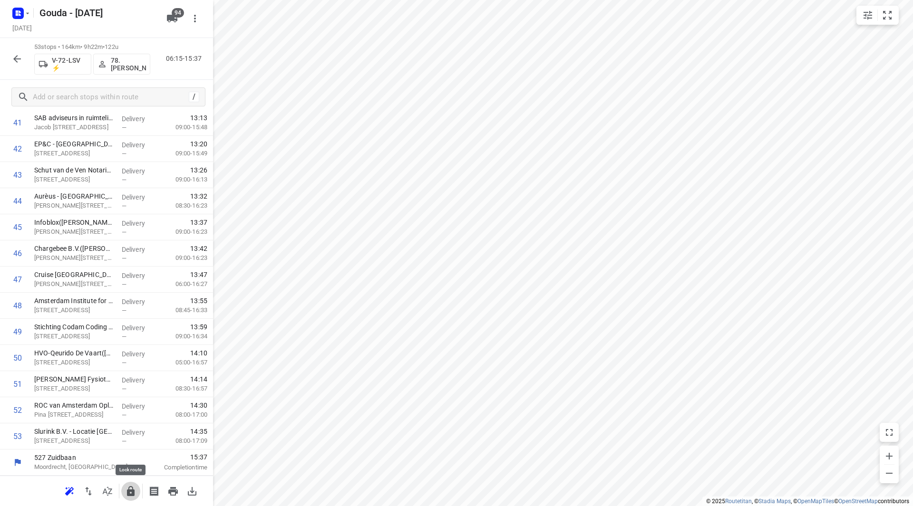
click at [133, 495] on icon "button" at bounding box center [131, 491] width 8 height 10
click at [22, 58] on icon "button" at bounding box center [16, 58] width 11 height 11
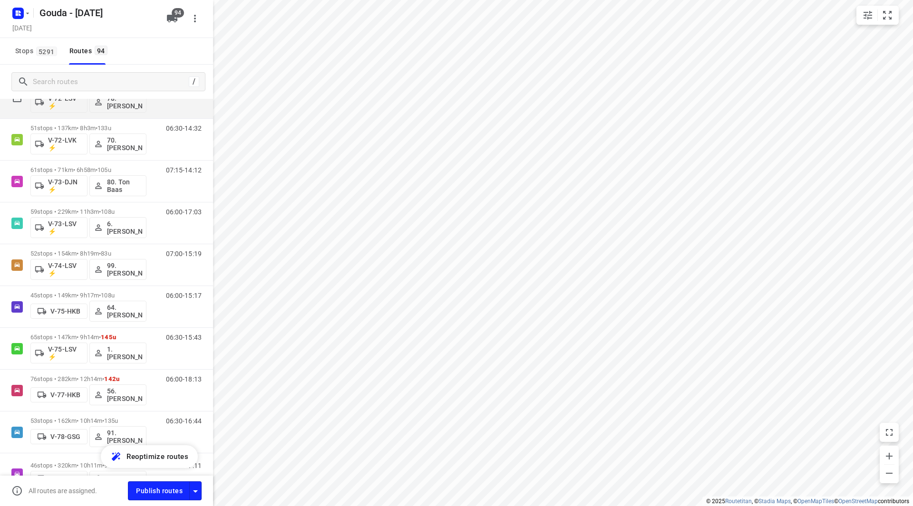
scroll to position [1141, 0]
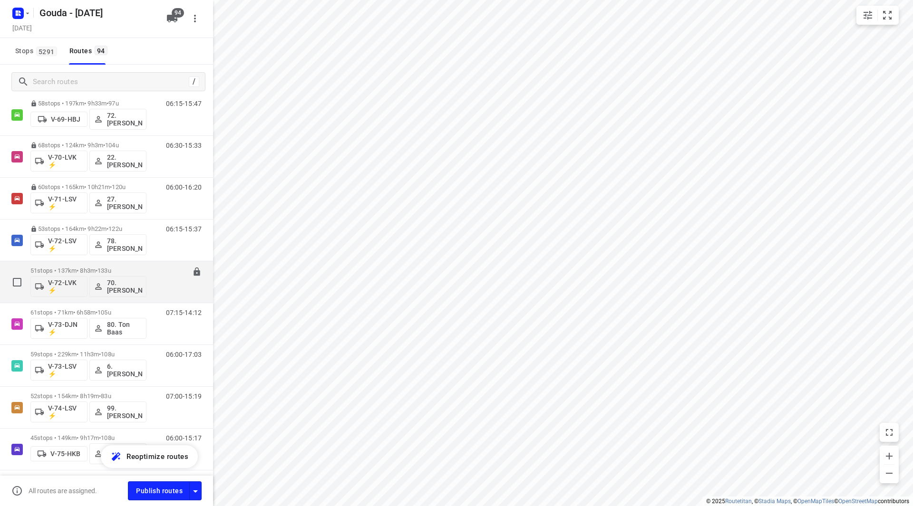
click at [85, 264] on div "51 stops • 137km • 8h3m • 133u V-72-LVK ⚡ 70. [PERSON_NAME]" at bounding box center [88, 281] width 116 height 39
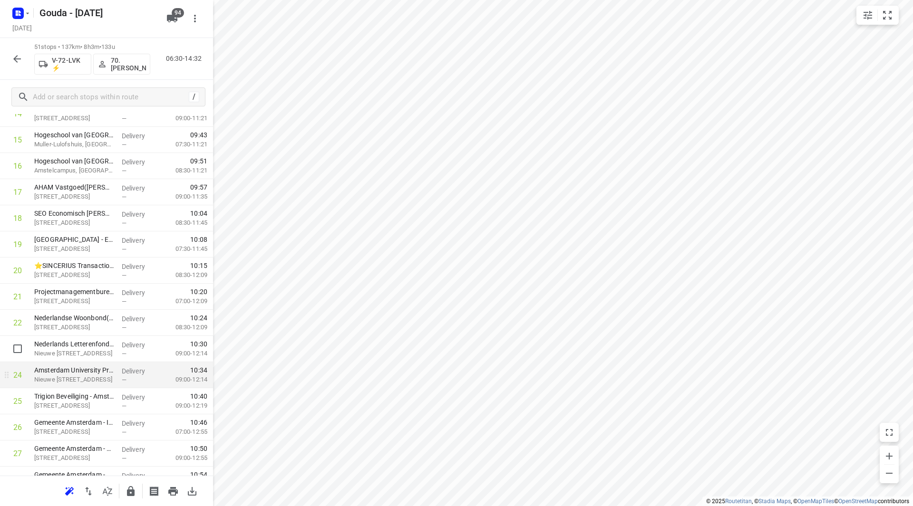
scroll to position [475, 0]
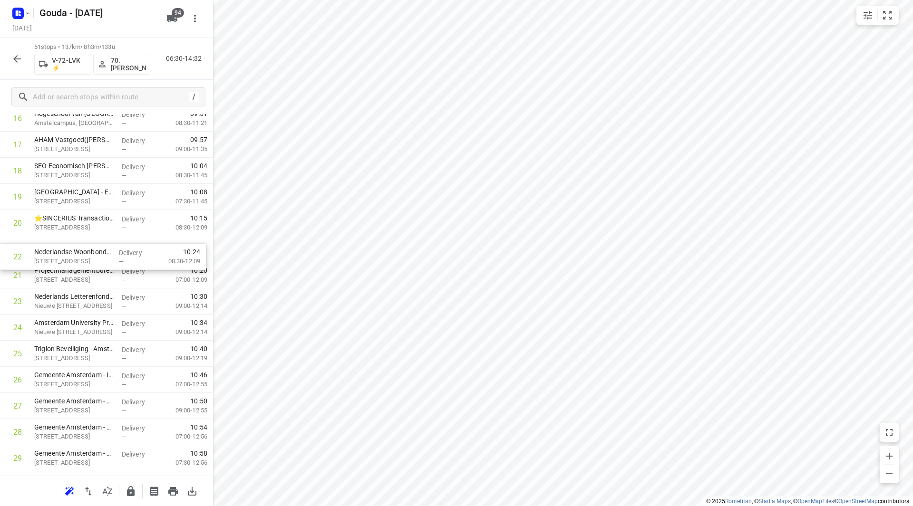
drag, startPoint x: 91, startPoint y: 282, endPoint x: 91, endPoint y: 253, distance: 29.5
click at [91, 252] on div "1 Heijmans Utiliteit - Heineken Awet([PERSON_NAME]) Tweede [STREET_ADDRESS] Del…" at bounding box center [106, 380] width 213 height 1334
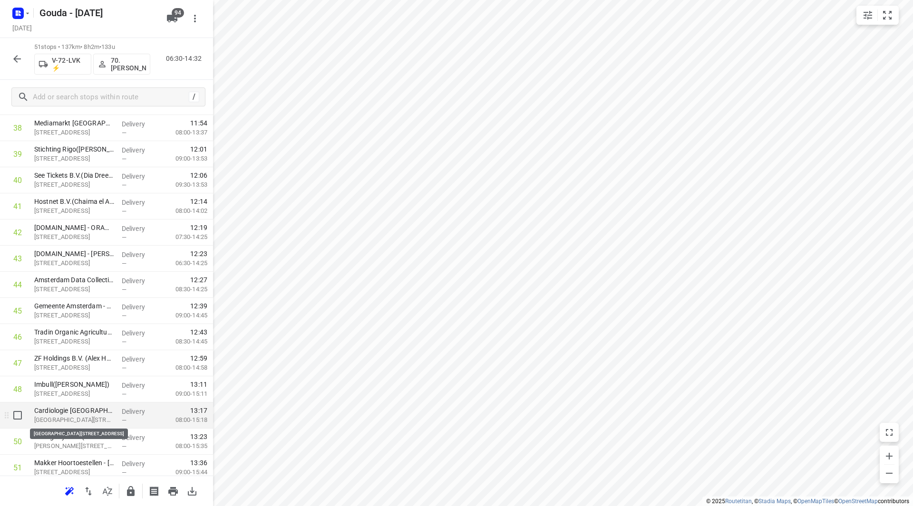
scroll to position [1025, 0]
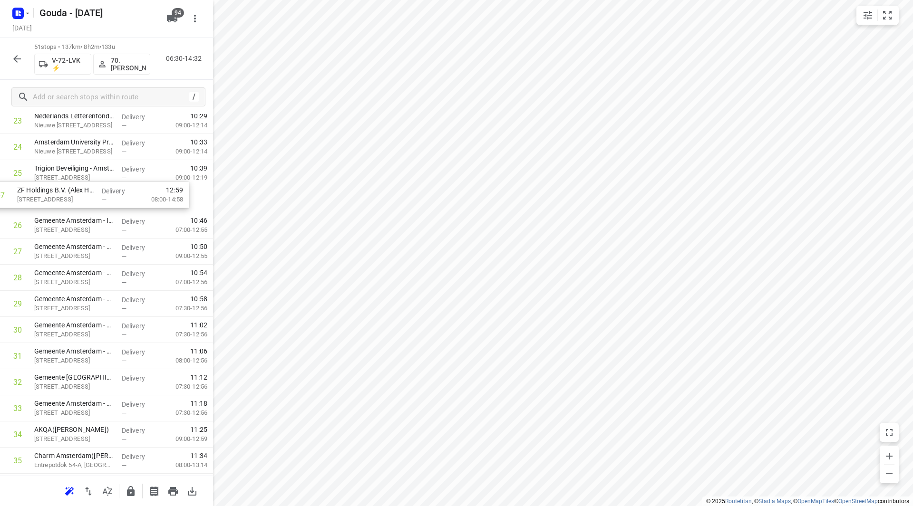
drag, startPoint x: 87, startPoint y: 384, endPoint x: 71, endPoint y: 204, distance: 180.4
click at [71, 204] on div "1 Heijmans Utiliteit - Heineken Awet([PERSON_NAME]) Tweede [STREET_ADDRESS] Del…" at bounding box center [106, 200] width 213 height 1334
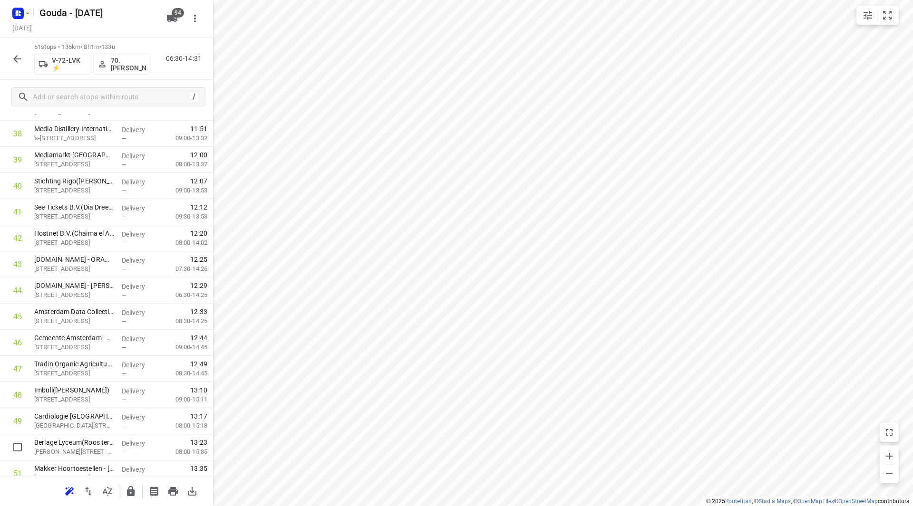
scroll to position [1073, 0]
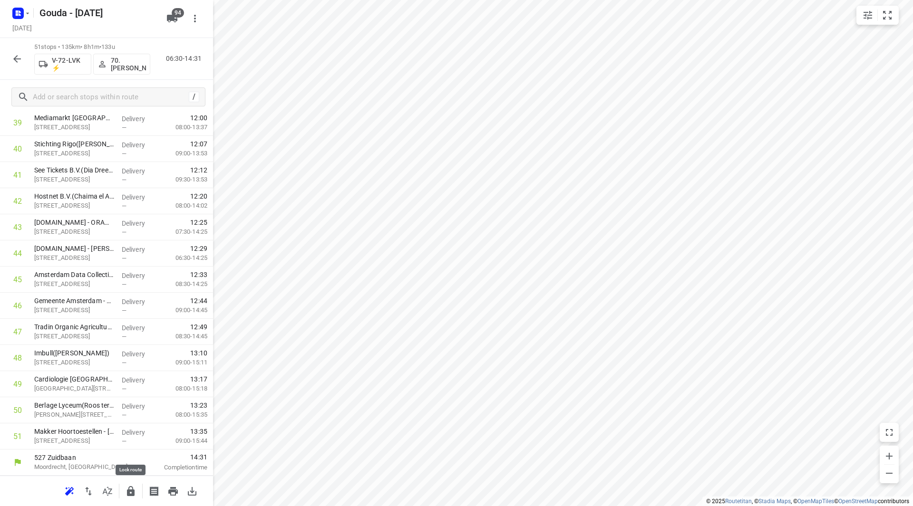
click at [128, 492] on icon "button" at bounding box center [131, 491] width 8 height 10
click at [21, 57] on icon "button" at bounding box center [16, 58] width 11 height 11
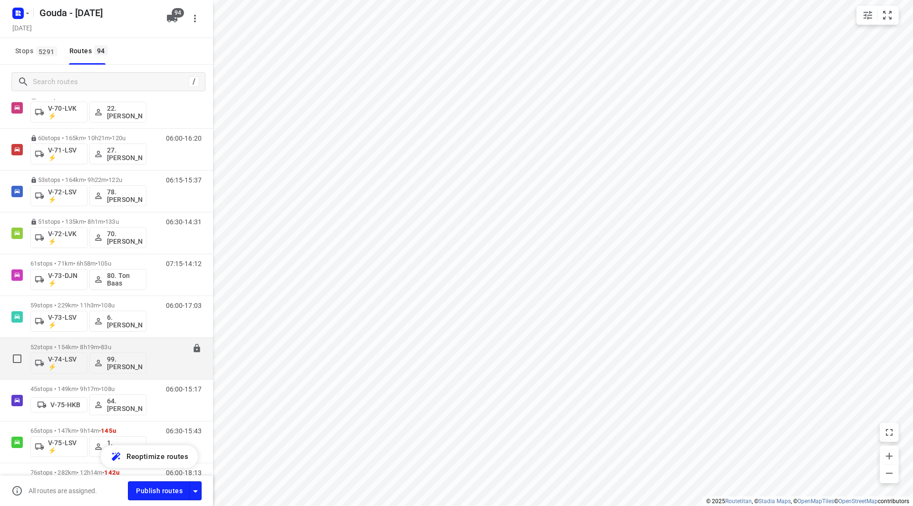
scroll to position [1284, 0]
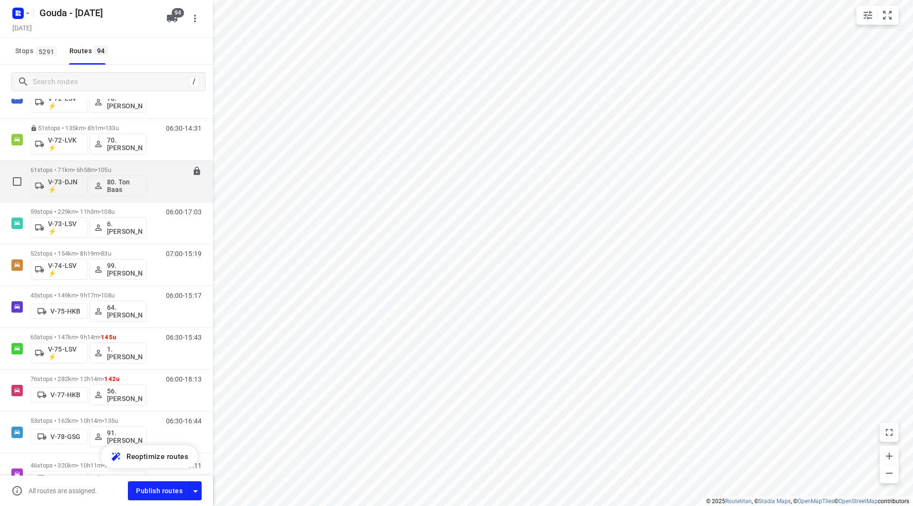
click at [68, 161] on div "61 stops • 71km • 6h58m • 105u V-73-DJN ⚡ 80. Ton Baas 07:15-14:12" at bounding box center [106, 182] width 213 height 42
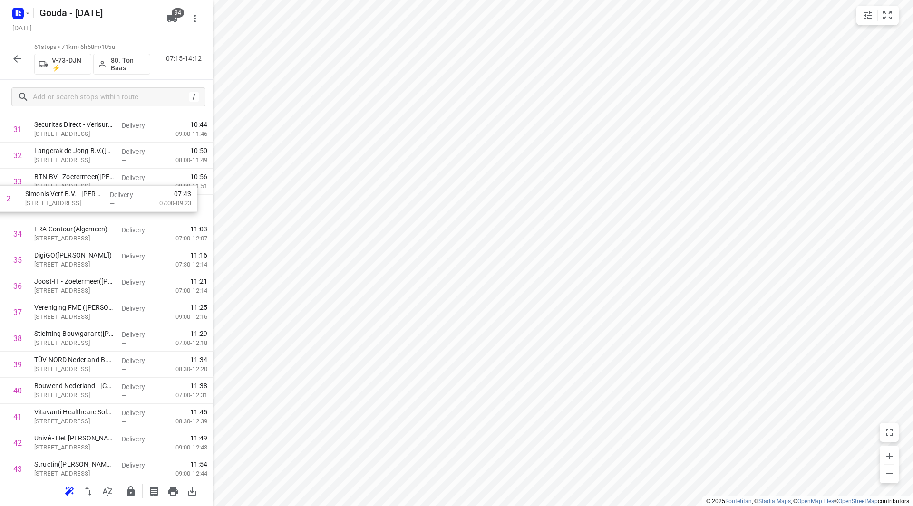
scroll to position [828, 0]
drag, startPoint x: 85, startPoint y: 231, endPoint x: 82, endPoint y: 221, distance: 10.8
click at [82, 221] on div "1 Mediq - Bleiswijk([PERSON_NAME] of Leny) [GEOGRAPHIC_DATA]-[GEOGRAPHIC_DATA],…" at bounding box center [106, 158] width 213 height 1595
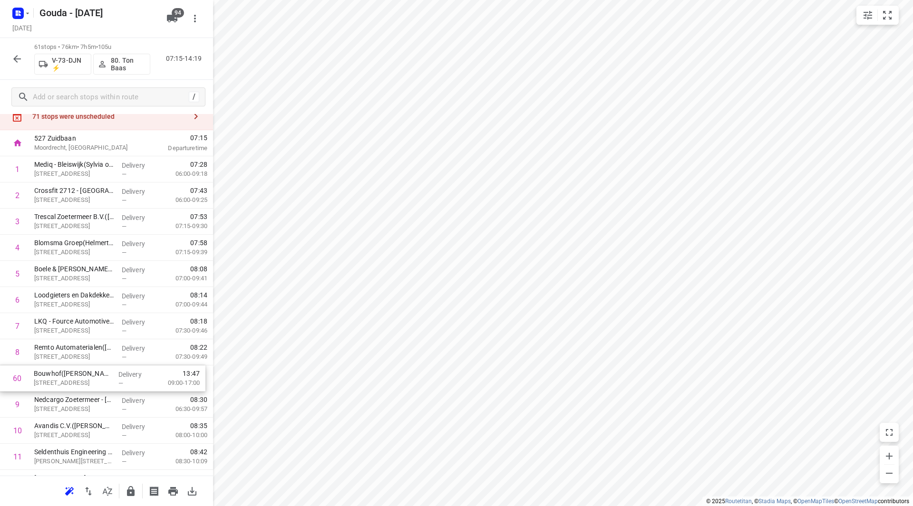
scroll to position [34, 0]
drag, startPoint x: 68, startPoint y: 410, endPoint x: 67, endPoint y: 363, distance: 47.1
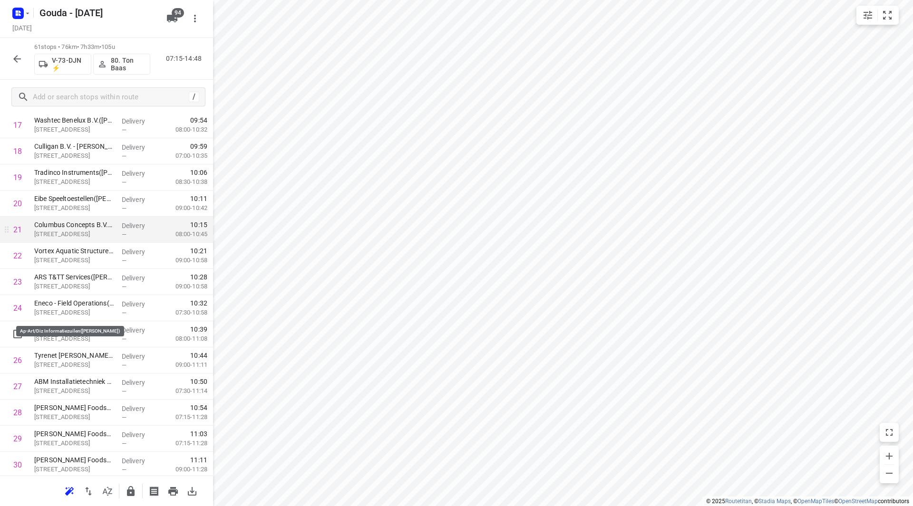
scroll to position [510, 0]
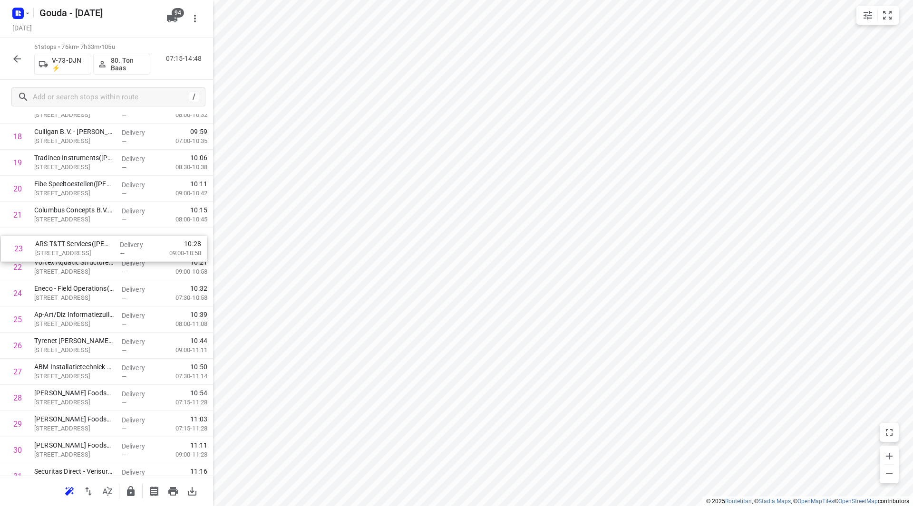
drag, startPoint x: 81, startPoint y: 264, endPoint x: 82, endPoint y: 238, distance: 26.6
click at [82, 238] on div "1 Mediq - Bleiswijk([PERSON_NAME] of Leny) [GEOGRAPHIC_DATA][STREET_ADDRESS] De…" at bounding box center [106, 476] width 213 height 1595
drag, startPoint x: 71, startPoint y: 294, endPoint x: 75, endPoint y: 266, distance: 28.4
click at [71, 265] on div "1 Mediq - Bleiswijk([PERSON_NAME] of Leny) [GEOGRAPHIC_DATA][STREET_ADDRESS] De…" at bounding box center [106, 476] width 213 height 1595
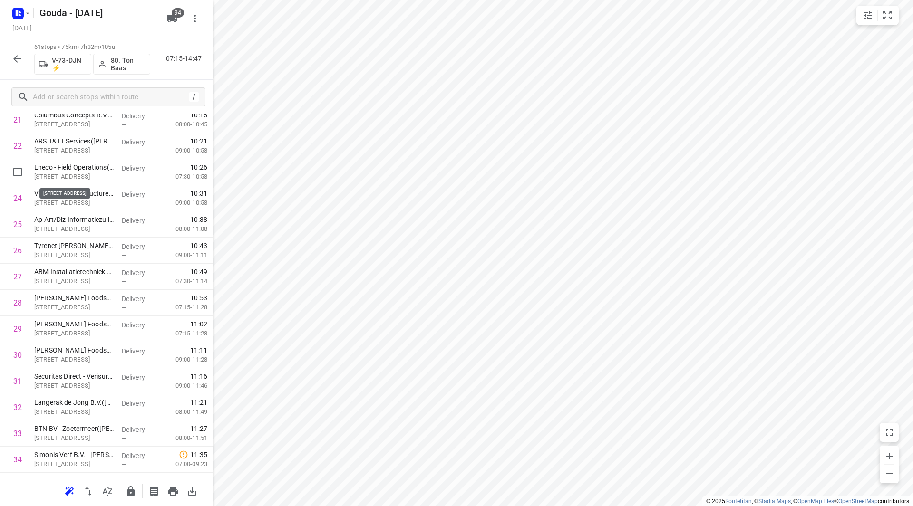
scroll to position [604, 0]
drag, startPoint x: 75, startPoint y: 172, endPoint x: 74, endPoint y: 228, distance: 55.6
click at [74, 228] on div "1 Mediq - Bleiswijk([PERSON_NAME] of Leny) [GEOGRAPHIC_DATA][STREET_ADDRESS] De…" at bounding box center [106, 382] width 213 height 1595
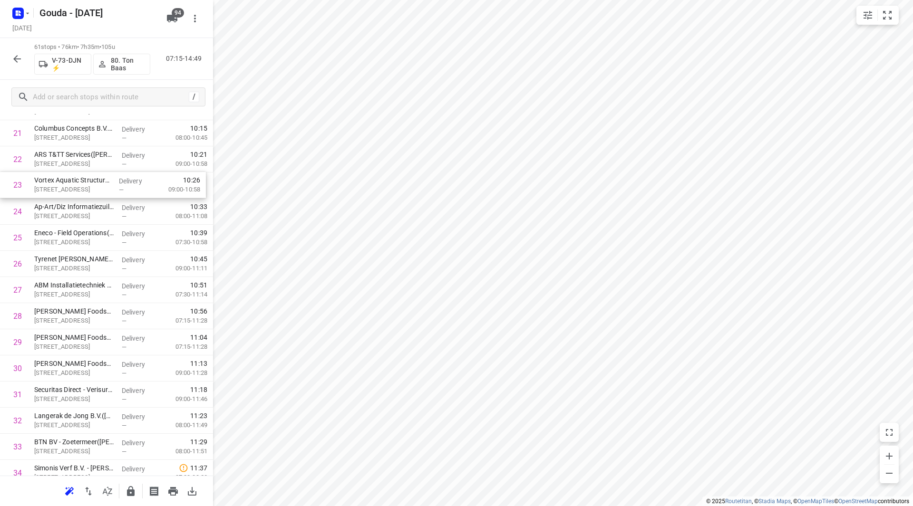
scroll to position [590, 0]
drag, startPoint x: 91, startPoint y: 175, endPoint x: 99, endPoint y: 246, distance: 71.2
click at [99, 246] on div "1 Mediq - Bleiswijk([PERSON_NAME] of Leny) [GEOGRAPHIC_DATA][STREET_ADDRESS] De…" at bounding box center [106, 396] width 213 height 1595
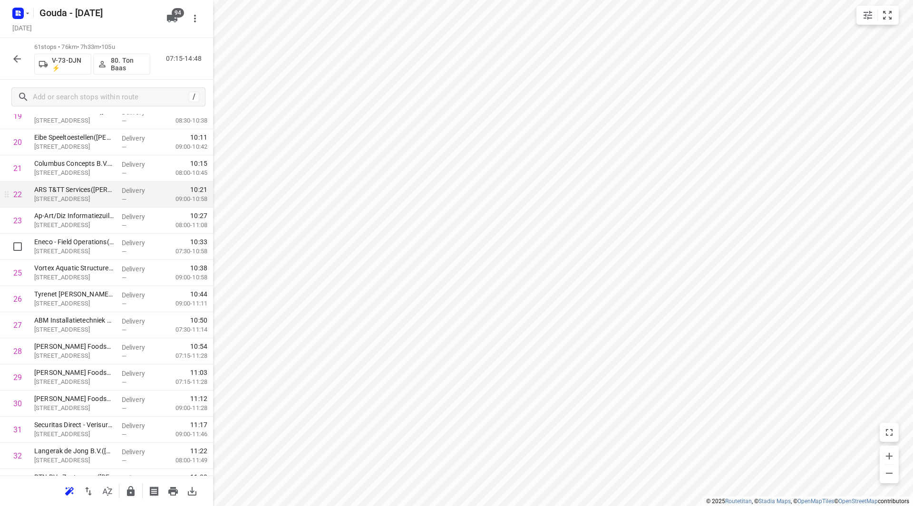
scroll to position [542, 0]
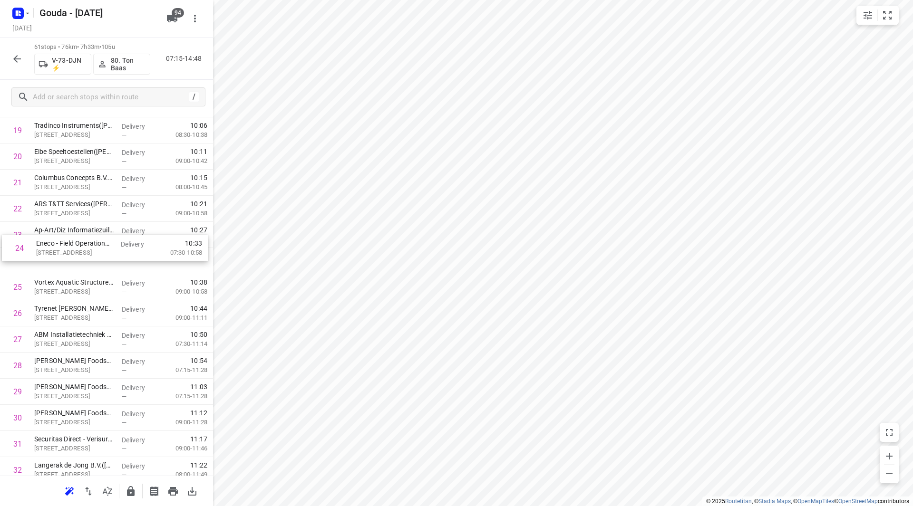
drag, startPoint x: 87, startPoint y: 257, endPoint x: 88, endPoint y: 235, distance: 22.0
click at [88, 235] on div "1 Mediq - Bleiswijk([PERSON_NAME] of Leny) [GEOGRAPHIC_DATA][STREET_ADDRESS] De…" at bounding box center [106, 444] width 213 height 1595
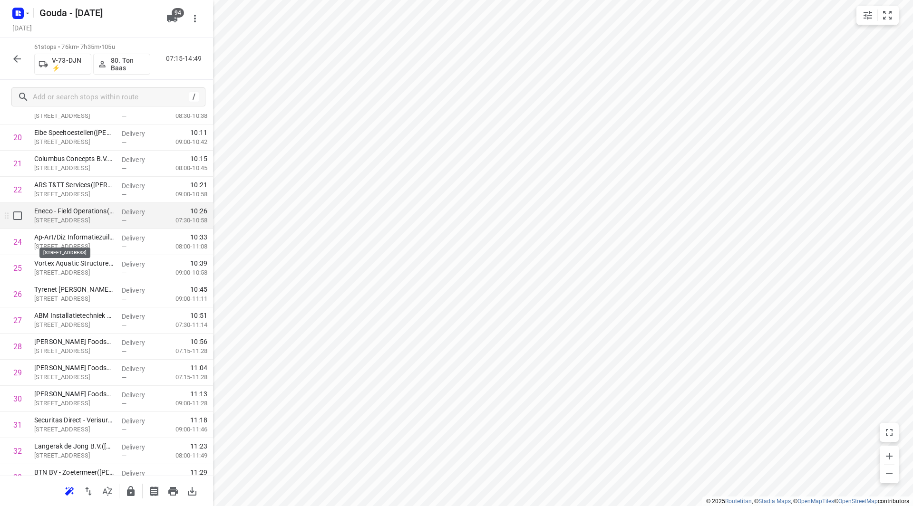
scroll to position [590, 0]
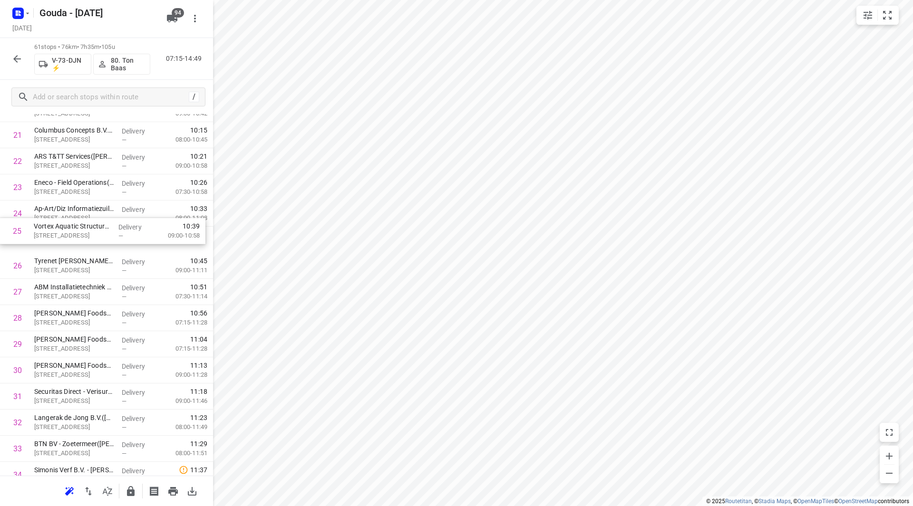
drag, startPoint x: 87, startPoint y: 239, endPoint x: 85, endPoint y: 220, distance: 19.1
click at [85, 220] on div "1 Mediq - Bleiswijk([PERSON_NAME] of Leny) [GEOGRAPHIC_DATA][STREET_ADDRESS] De…" at bounding box center [106, 396] width 213 height 1595
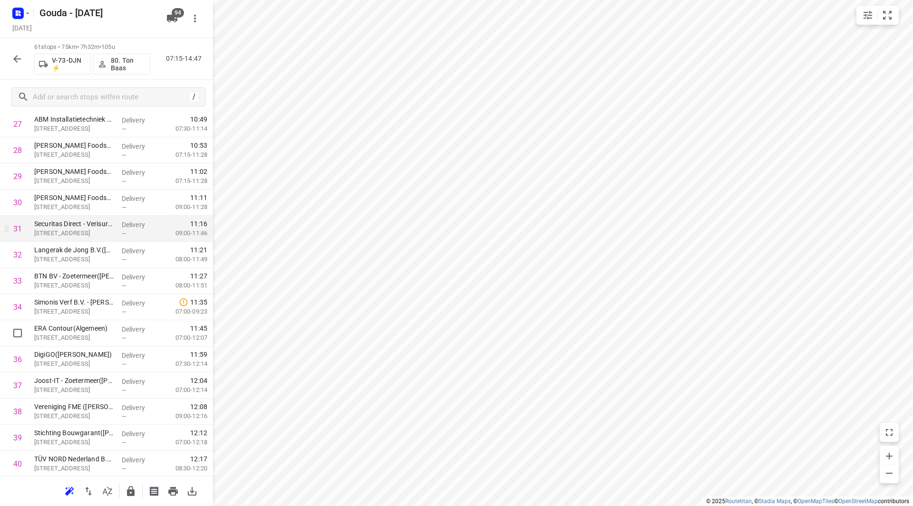
scroll to position [780, 0]
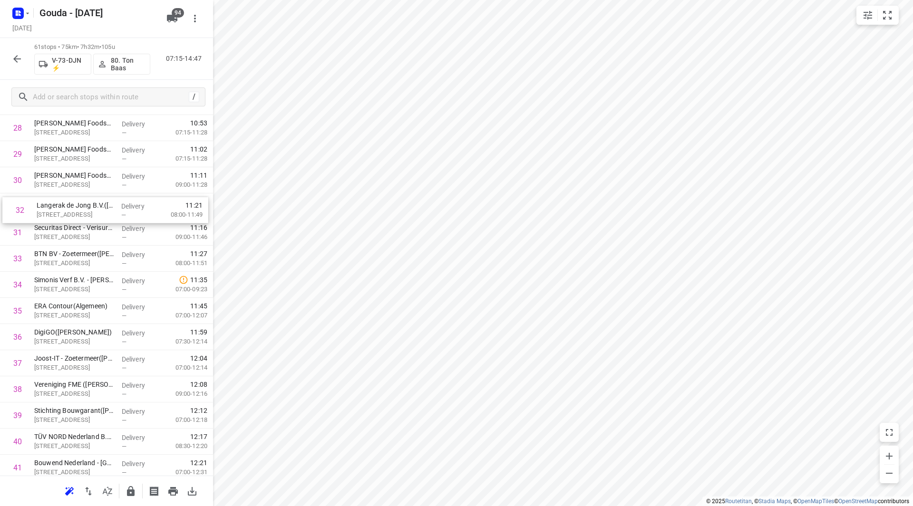
drag, startPoint x: 90, startPoint y: 231, endPoint x: 93, endPoint y: 203, distance: 27.7
click at [93, 203] on div "1 Mediq - Bleiswijk([PERSON_NAME] of Leny) [GEOGRAPHIC_DATA][STREET_ADDRESS] De…" at bounding box center [106, 206] width 213 height 1595
drag, startPoint x: 86, startPoint y: 234, endPoint x: 88, endPoint y: 203, distance: 31.4
click at [88, 203] on div "1 Mediq - Bleiswijk([PERSON_NAME] of Leny) [GEOGRAPHIC_DATA][STREET_ADDRESS] De…" at bounding box center [106, 206] width 213 height 1595
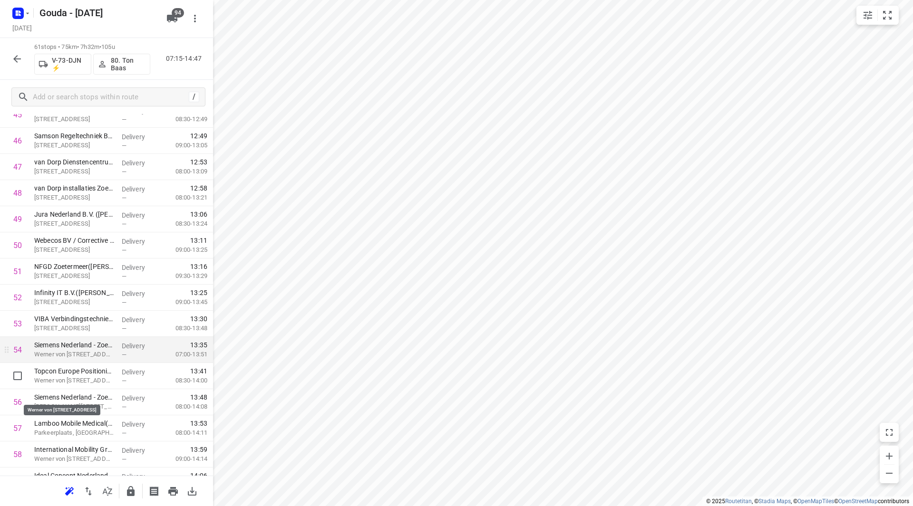
scroll to position [1239, 0]
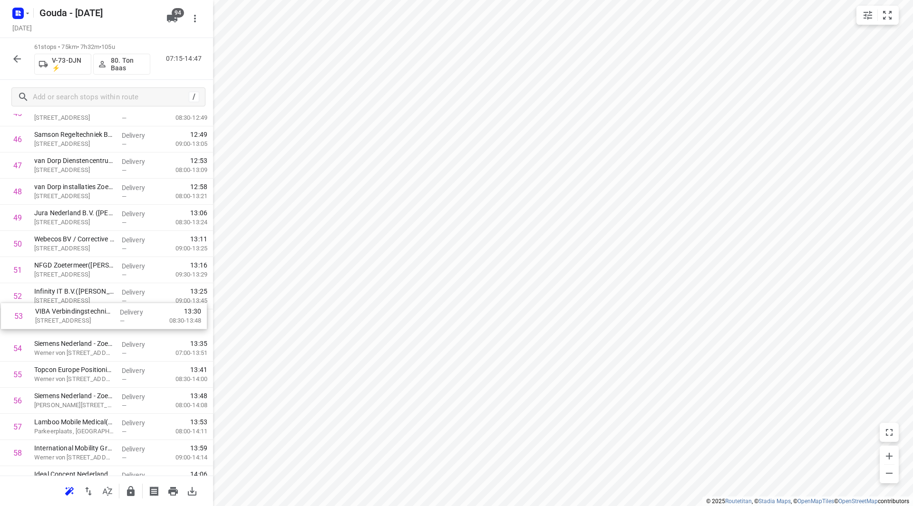
drag, startPoint x: 97, startPoint y: 312, endPoint x: 98, endPoint y: 292, distance: 20.1
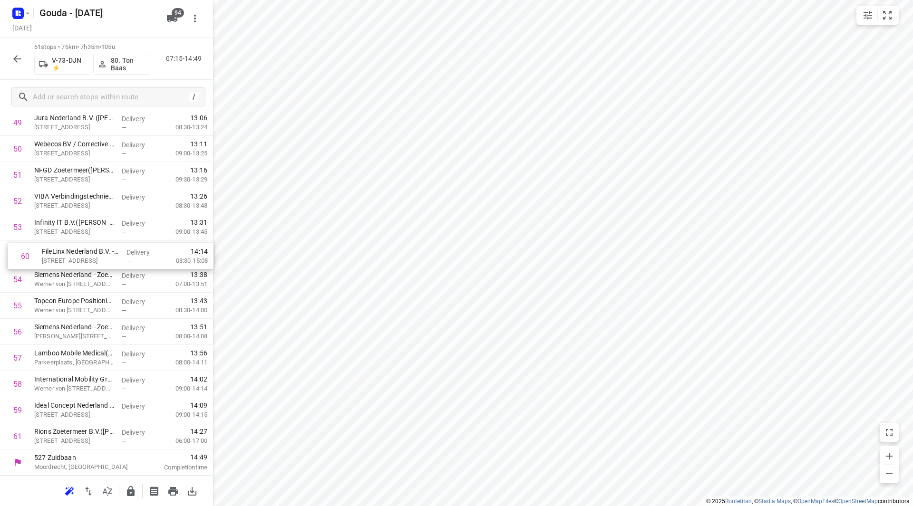
drag, startPoint x: 90, startPoint y: 409, endPoint x: 96, endPoint y: 252, distance: 157.5
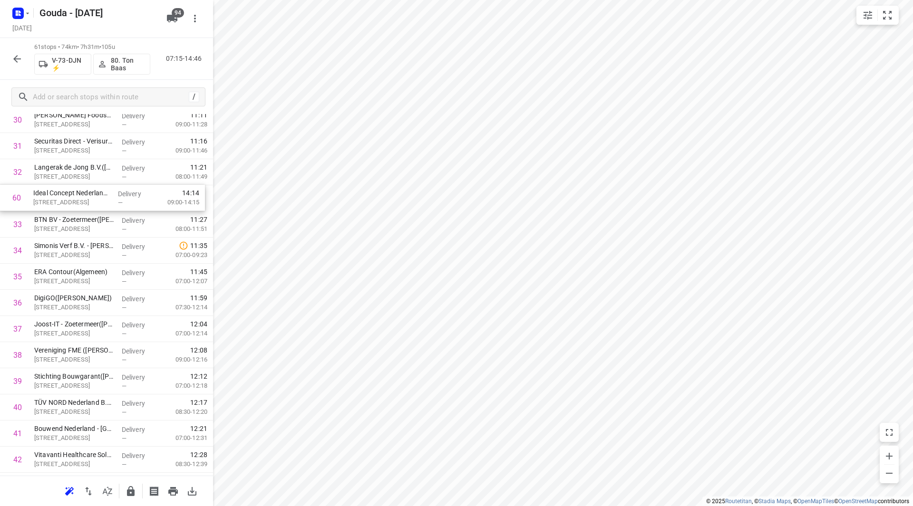
scroll to position [839, 0]
drag, startPoint x: 79, startPoint y: 415, endPoint x: 81, endPoint y: 253, distance: 161.7
click at [81, 253] on div "1 Mediq - Bleiswijk([PERSON_NAME] of Leny) [GEOGRAPHIC_DATA][STREET_ADDRESS] De…" at bounding box center [106, 147] width 213 height 1595
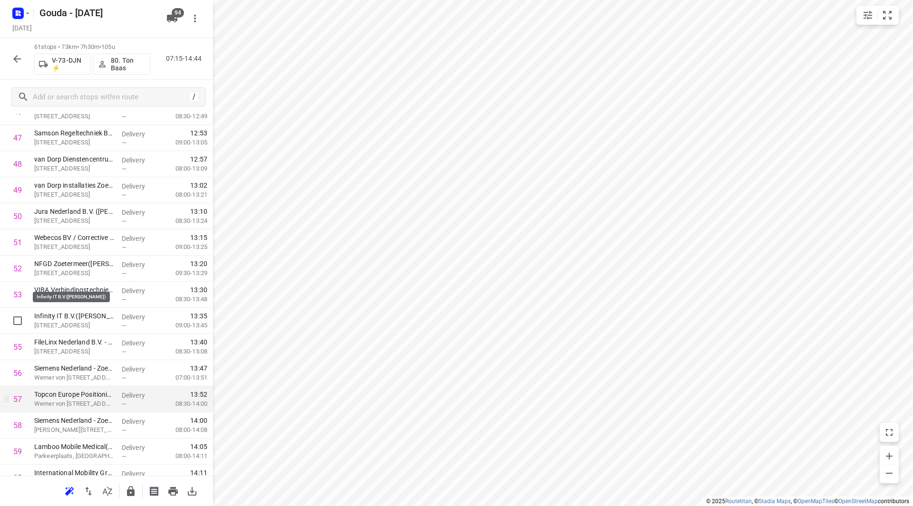
scroll to position [1334, 0]
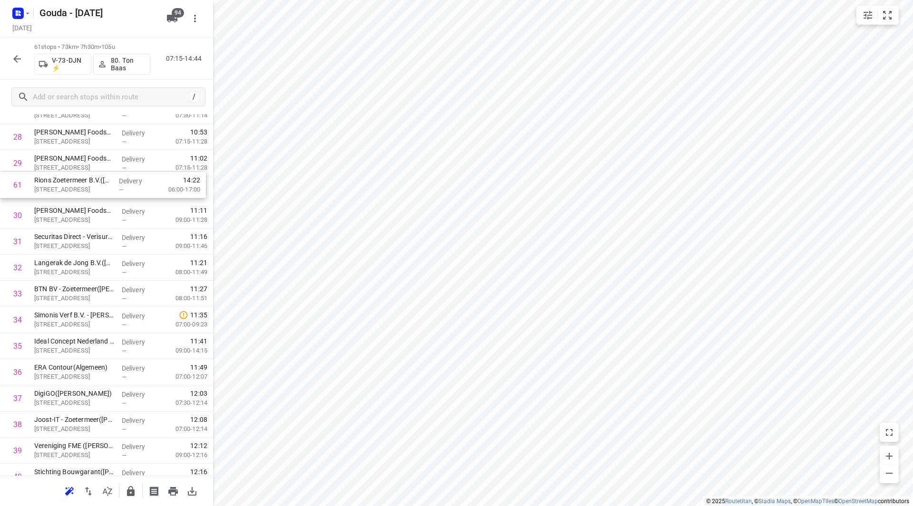
drag, startPoint x: 75, startPoint y: 436, endPoint x: 76, endPoint y: 191, distance: 245.3
click at [76, 191] on div "1 Mediq - Bleiswijk([PERSON_NAME] of Leny) [GEOGRAPHIC_DATA][STREET_ADDRESS] De…" at bounding box center [106, 215] width 213 height 1595
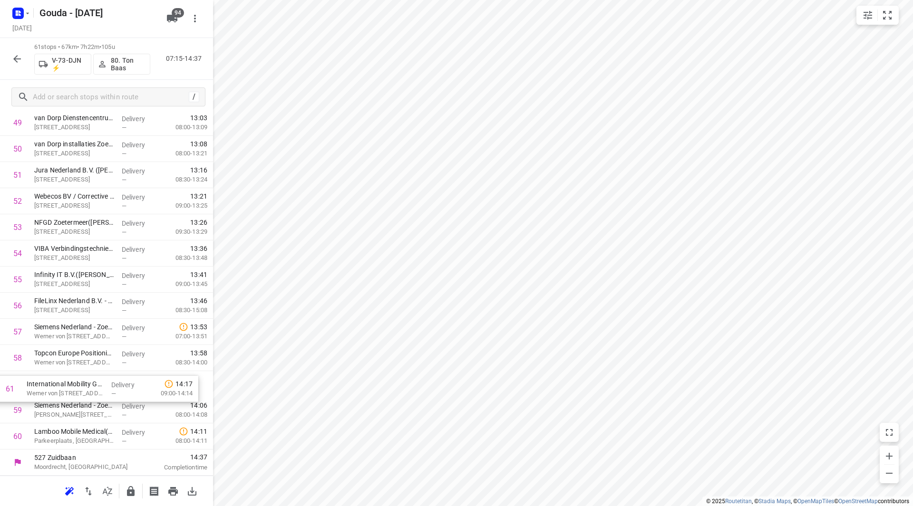
drag, startPoint x: 89, startPoint y: 439, endPoint x: 82, endPoint y: 388, distance: 50.8
drag, startPoint x: 80, startPoint y: 358, endPoint x: 87, endPoint y: 390, distance: 33.1
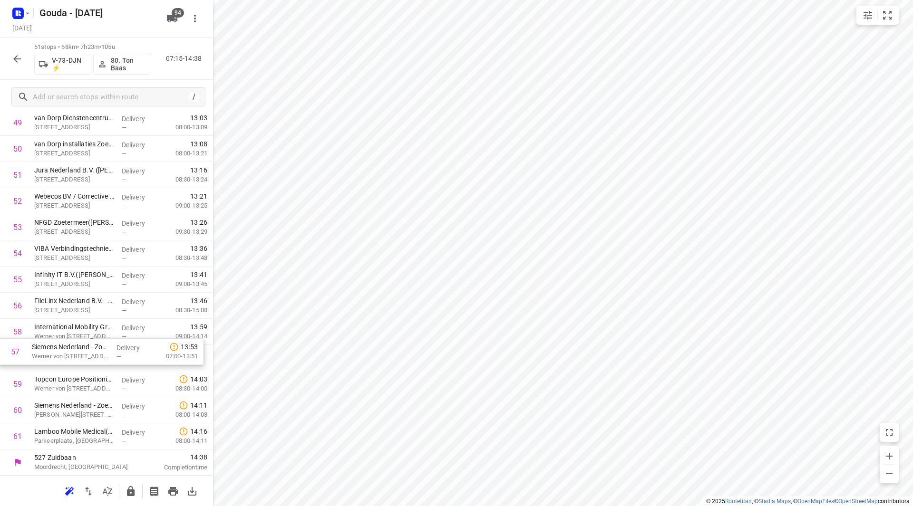
drag, startPoint x: 68, startPoint y: 329, endPoint x: 69, endPoint y: 363, distance: 33.8
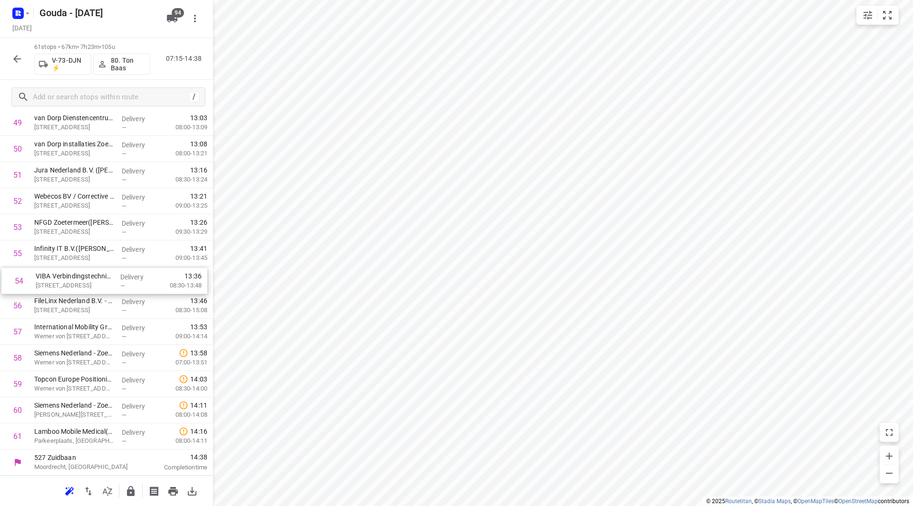
drag, startPoint x: 74, startPoint y: 257, endPoint x: 79, endPoint y: 310, distance: 54.0
click at [129, 493] on icon "button" at bounding box center [131, 491] width 8 height 10
click at [17, 51] on button "button" at bounding box center [17, 58] width 19 height 19
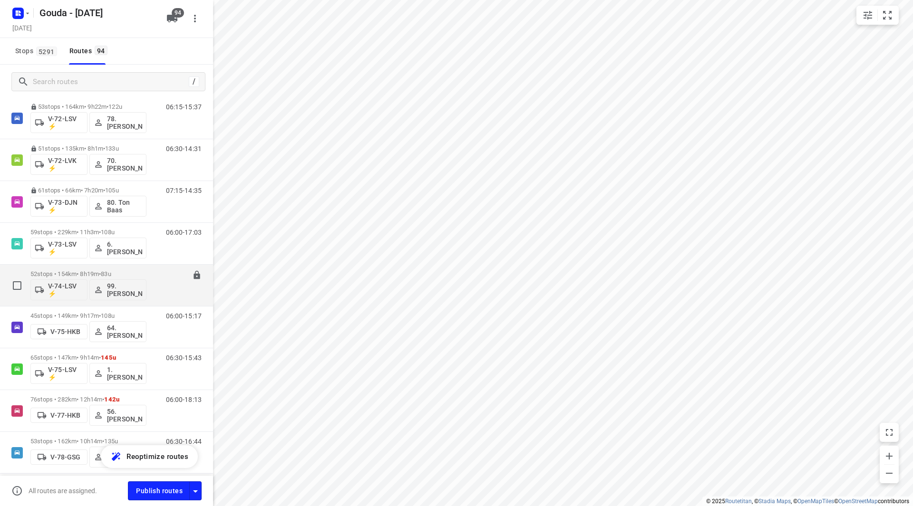
scroll to position [1331, 0]
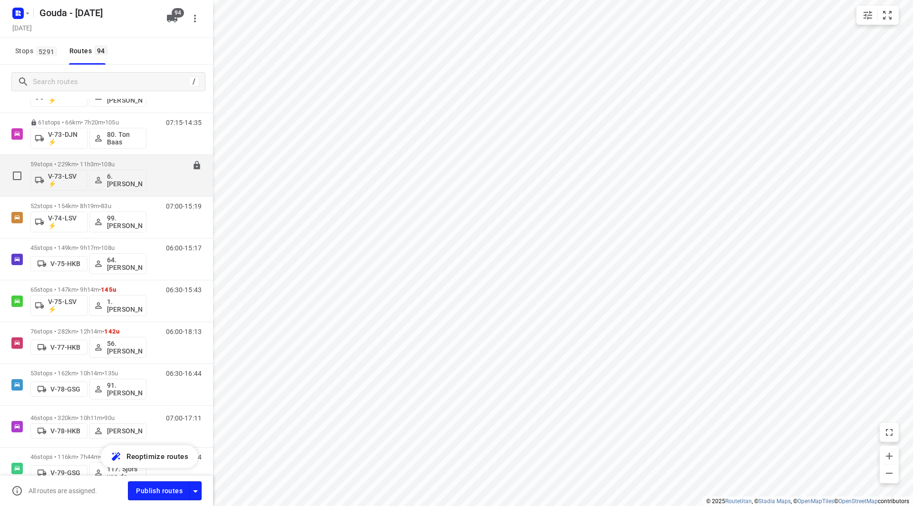
click at [88, 160] on div "59 stops • 229km • 11h3m • 108u V-73-LSV ⚡ 6. [PERSON_NAME]" at bounding box center [88, 175] width 116 height 39
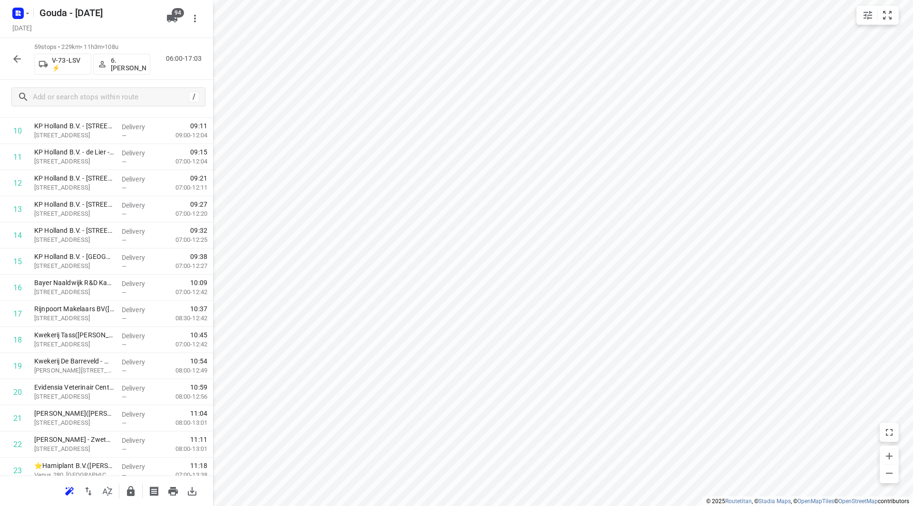
scroll to position [304, 0]
click at [17, 292] on input "checkbox" at bounding box center [17, 290] width 19 height 19
checkbox input "true"
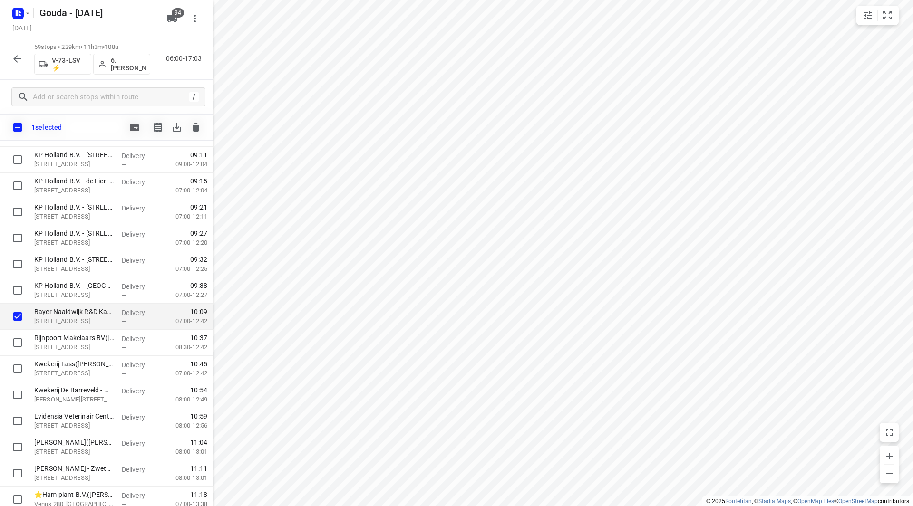
click at [144, 123] on span at bounding box center [134, 126] width 19 height 9
click at [133, 126] on icon "button" at bounding box center [135, 128] width 10 height 8
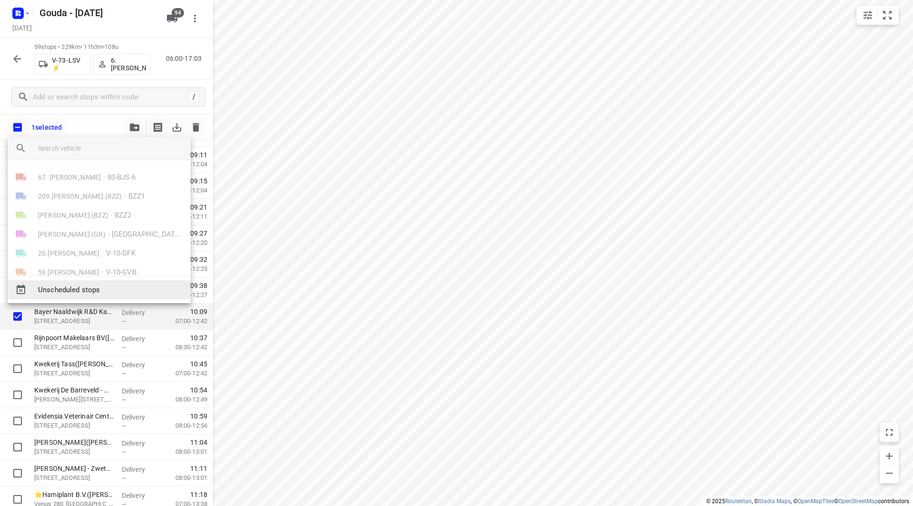
click at [82, 294] on span "Unscheduled stops" at bounding box center [110, 290] width 145 height 11
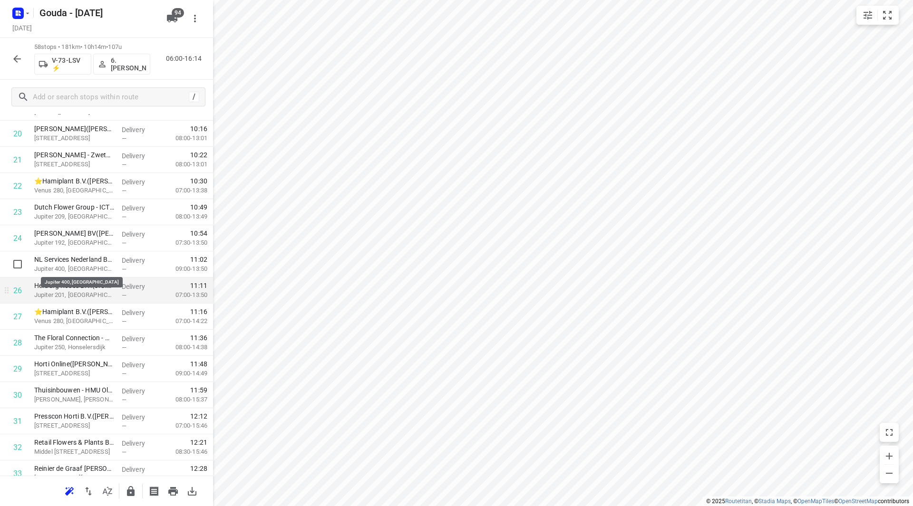
scroll to position [571, 0]
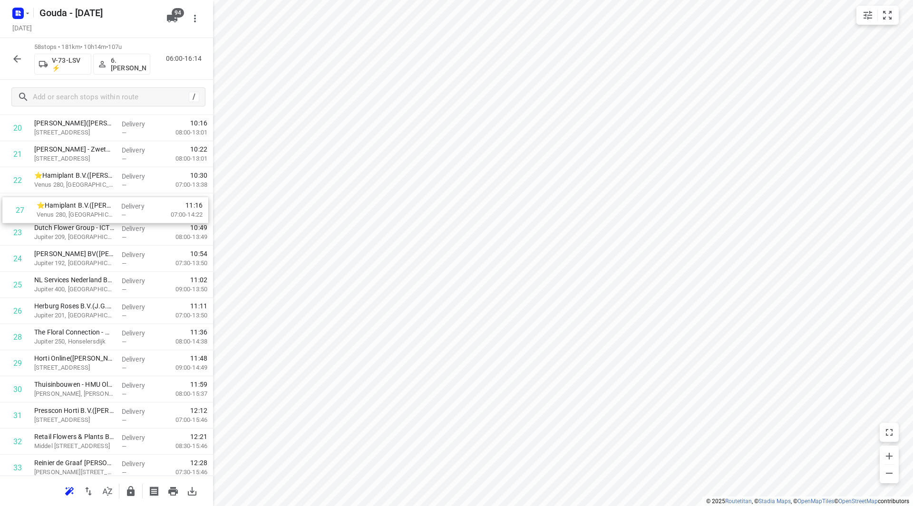
drag, startPoint x: 108, startPoint y: 259, endPoint x: 113, endPoint y: 208, distance: 50.6
click at [113, 208] on div "1 Dümmen Orange the Netherlands B.V. - Westland B Office de Lier([PERSON_NAME])…" at bounding box center [106, 376] width 213 height 1517
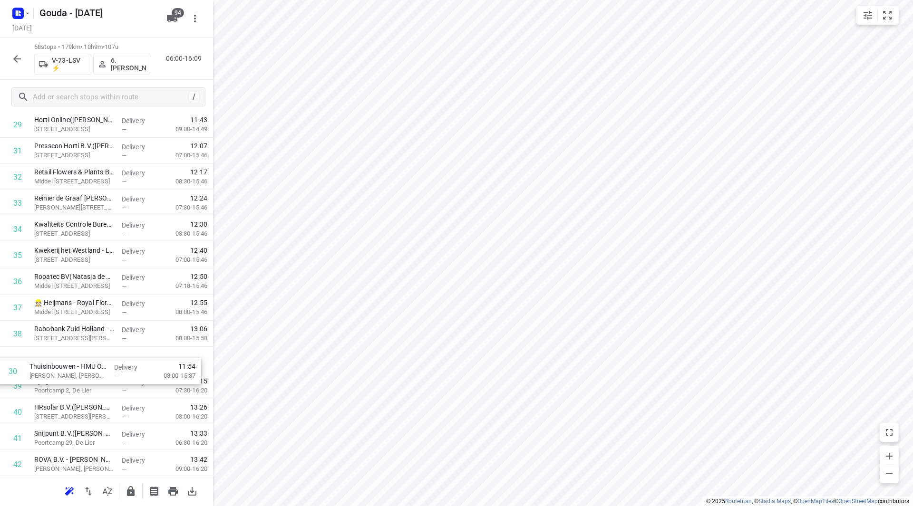
scroll to position [809, 0]
drag, startPoint x: 119, startPoint y: 290, endPoint x: 114, endPoint y: 359, distance: 69.1
click at [114, 358] on div "1 Dümmen Orange the Netherlands B.V. - Westland B Office de Lier([PERSON_NAME])…" at bounding box center [106, 138] width 213 height 1517
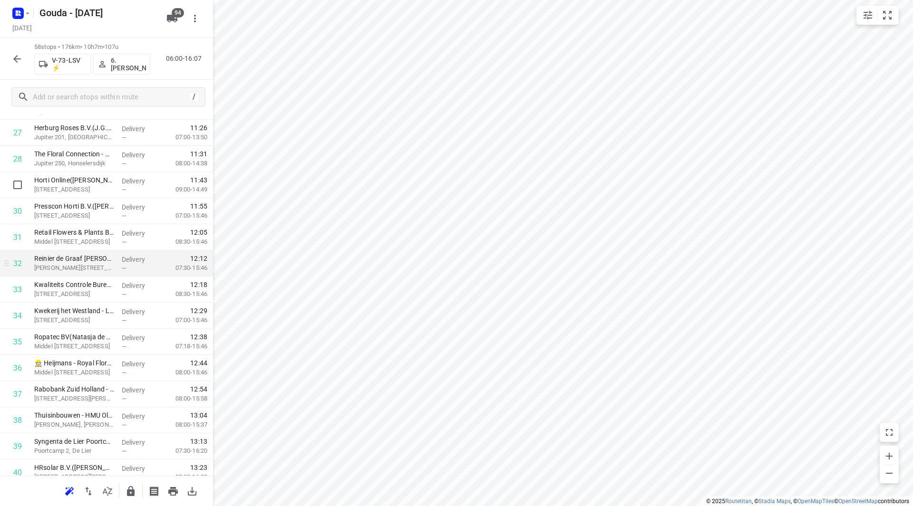
scroll to position [762, 0]
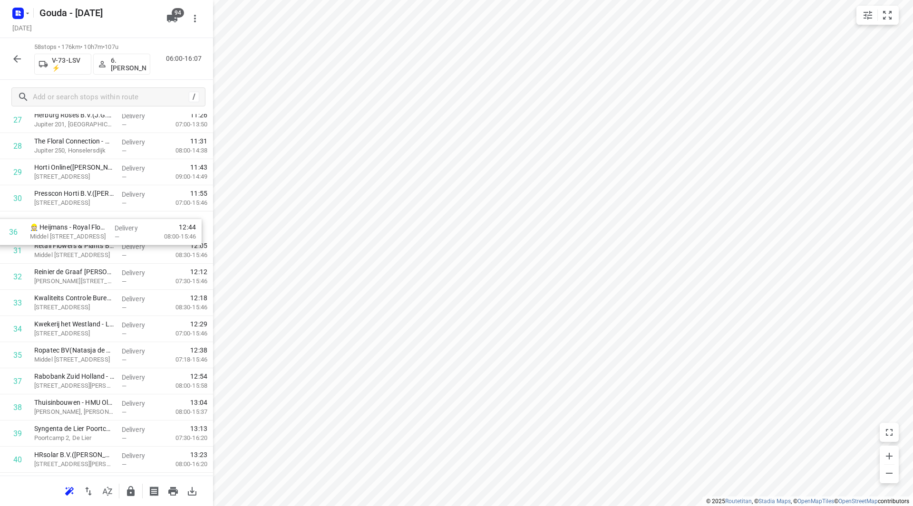
drag, startPoint x: 79, startPoint y: 354, endPoint x: 74, endPoint y: 229, distance: 125.6
click at [74, 229] on div "1 Dümmen Orange the Netherlands B.V. - Westland B Office de Lier([PERSON_NAME])…" at bounding box center [106, 185] width 213 height 1517
drag, startPoint x: 101, startPoint y: 365, endPoint x: 107, endPoint y: 280, distance: 85.8
click at [107, 280] on div "1 Dümmen Orange the Netherlands B.V. - Westland B Office de Lier([PERSON_NAME])…" at bounding box center [106, 185] width 213 height 1517
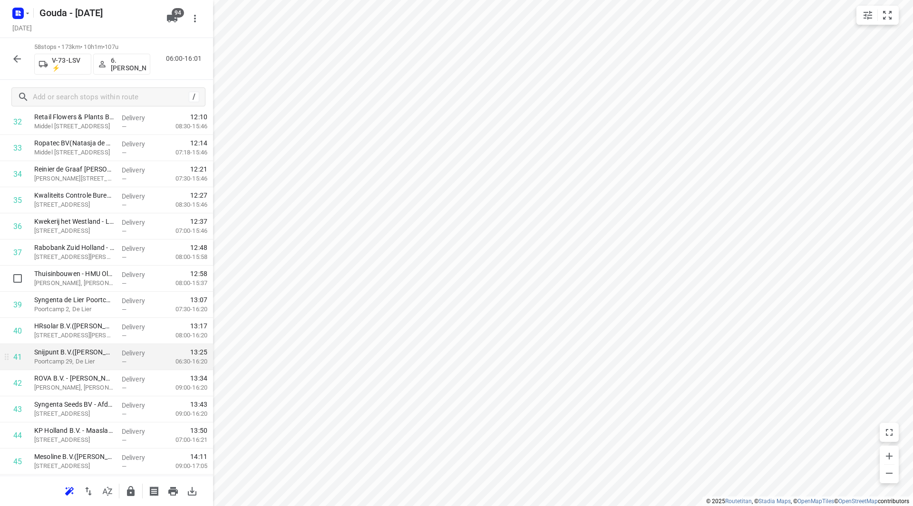
scroll to position [904, 0]
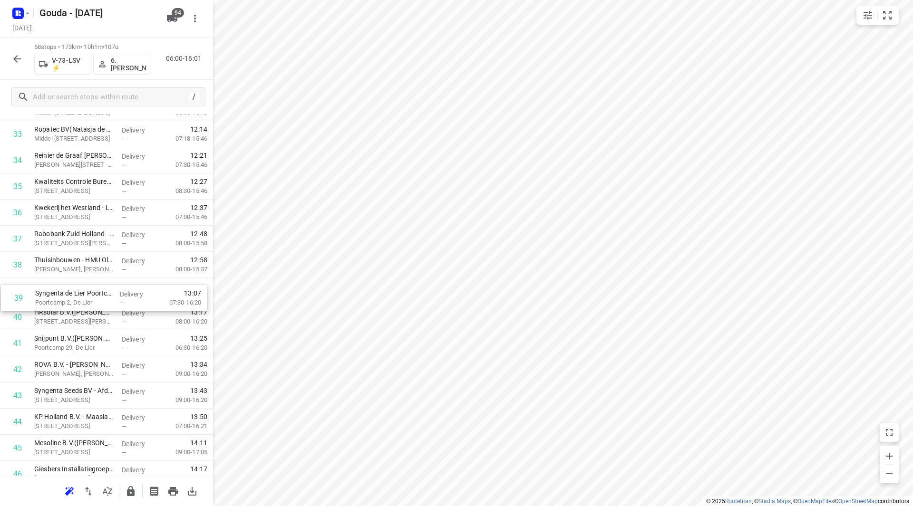
drag, startPoint x: 107, startPoint y: 293, endPoint x: 110, endPoint y: 297, distance: 5.1
click at [110, 299] on div "1 Dümmen Orange the Netherlands B.V. - Westland B Office de Lier([PERSON_NAME])…" at bounding box center [106, 42] width 213 height 1517
click at [16, 320] on input "checkbox" at bounding box center [17, 317] width 19 height 19
checkbox input "true"
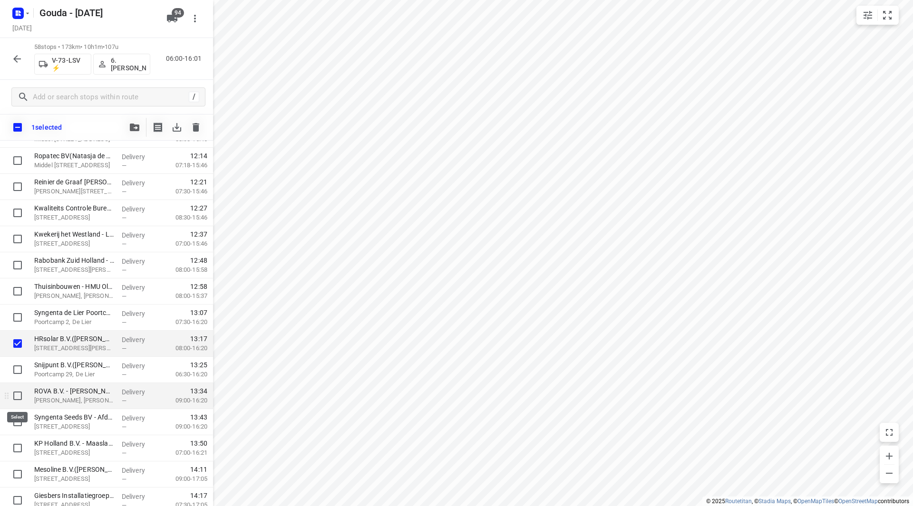
click at [17, 397] on input "checkbox" at bounding box center [17, 396] width 19 height 19
checkbox input "true"
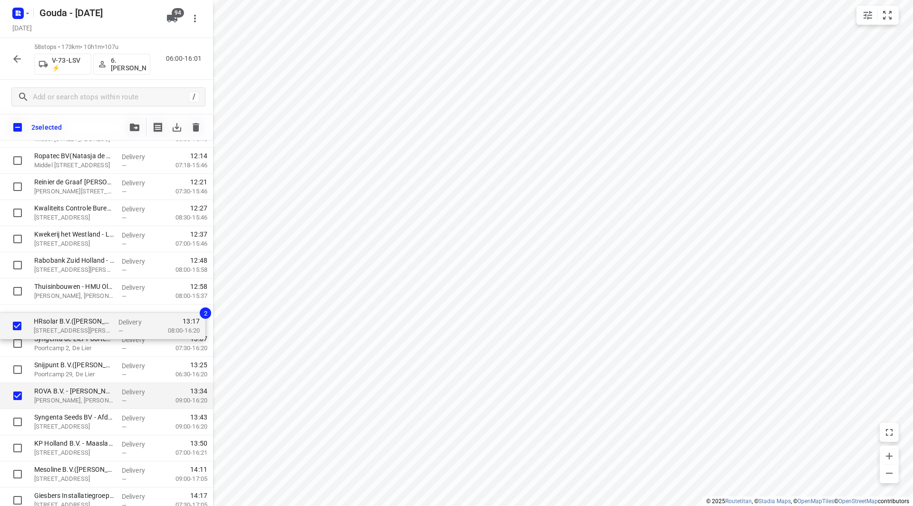
drag, startPoint x: 54, startPoint y: 346, endPoint x: 53, endPoint y: 320, distance: 26.7
click at [53, 320] on div "Dümmen Orange the Netherlands B.V. - Westland B Office de Lier([PERSON_NAME]) […" at bounding box center [106, 69] width 213 height 1517
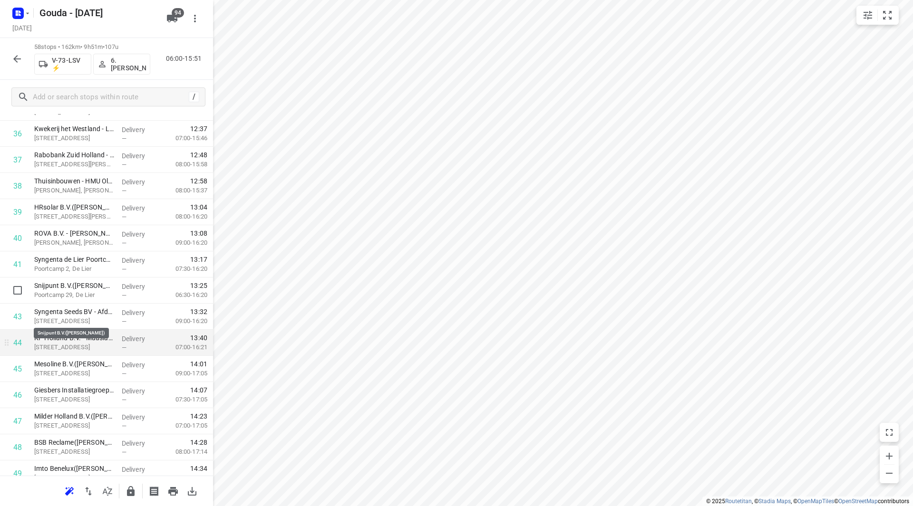
scroll to position [999, 0]
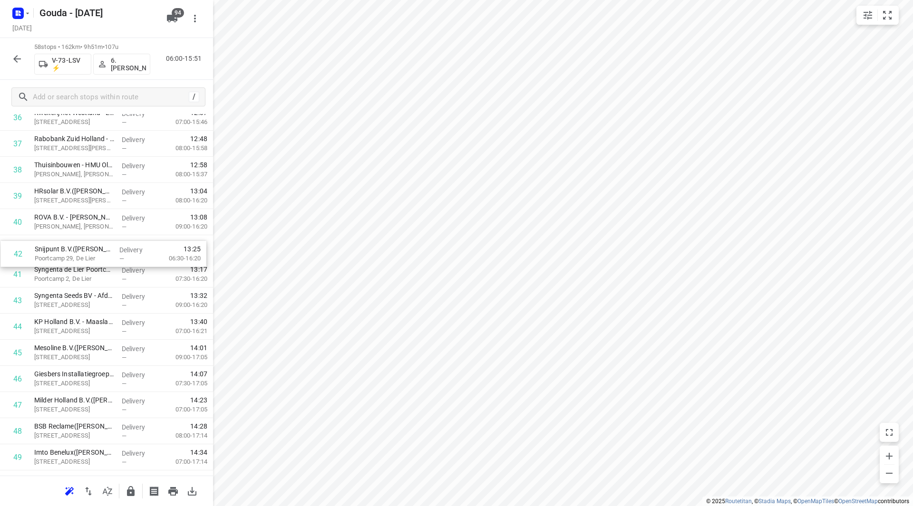
drag, startPoint x: 72, startPoint y: 258, endPoint x: 75, endPoint y: 252, distance: 7.2
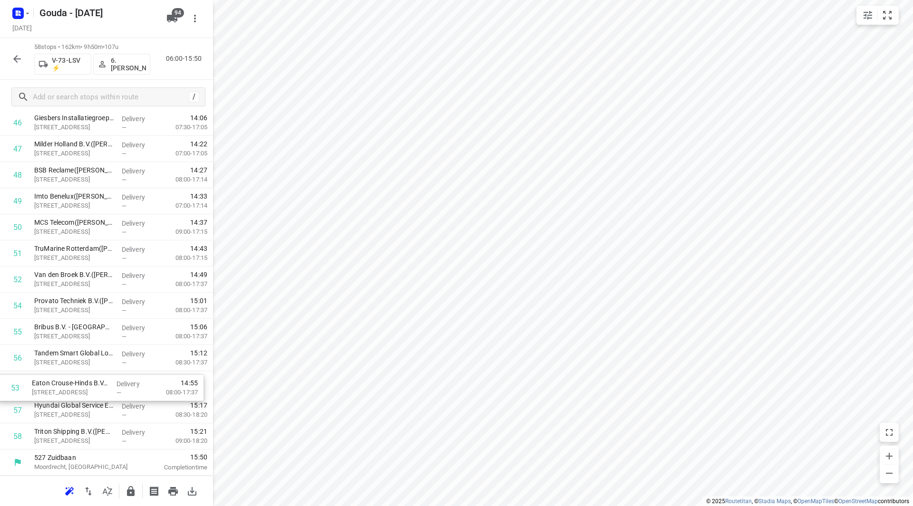
drag, startPoint x: 113, startPoint y: 310, endPoint x: 111, endPoint y: 396, distance: 86.5
click at [132, 491] on icon "button" at bounding box center [131, 491] width 8 height 10
click at [7, 56] on div "58 stops • 161km • 9h48m • 107u V-73-LSV ⚡ 6. [PERSON_NAME] 06:00-15:48" at bounding box center [106, 59] width 213 height 42
click at [14, 58] on icon "button" at bounding box center [16, 58] width 11 height 11
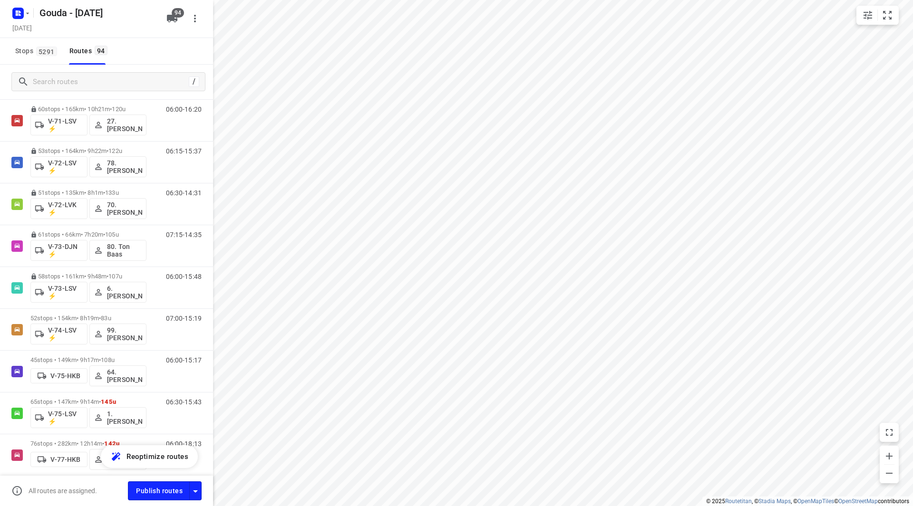
scroll to position [1278, 0]
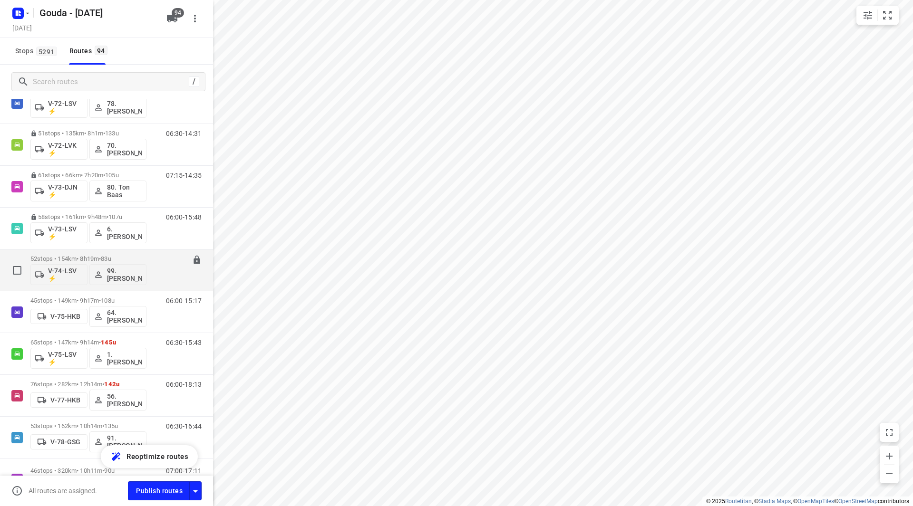
click at [101, 258] on p "52 stops • 154km • 8h19m • 83u" at bounding box center [88, 258] width 116 height 7
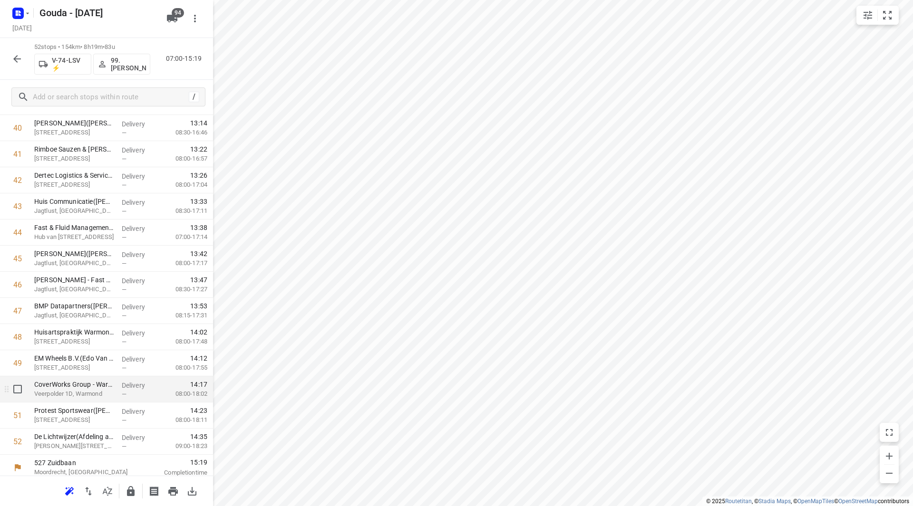
scroll to position [1099, 0]
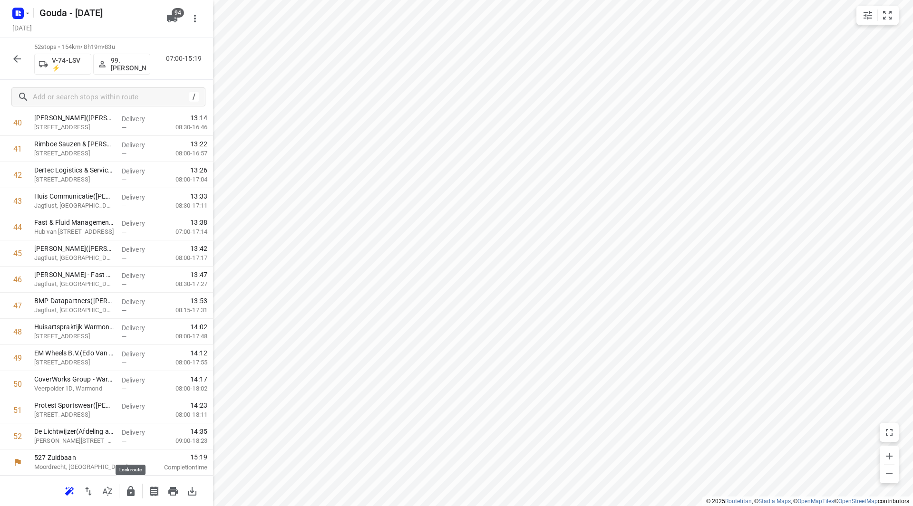
click at [134, 493] on icon "button" at bounding box center [131, 491] width 8 height 10
click at [17, 61] on icon "button" at bounding box center [16, 58] width 11 height 11
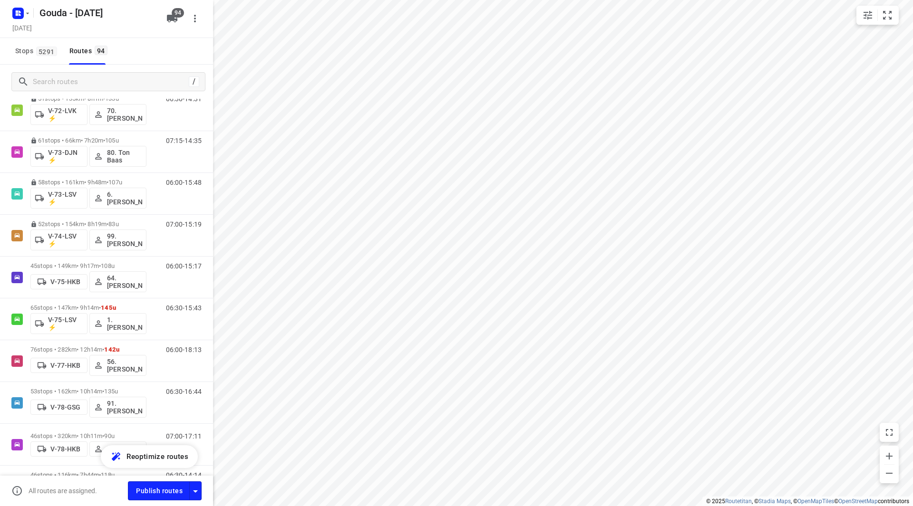
scroll to position [1437, 0]
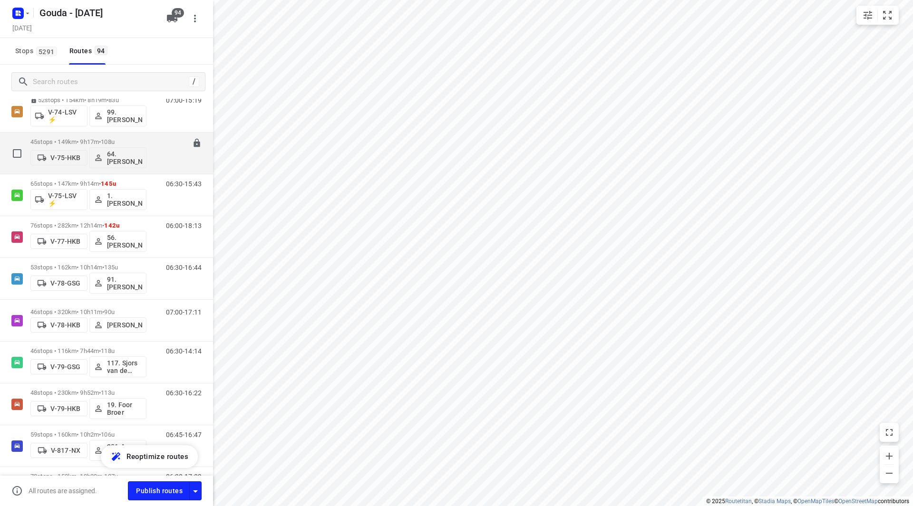
click at [62, 139] on p "45 stops • 149km • 9h17m • 108u" at bounding box center [88, 141] width 116 height 7
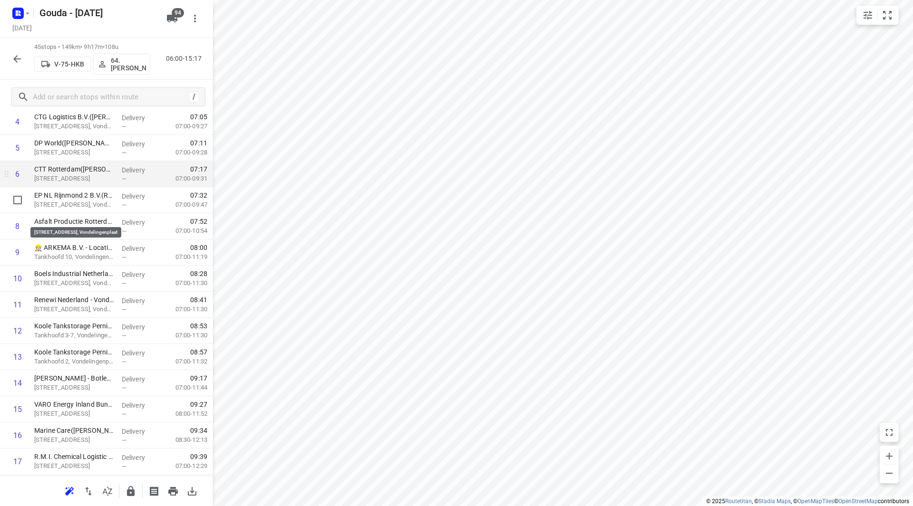
scroll to position [143, 0]
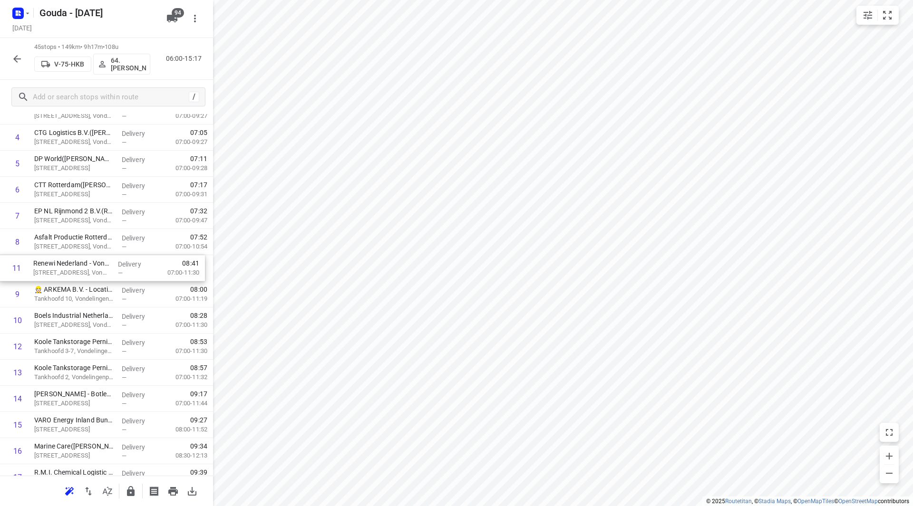
drag, startPoint x: 84, startPoint y: 322, endPoint x: 83, endPoint y: 267, distance: 54.7
drag, startPoint x: 43, startPoint y: 325, endPoint x: 49, endPoint y: 244, distance: 80.6
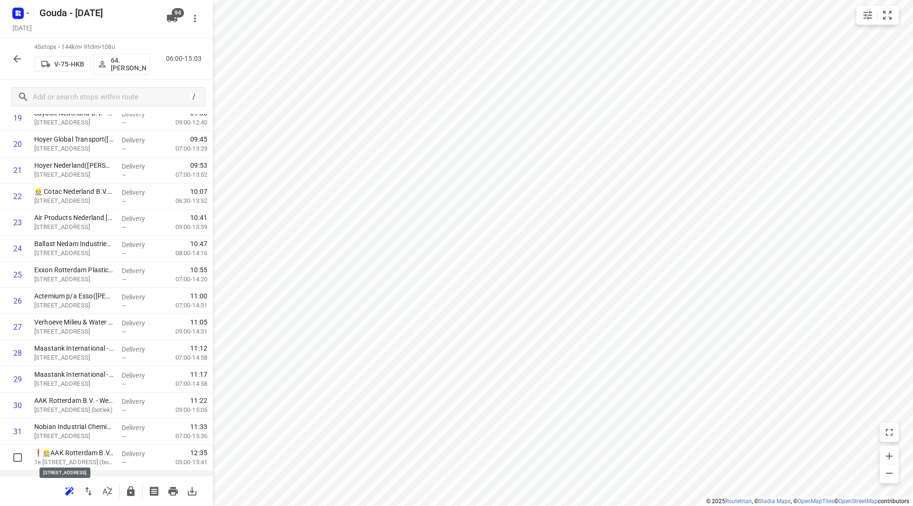
scroll to position [571, 0]
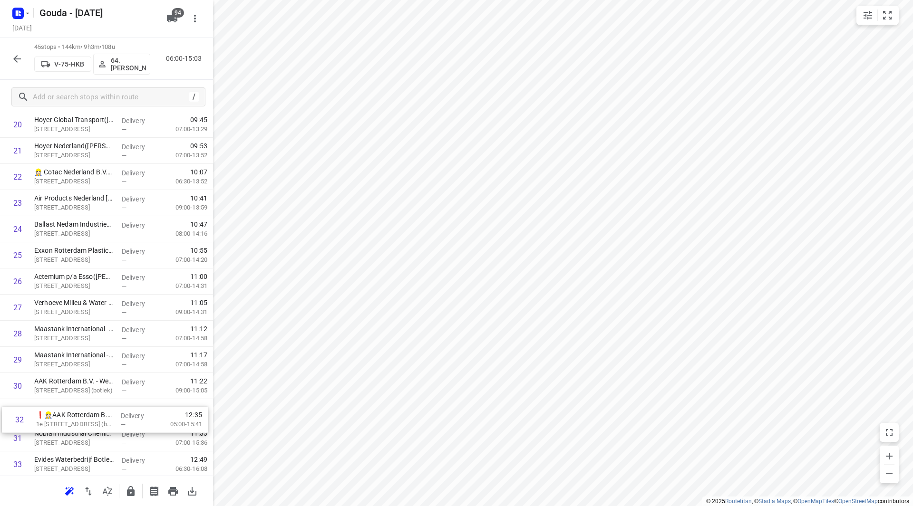
drag, startPoint x: 101, startPoint y: 423, endPoint x: 101, endPoint y: 410, distance: 13.3
click at [101, 410] on div "1 Qargo Packers B.V.([PERSON_NAME]) [STREET_ADDRESS] Pernis Delivery — 06:32 06…" at bounding box center [106, 203] width 213 height 1177
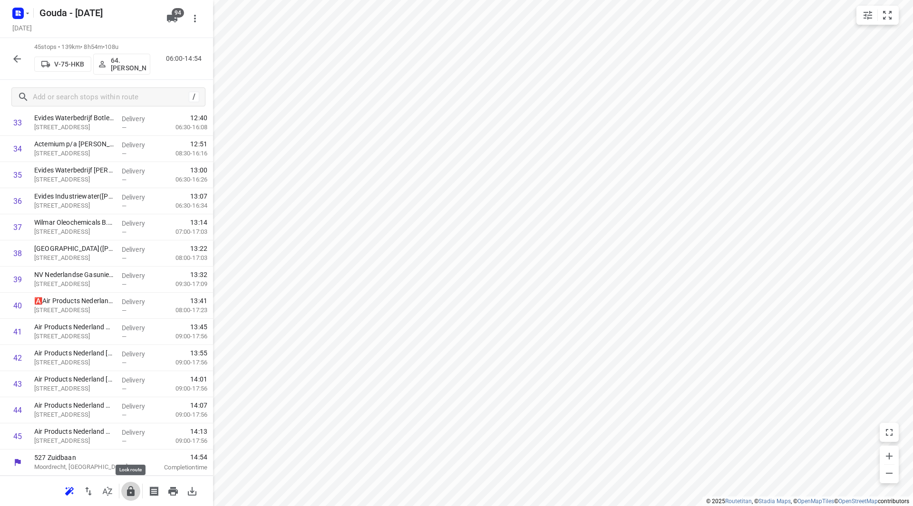
click at [130, 490] on icon "button" at bounding box center [131, 491] width 8 height 10
click at [9, 54] on div "45 stops • 139km • 8h54m • 108u V-75-HKB 64. [PERSON_NAME] 06:00-14:54" at bounding box center [106, 59] width 213 height 42
click at [14, 56] on icon "button" at bounding box center [16, 58] width 11 height 11
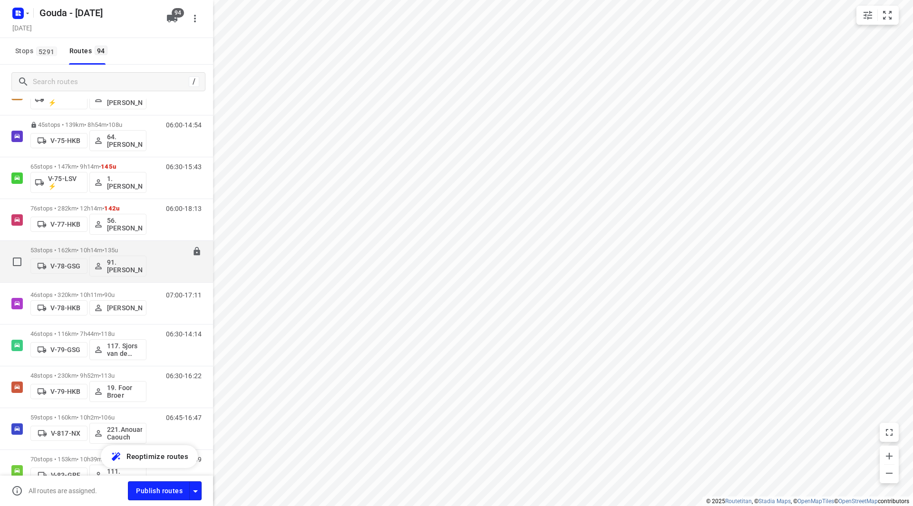
scroll to position [1474, 0]
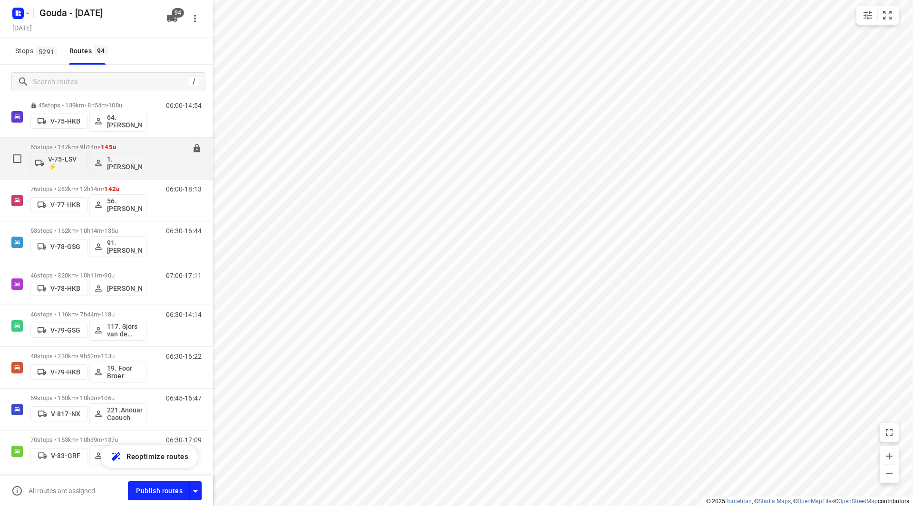
click at [61, 141] on div "65 stops • 147km • 9h14m • 145u V-75-LSV ⚡ 1. [PERSON_NAME]" at bounding box center [88, 158] width 116 height 39
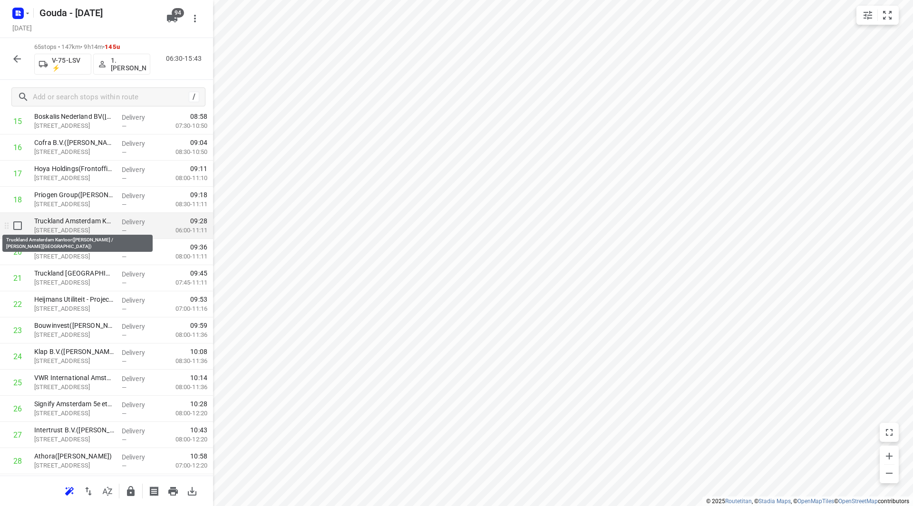
scroll to position [428, 0]
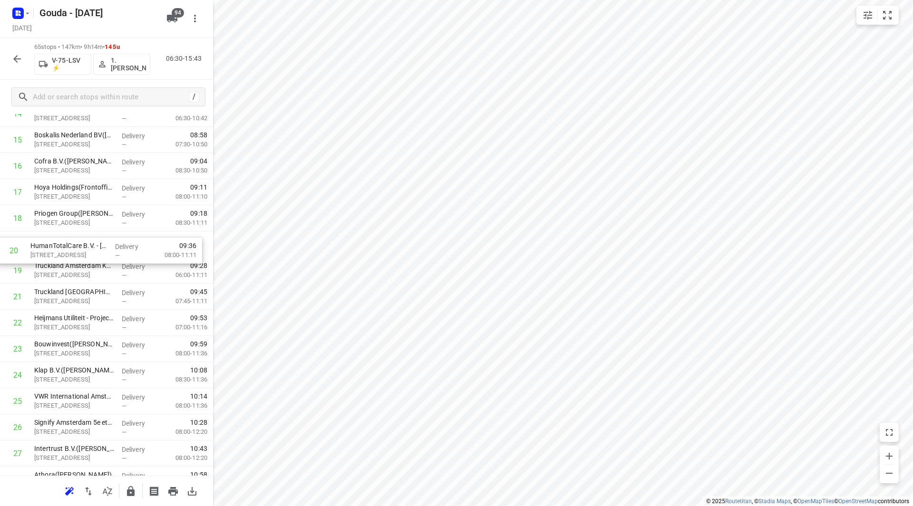
drag, startPoint x: 92, startPoint y: 272, endPoint x: 89, endPoint y: 249, distance: 24.0
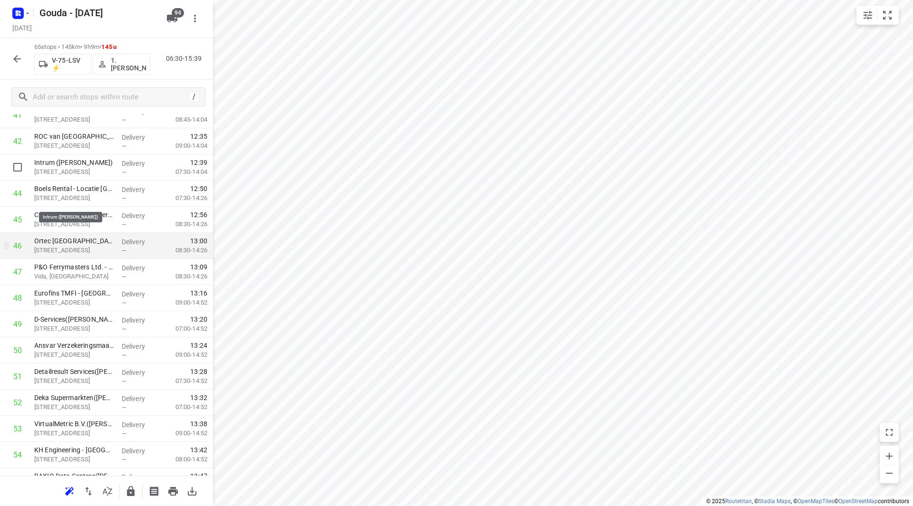
scroll to position [1141, 0]
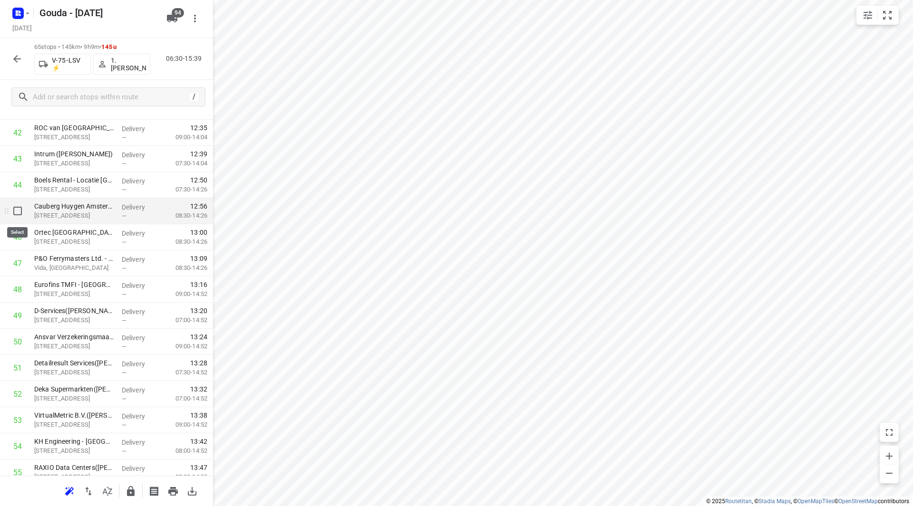
click at [16, 213] on input "checkbox" at bounding box center [17, 211] width 19 height 19
checkbox input "true"
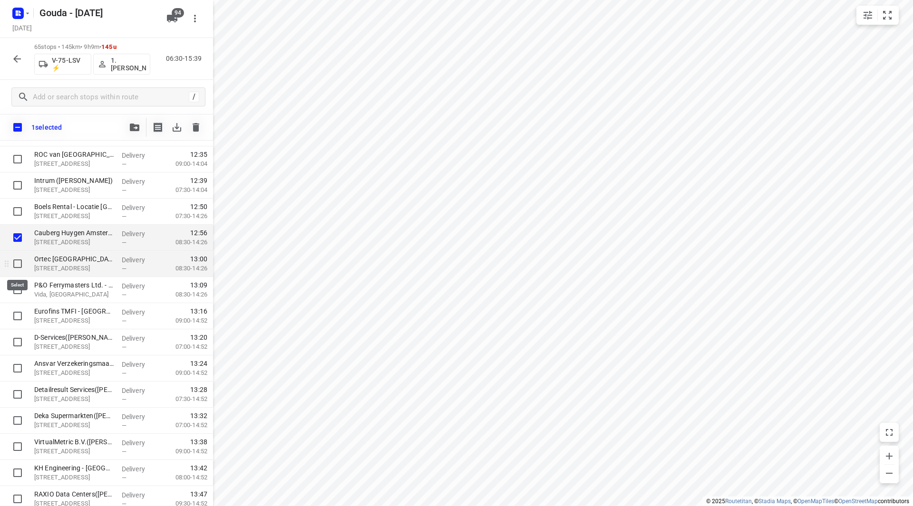
click at [21, 264] on input "checkbox" at bounding box center [17, 263] width 19 height 19
checkbox input "true"
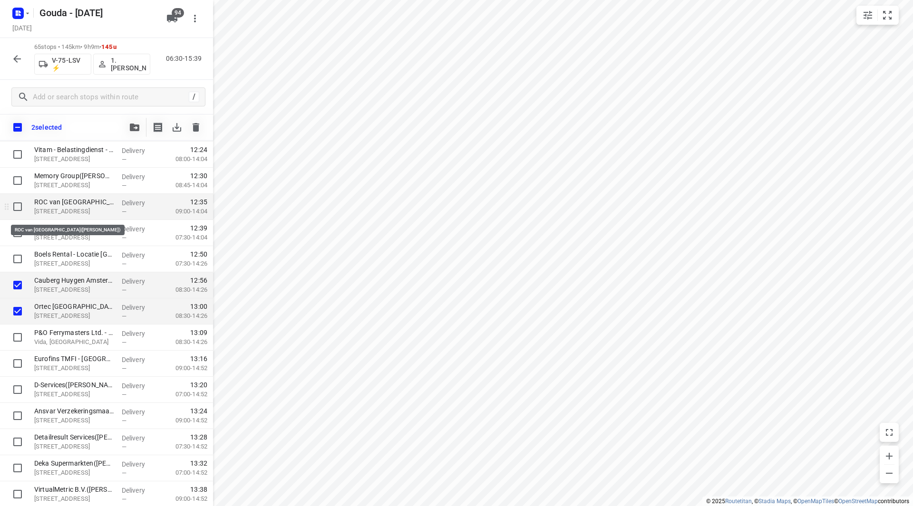
scroll to position [1046, 0]
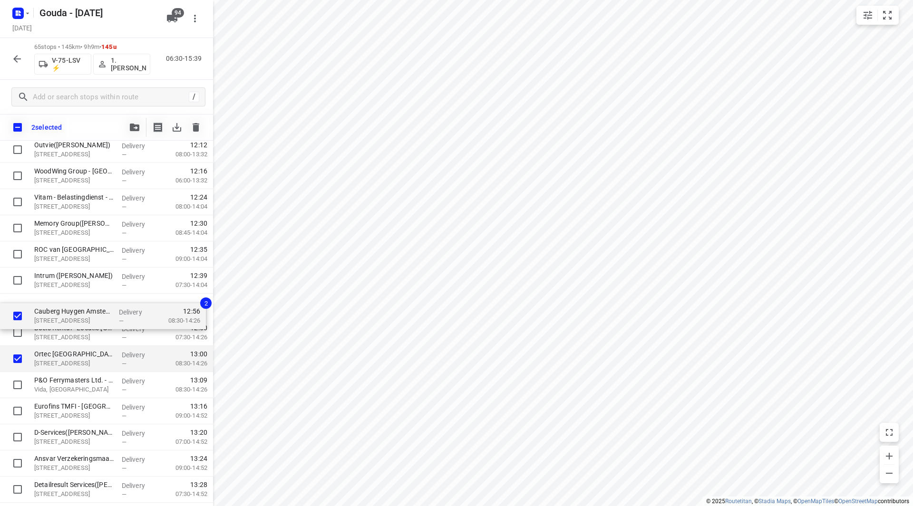
drag, startPoint x: 57, startPoint y: 331, endPoint x: 56, endPoint y: 308, distance: 23.3
click at [56, 308] on div "[PERSON_NAME] op het werk – JBT Food & Diary Systems([PERSON_NAME]) [STREET_ADD…" at bounding box center [106, 19] width 213 height 1700
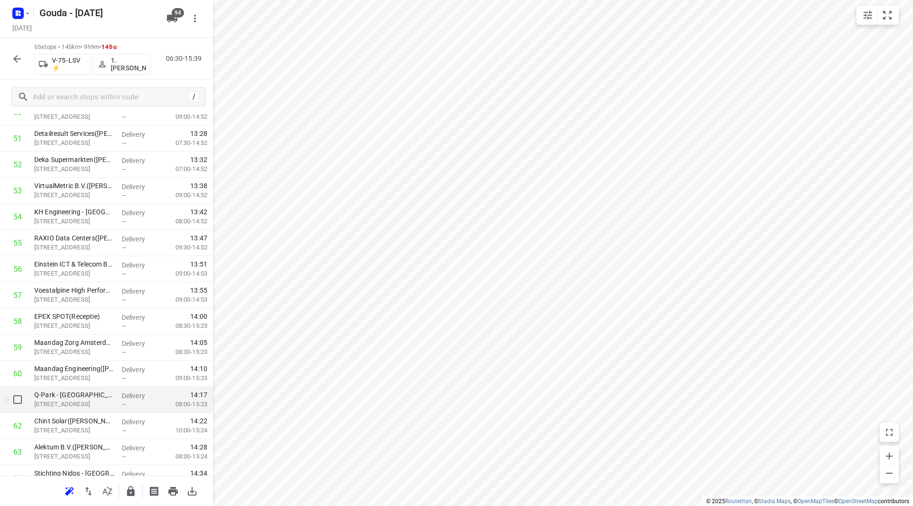
scroll to position [1439, 0]
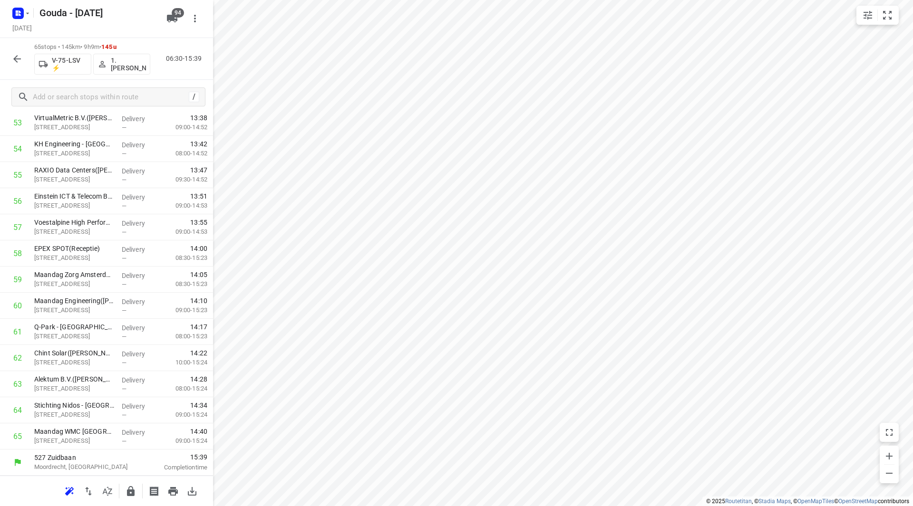
click at [129, 491] on icon "button" at bounding box center [131, 491] width 8 height 10
click at [11, 57] on button "button" at bounding box center [17, 58] width 19 height 19
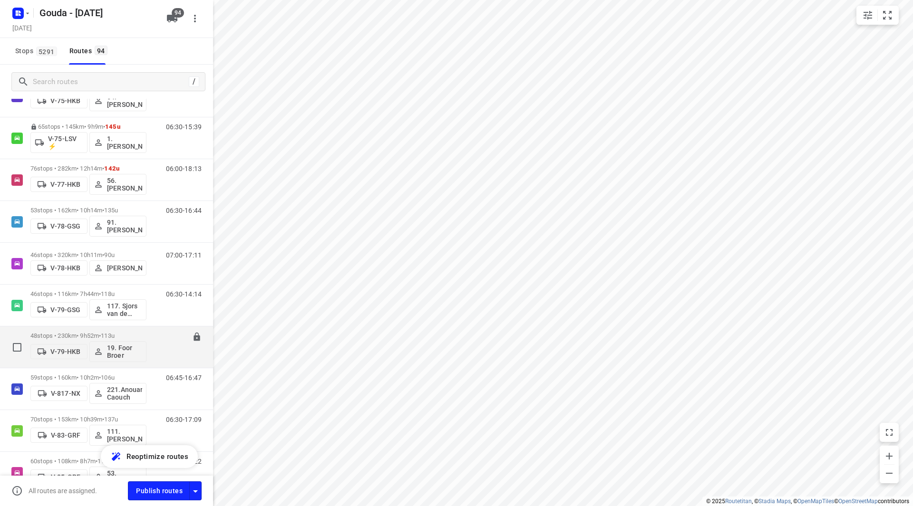
scroll to position [1474, 0]
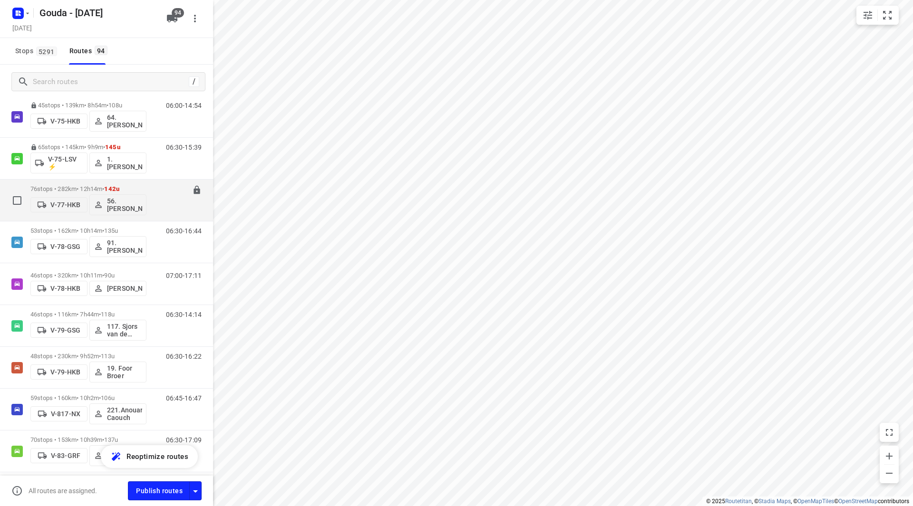
click at [73, 186] on p "76 stops • 282km • 12h14m • 142u" at bounding box center [88, 188] width 116 height 7
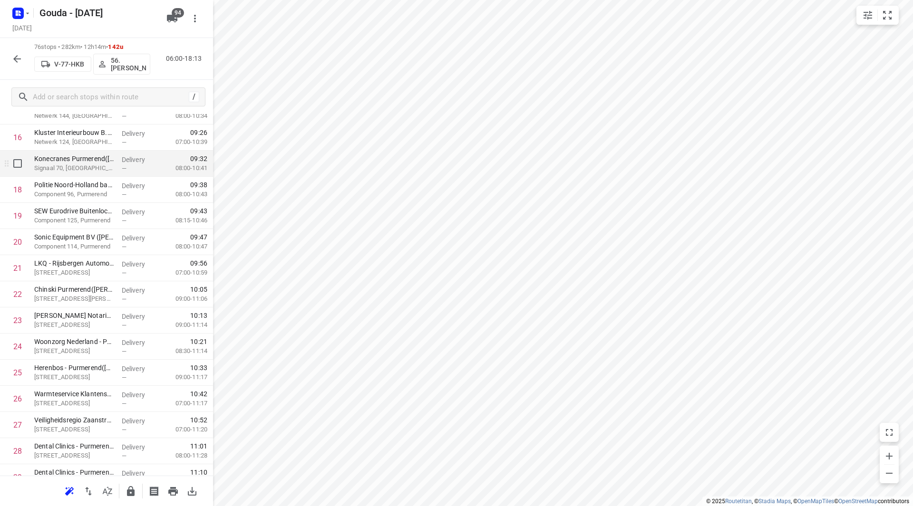
scroll to position [428, 0]
